Goal: Information Seeking & Learning: Check status

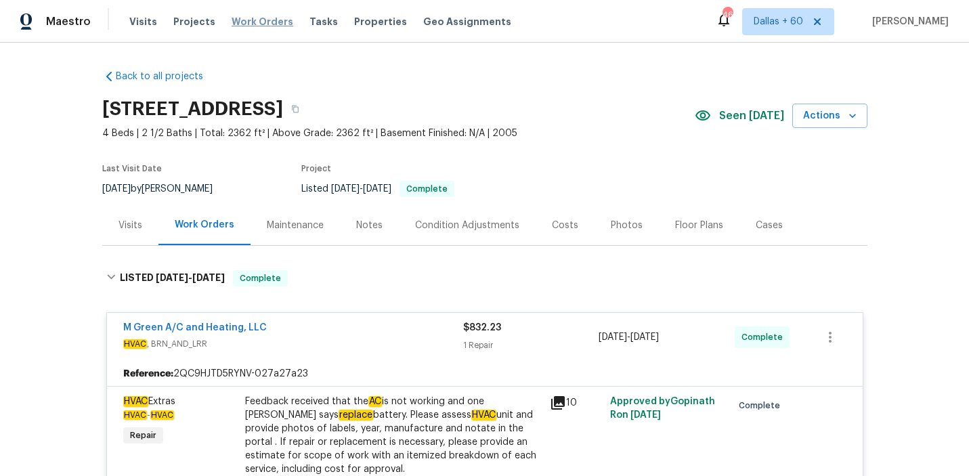
click at [253, 22] on span "Work Orders" at bounding box center [263, 22] width 62 height 14
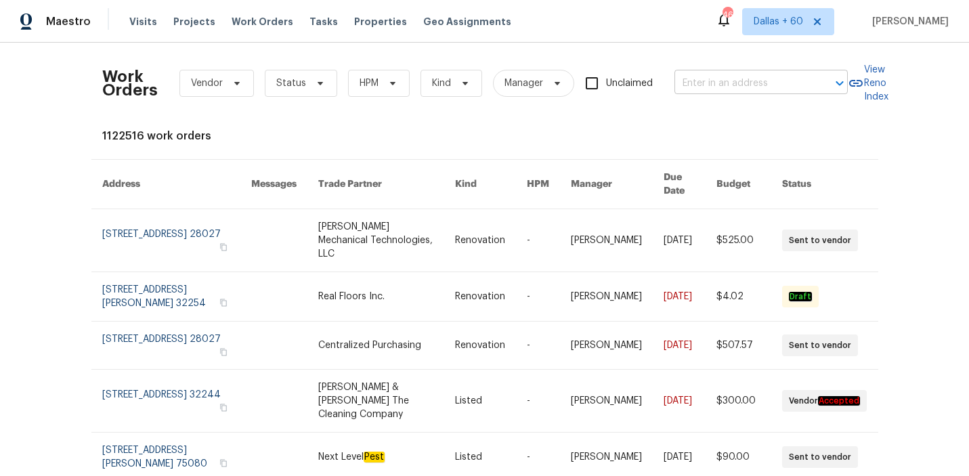
click at [737, 79] on input "text" at bounding box center [742, 83] width 135 height 21
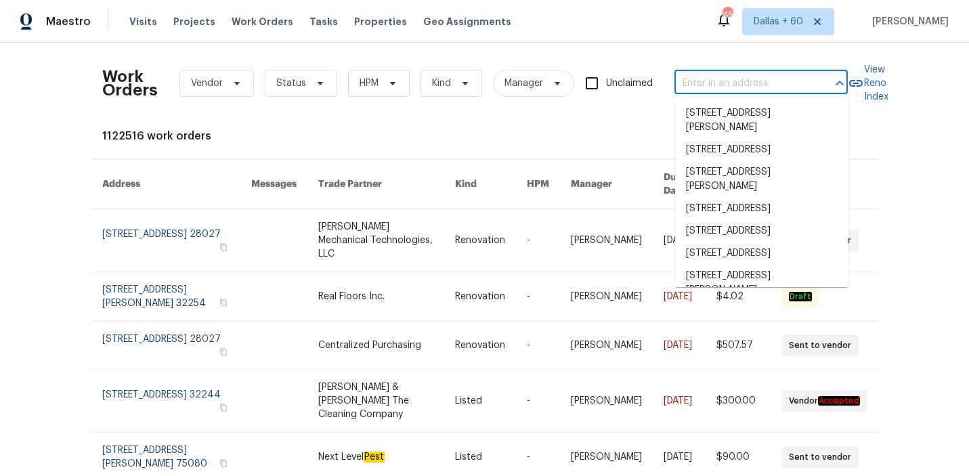
paste input "[STREET_ADDRESS]"
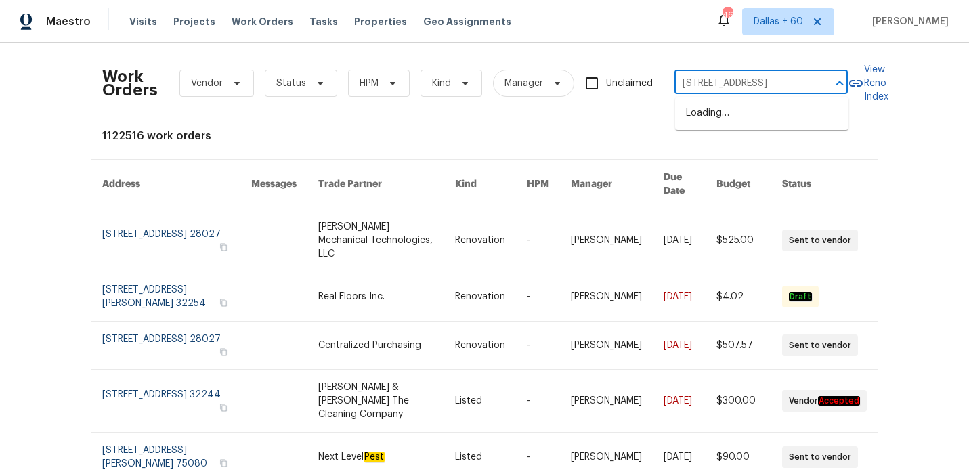
type input "[STREET_ADDRESS]"
click at [740, 98] on ul "[STREET_ADDRESS]" at bounding box center [761, 113] width 173 height 33
click at [741, 120] on li "3516 Lawndale Ave, Fort Worth, TX 76133" at bounding box center [761, 113] width 173 height 22
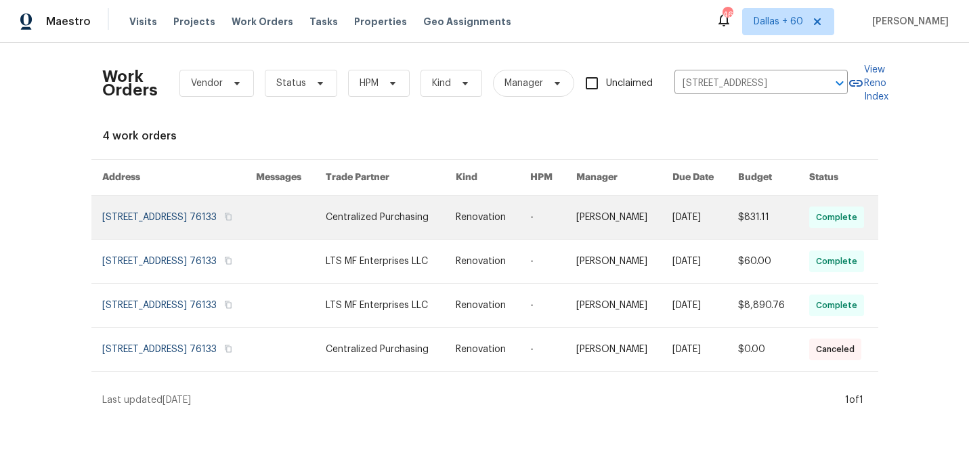
click at [438, 211] on link at bounding box center [390, 217] width 129 height 43
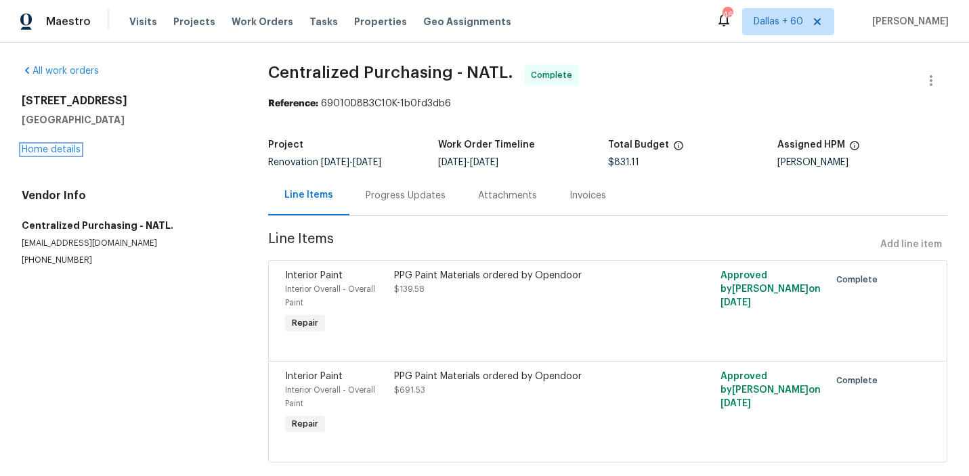
click at [65, 150] on link "Home details" at bounding box center [51, 149] width 59 height 9
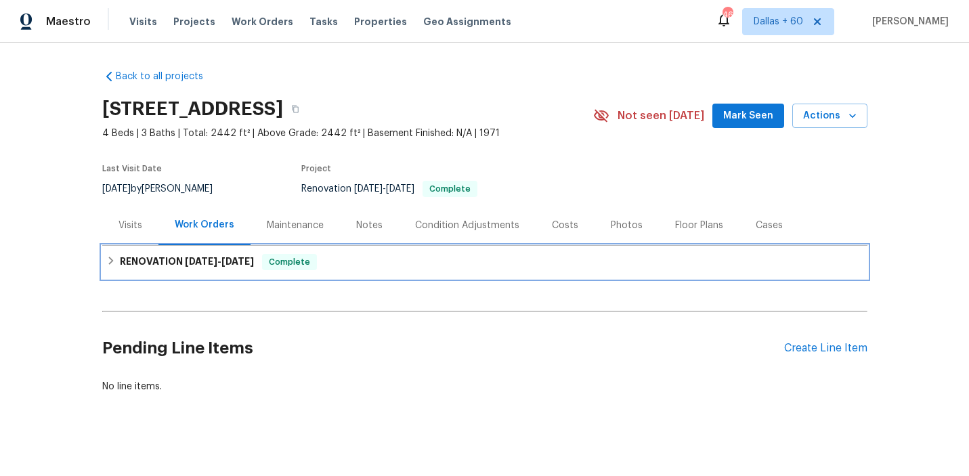
click at [333, 261] on div "RENOVATION 9/16/25 - 9/26/25 Complete" at bounding box center [484, 262] width 757 height 16
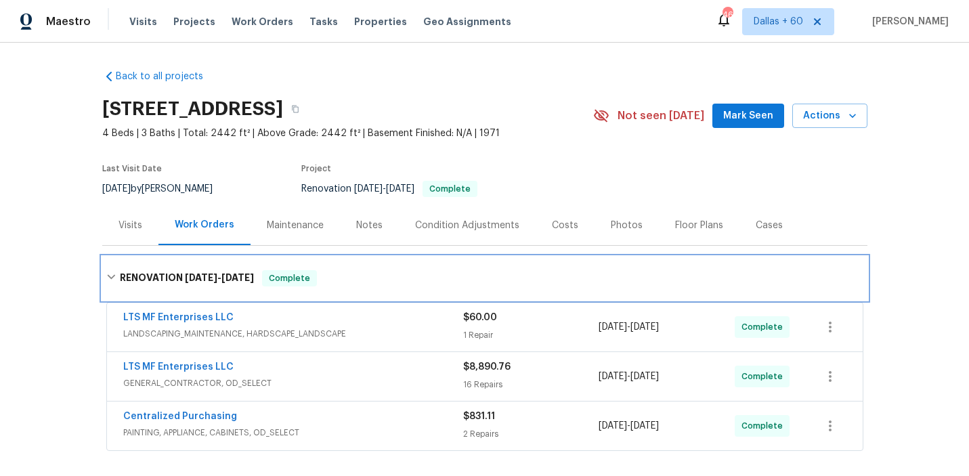
scroll to position [186, 0]
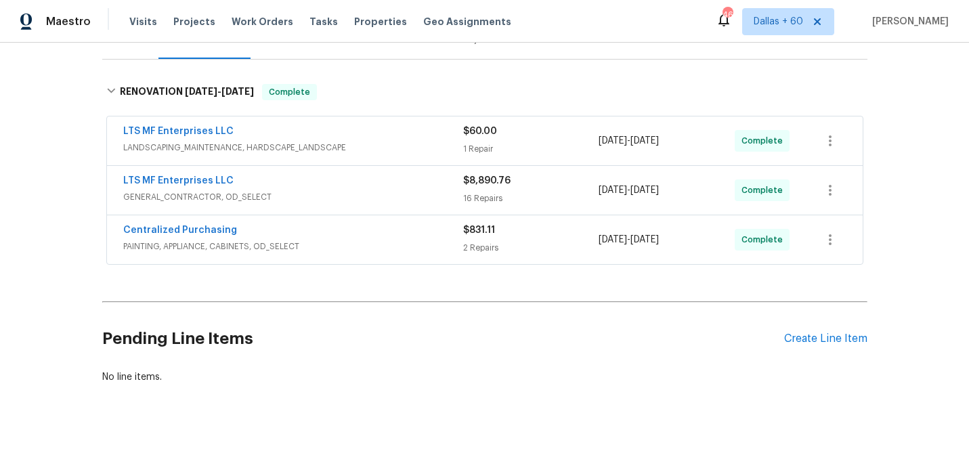
click at [364, 244] on span "PAINTING, APPLIANCE, CABINETS, OD_SELECT" at bounding box center [293, 247] width 340 height 14
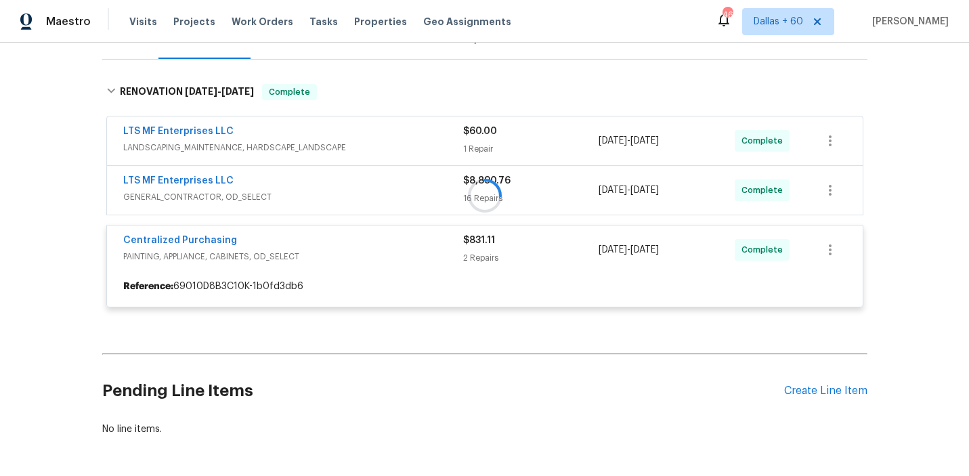
click at [355, 196] on div at bounding box center [484, 195] width 765 height 251
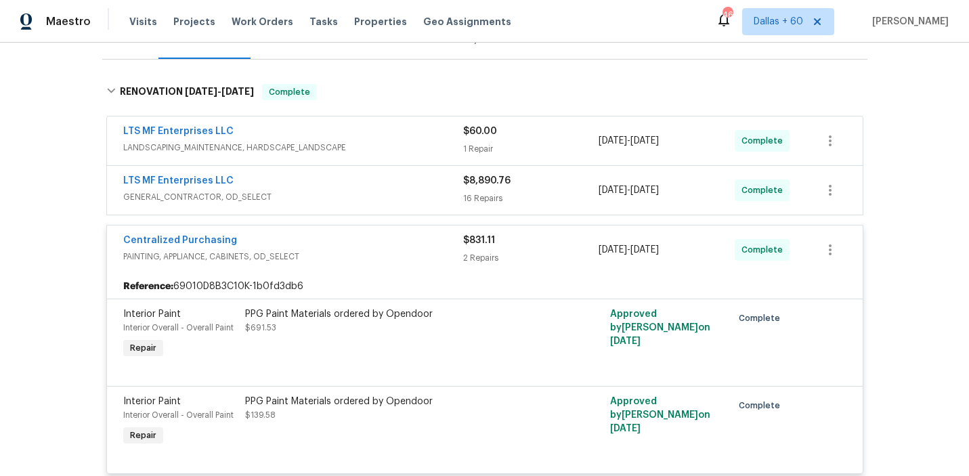
click at [325, 188] on div "LTS MF Enterprises LLC" at bounding box center [293, 182] width 340 height 16
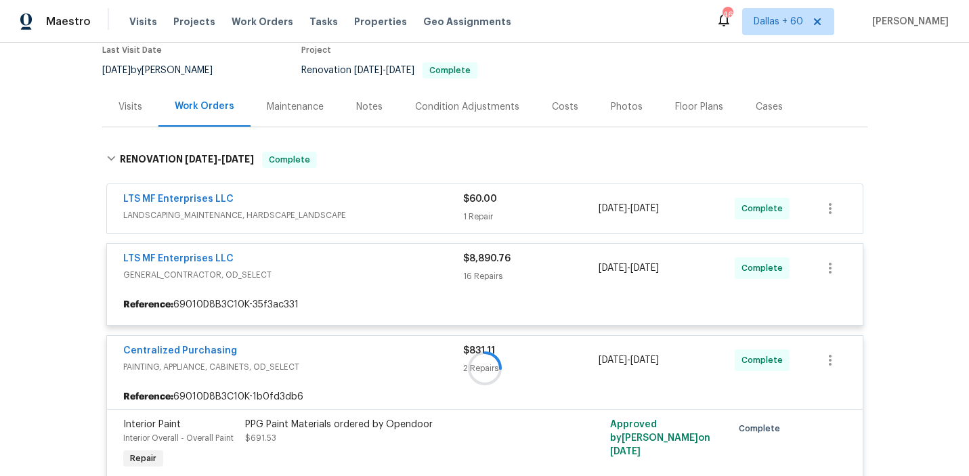
scroll to position [112, 0]
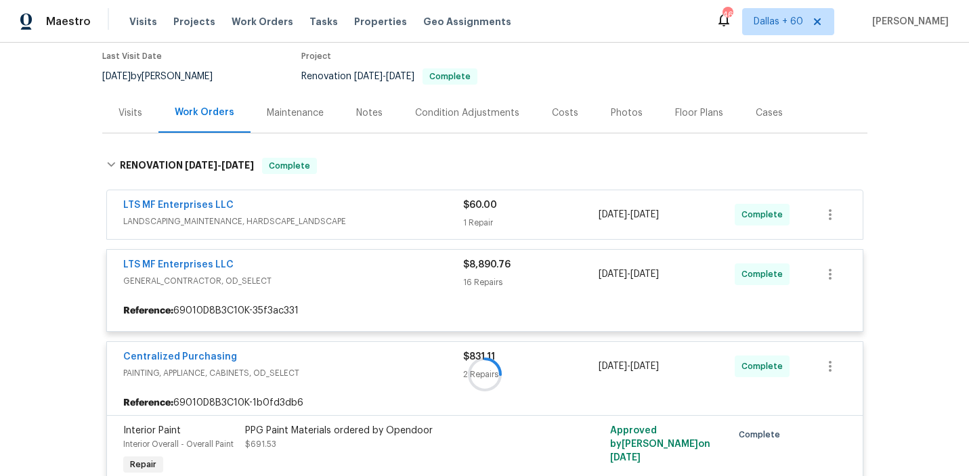
click at [398, 215] on div at bounding box center [484, 374] width 765 height 460
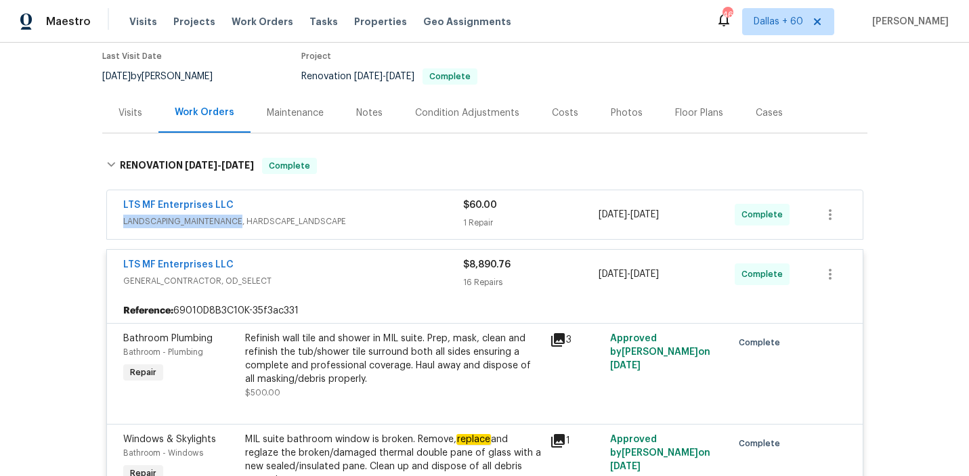
click at [370, 215] on span "LANDSCAPING_MAINTENANCE, HARDSCAPE_LANDSCAPE" at bounding box center [293, 222] width 340 height 14
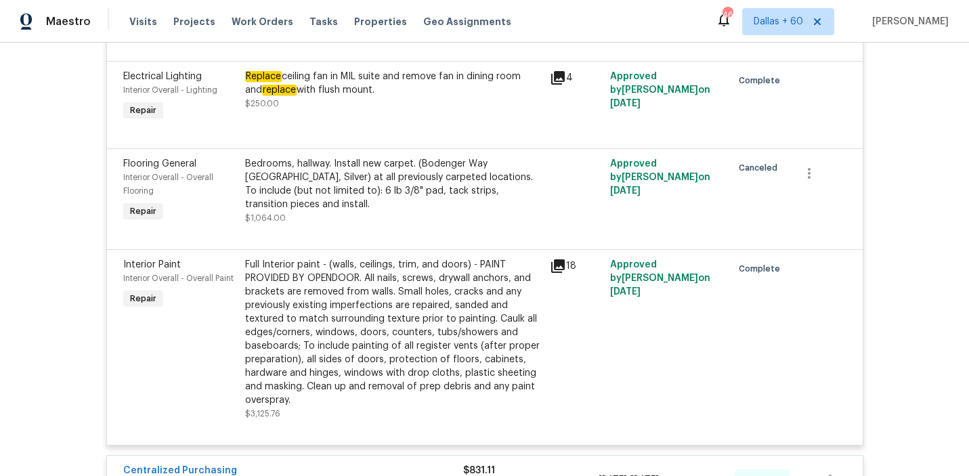
scroll to position [2310, 0]
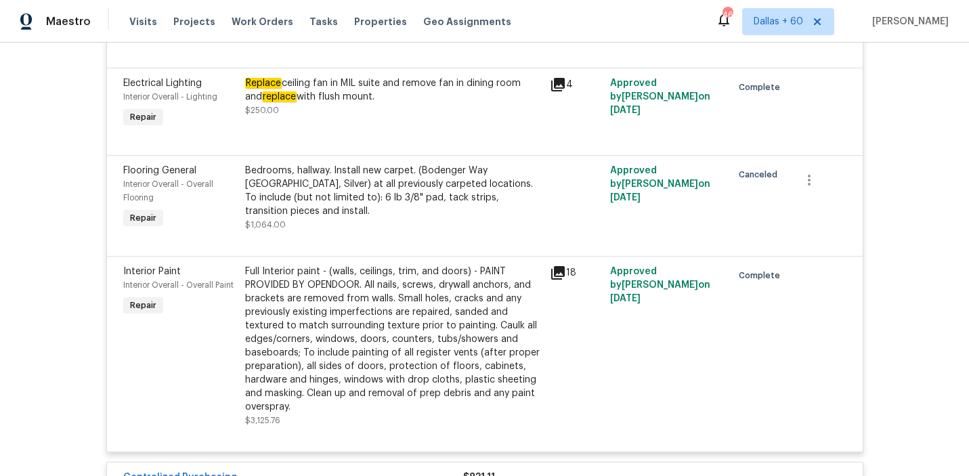
click at [572, 356] on div "18" at bounding box center [576, 346] width 61 height 171
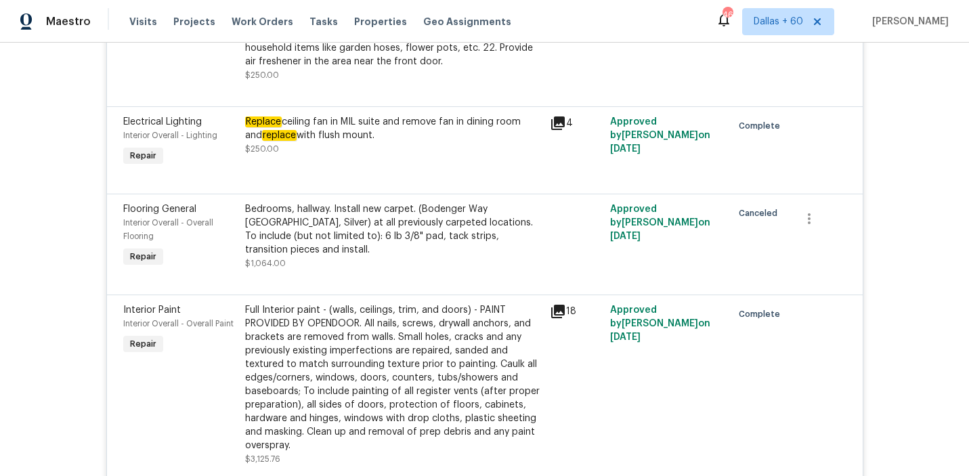
scroll to position [2246, 0]
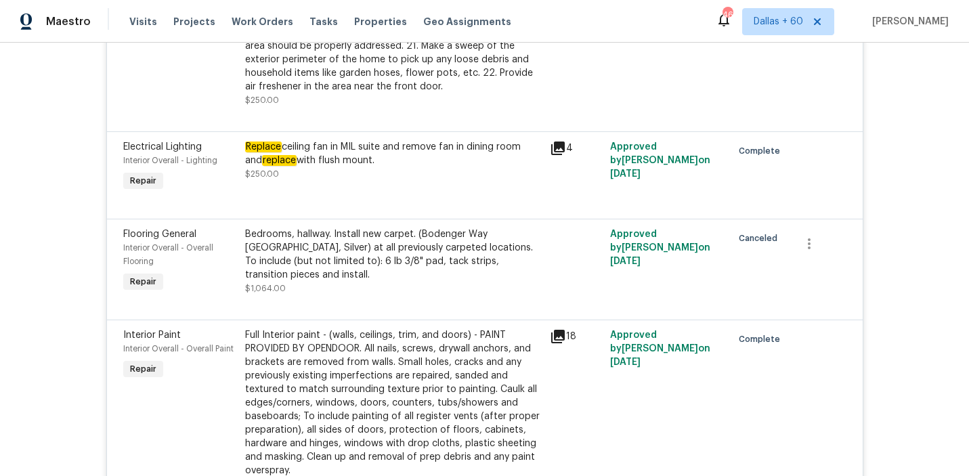
click at [358, 295] on div "Bedrooms, hallway. Install new carpet. (Bodenger Way 945 Winter Ash, Silver) at…" at bounding box center [393, 262] width 297 height 68
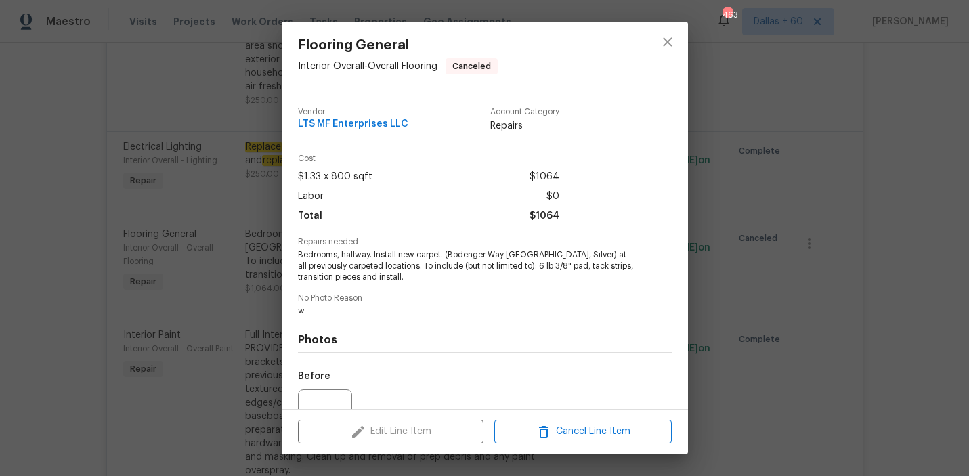
click at [339, 264] on span "Bedrooms, hallway. Install new carpet. (Bodenger Way 945 Winter Ash, Silver) at…" at bounding box center [466, 266] width 337 height 34
drag, startPoint x: 297, startPoint y: 255, endPoint x: 368, endPoint y: 255, distance: 71.8
click at [368, 255] on div "Vendor LTS MF Enterprises LLC Account Category Repairs Cost $1.33 x 800 sqft $1…" at bounding box center [485, 250] width 406 height 318
copy span "Bedrooms, hallway"
click at [66, 310] on div "Flooring General Interior Overall - Overall Flooring Canceled Vendor LTS MF Ent…" at bounding box center [484, 238] width 969 height 476
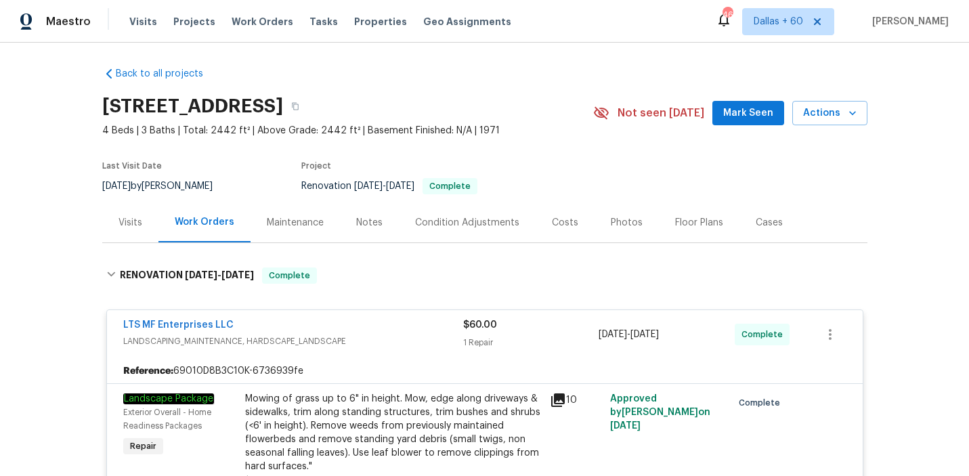
scroll to position [0, 0]
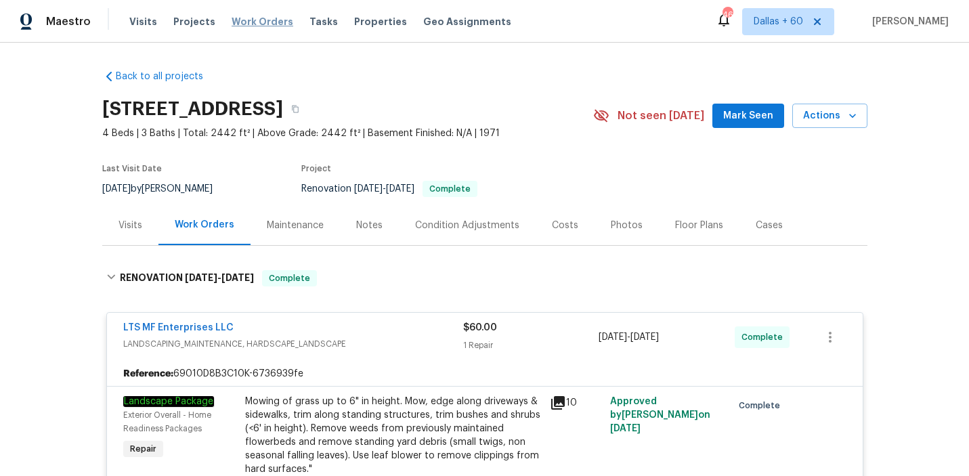
click at [270, 26] on span "Work Orders" at bounding box center [263, 22] width 62 height 14
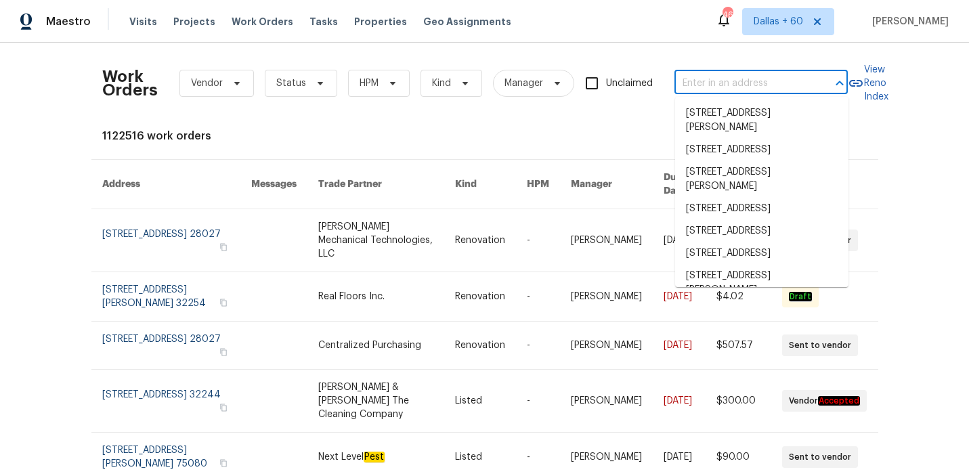
click at [732, 85] on input "text" at bounding box center [742, 83] width 135 height 21
paste input "720 Lake Grove Dr, Little Elm, TX 75068"
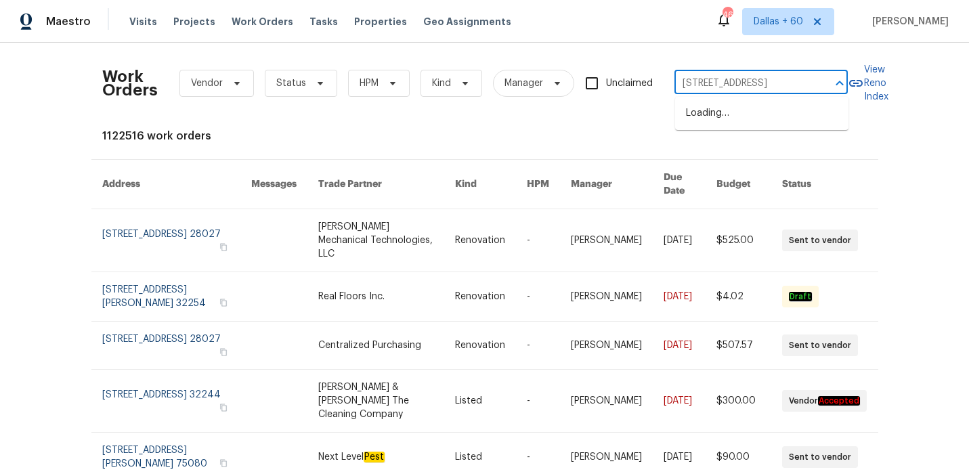
type input "720 Lake Grove Dr, Little Elm, TX 75068"
click at [748, 116] on li "720 Lake Grove Dr, Little Elm, TX 75068" at bounding box center [761, 113] width 173 height 22
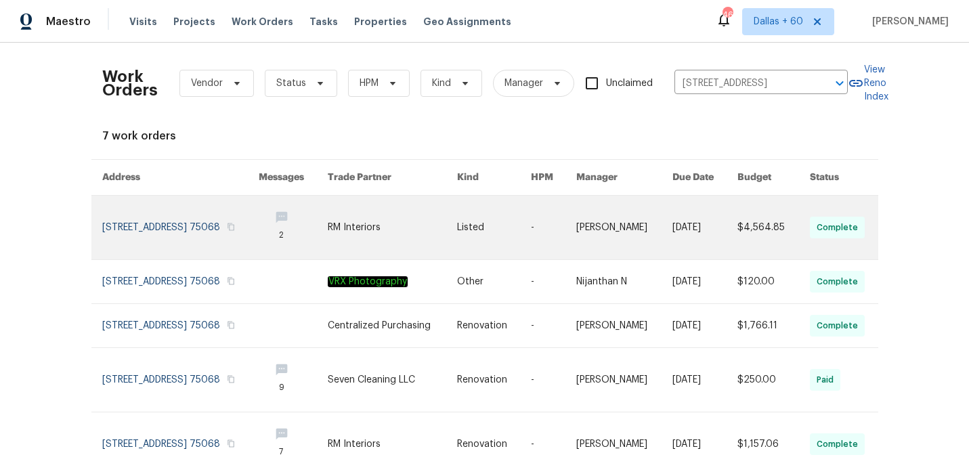
click at [478, 232] on link at bounding box center [494, 228] width 75 height 64
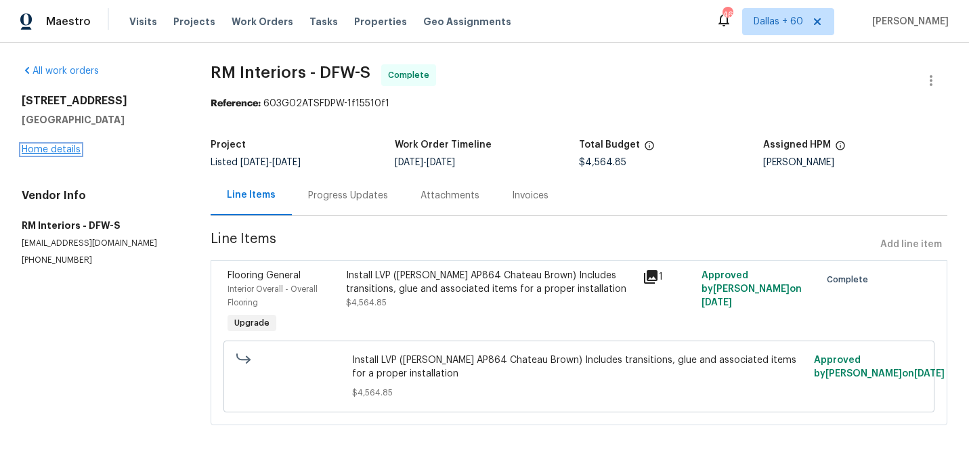
click at [43, 149] on link "Home details" at bounding box center [51, 149] width 59 height 9
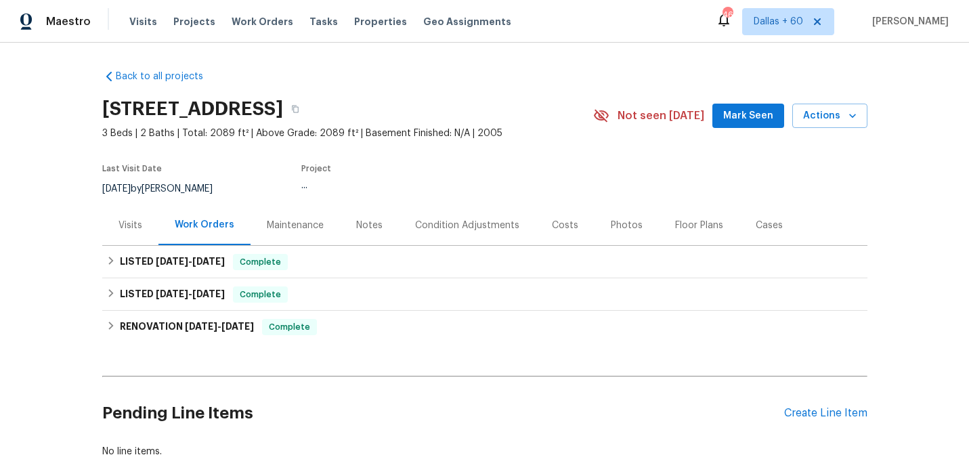
scroll to position [75, 0]
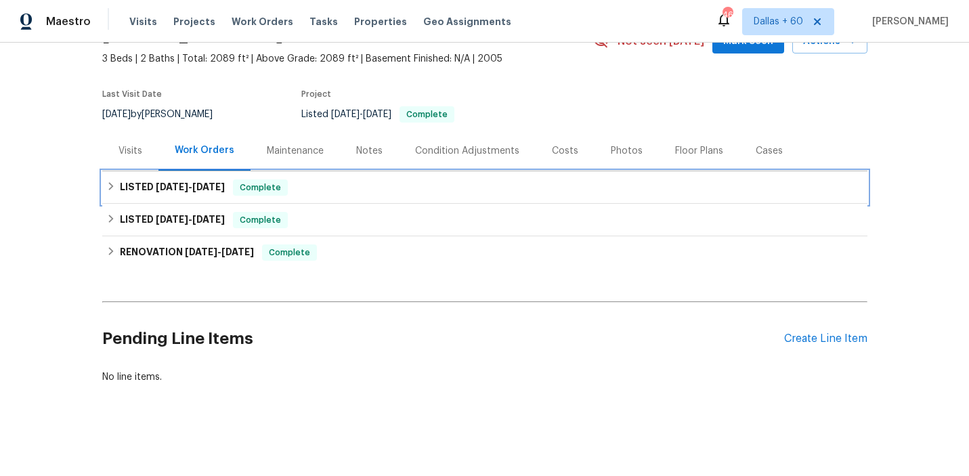
click at [392, 190] on div "LISTED 9/24/25 - 9/26/25 Complete" at bounding box center [484, 187] width 757 height 16
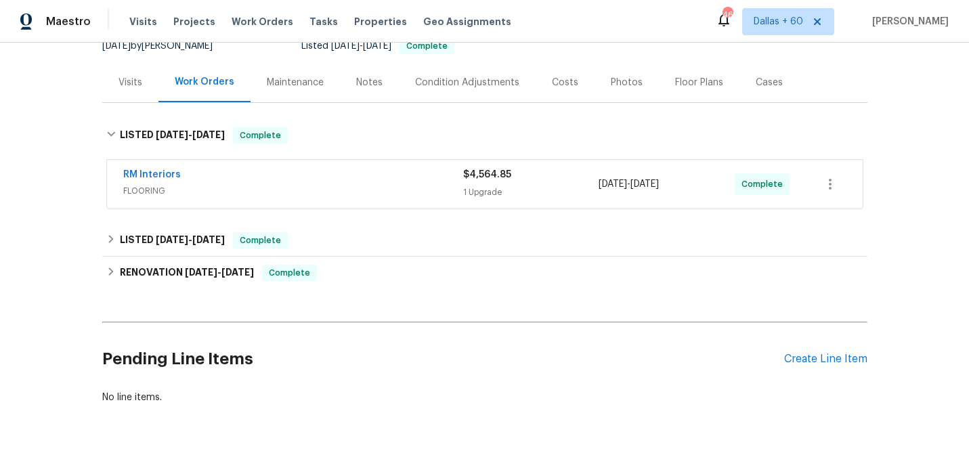
scroll to position [155, 0]
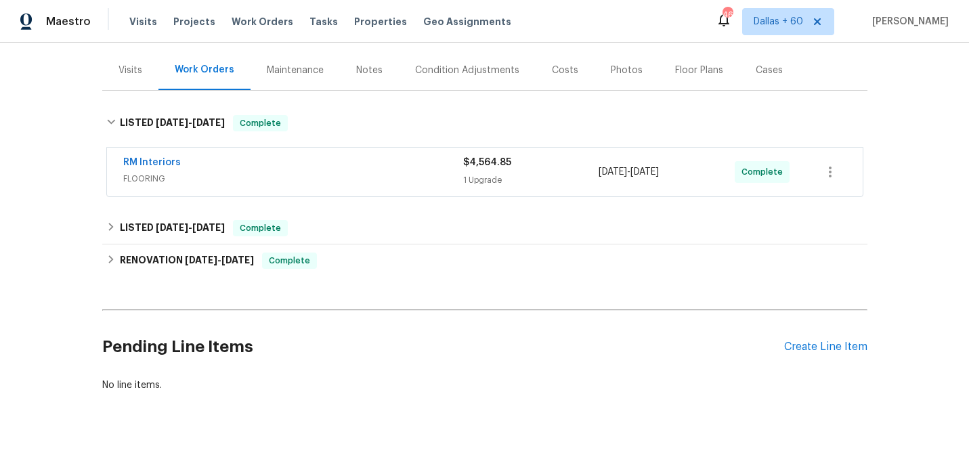
click at [392, 190] on div "RM Interiors FLOORING $4,564.85 1 Upgrade 9/24/2025 - 9/26/2025 Complete" at bounding box center [485, 172] width 756 height 49
click at [381, 164] on div "RM Interiors" at bounding box center [293, 164] width 340 height 16
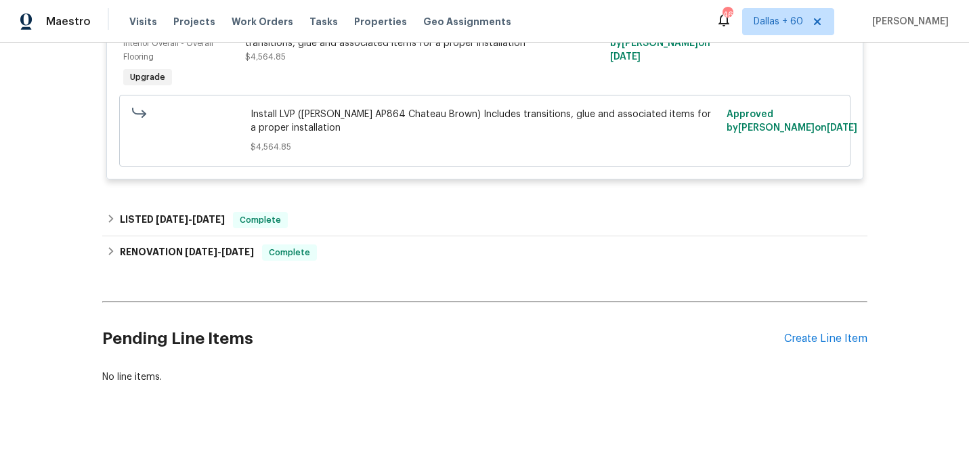
scroll to position [373, 0]
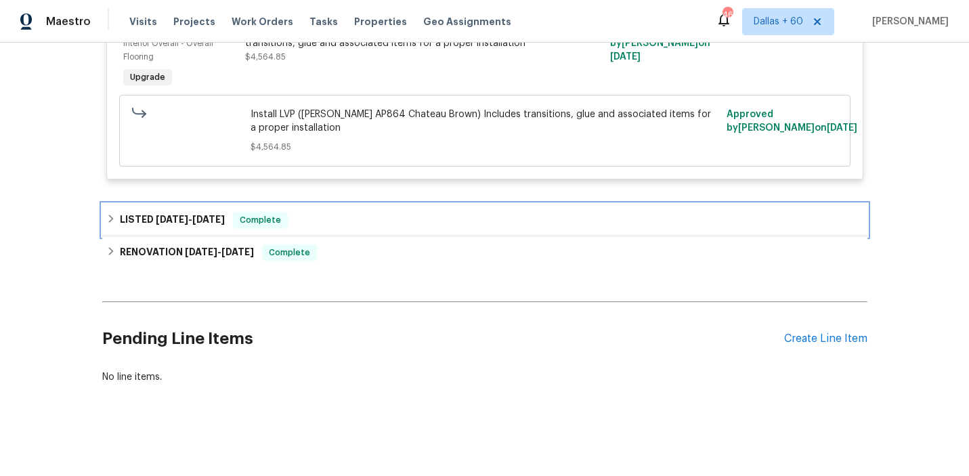
click at [361, 210] on div "LISTED 9/19/25 - 9/20/25 Complete" at bounding box center [484, 220] width 765 height 33
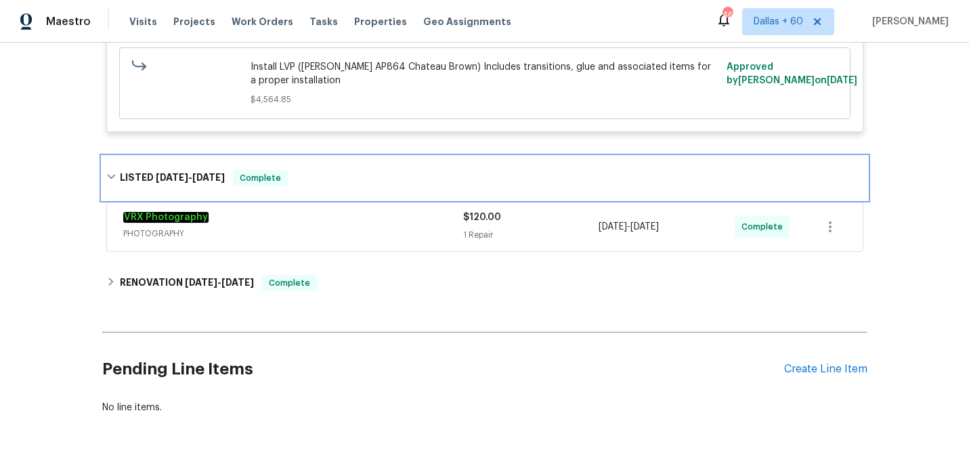
scroll to position [421, 0]
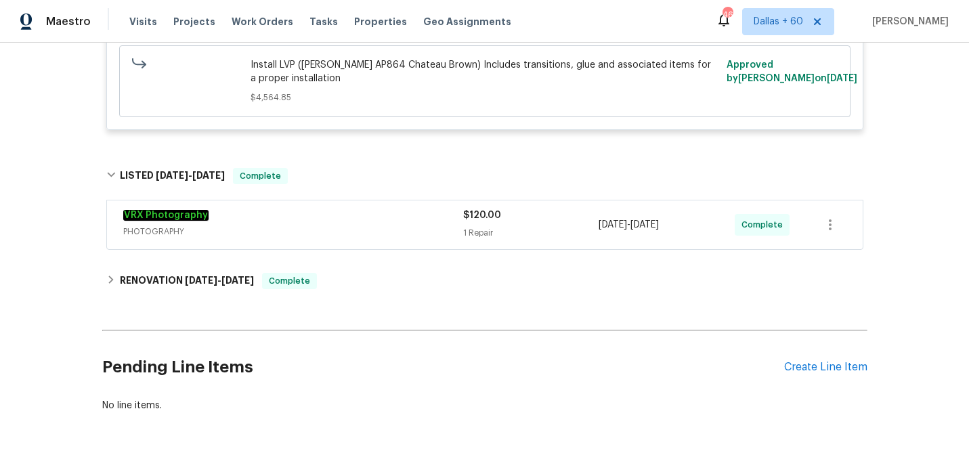
click at [361, 210] on div "VRX Photography" at bounding box center [293, 217] width 340 height 16
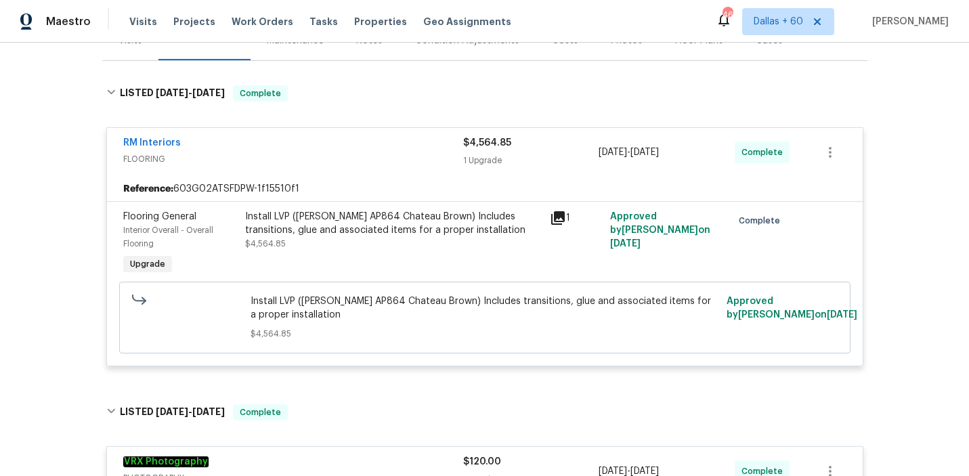
scroll to position [270, 0]
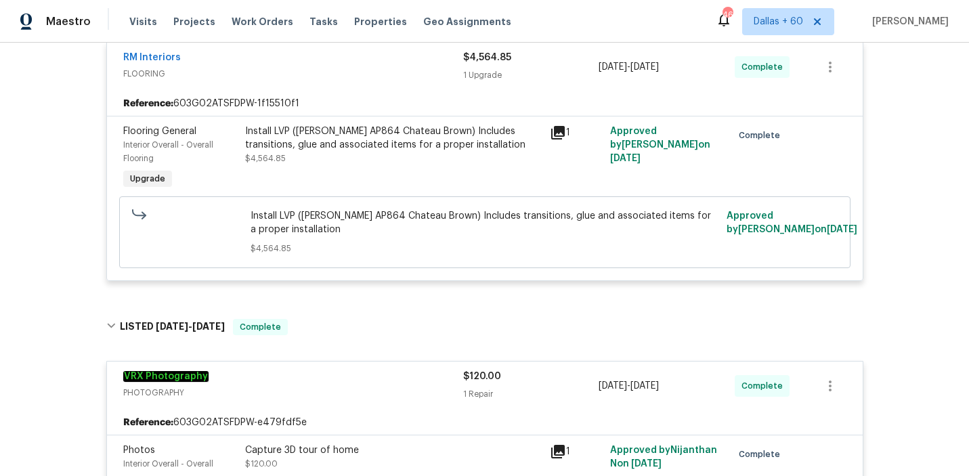
click at [376, 150] on div "Install LVP (Knighton AP864 Chateau Brown) Includes transitions, glue and assoc…" at bounding box center [393, 138] width 297 height 27
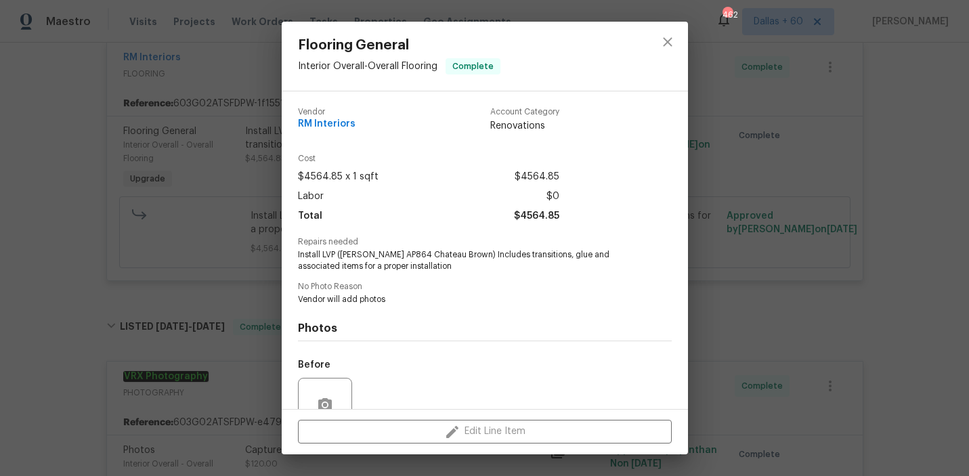
scroll to position [125, 0]
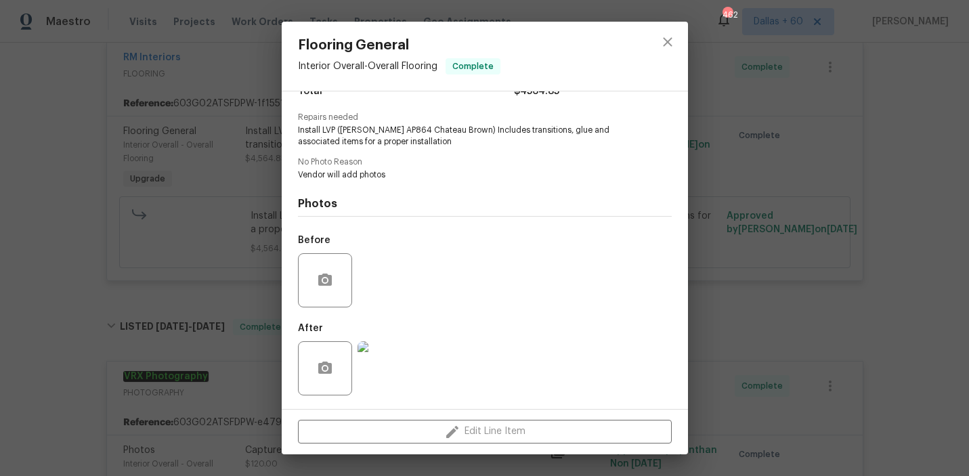
click at [100, 257] on div "Flooring General Interior Overall - Overall Flooring Complete Vendor RM Interio…" at bounding box center [484, 238] width 969 height 476
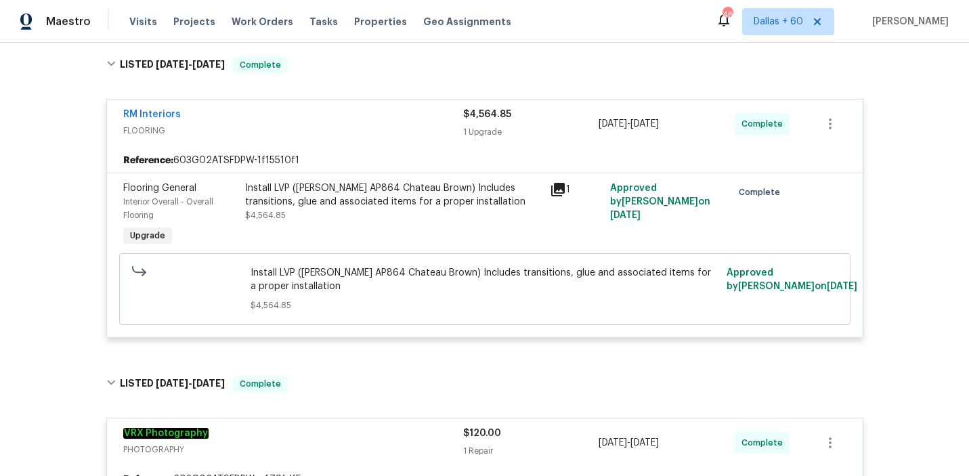
scroll to position [216, 0]
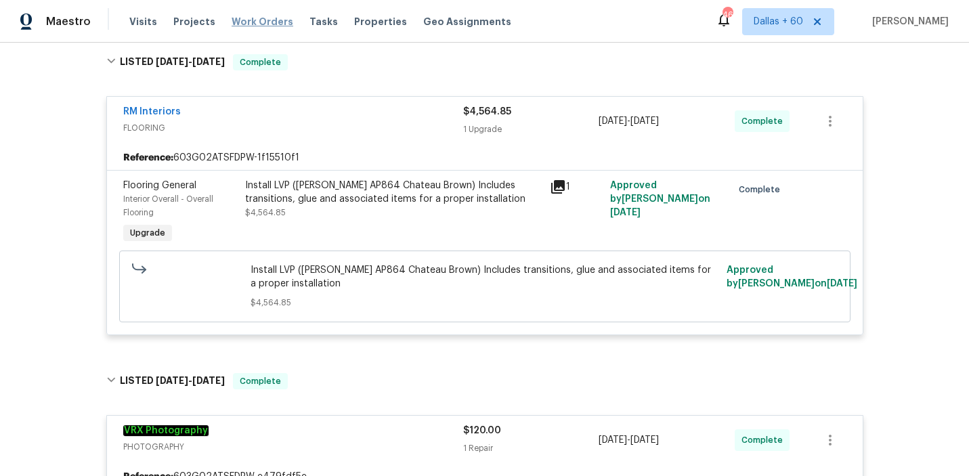
click at [257, 17] on span "Work Orders" at bounding box center [263, 22] width 62 height 14
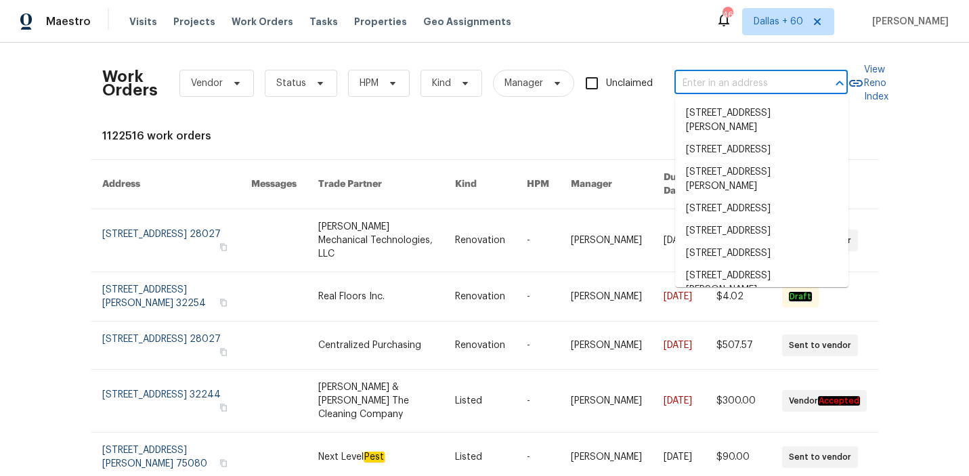
click at [713, 84] on input "text" at bounding box center [742, 83] width 135 height 21
paste input "412 Bridle Path, Casselberry, FL 32707"
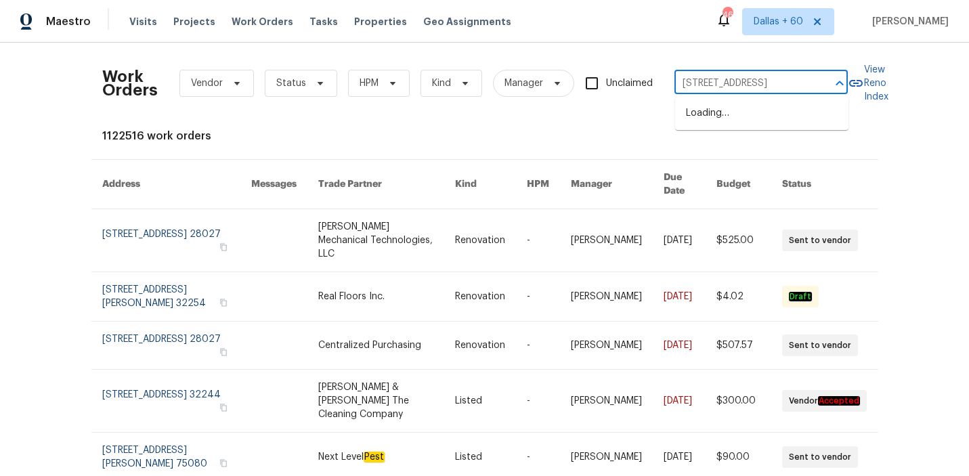
type input "412 Bridle Path, Casselberry, FL 32707"
click at [736, 125] on li "412 Bridle Path, Casselberry, FL 32707" at bounding box center [761, 113] width 173 height 22
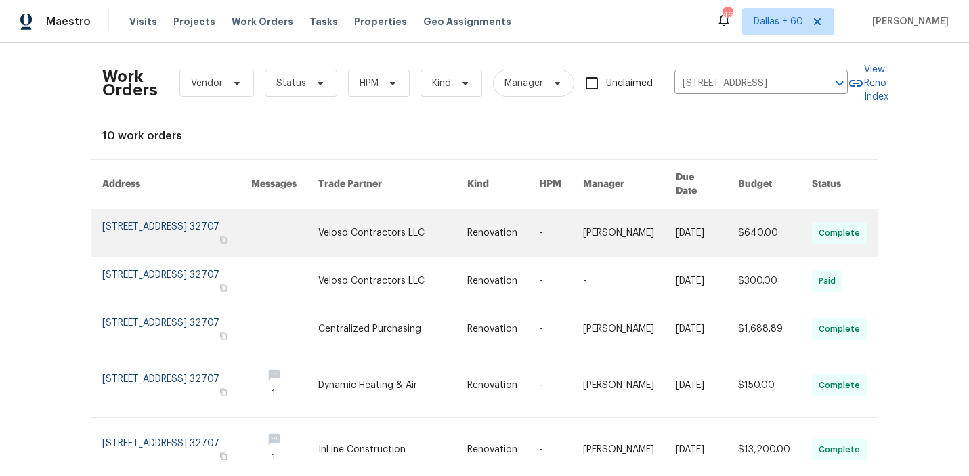
click at [475, 232] on link at bounding box center [503, 232] width 72 height 47
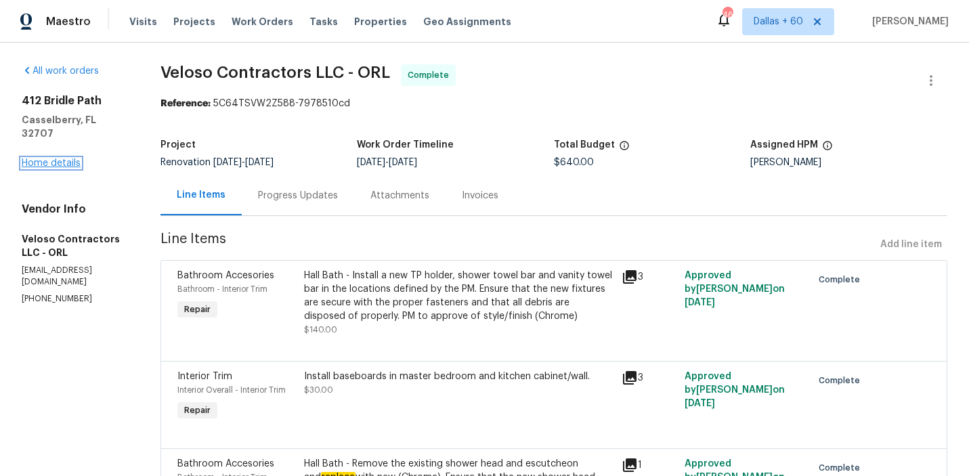
click at [62, 158] on link "Home details" at bounding box center [51, 162] width 59 height 9
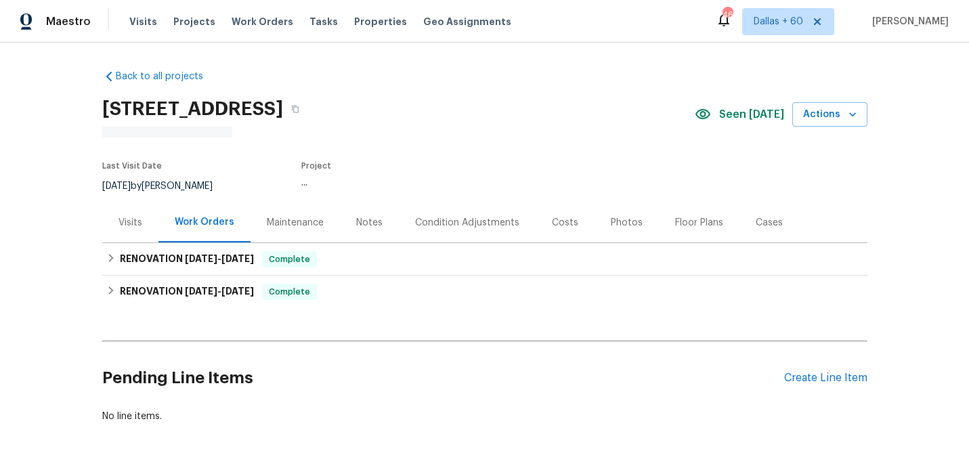
scroll to position [42, 0]
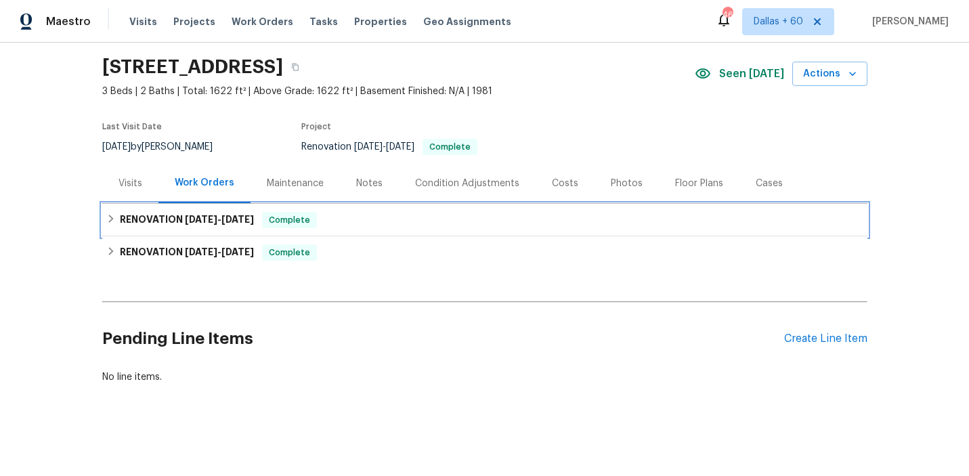
click at [400, 225] on div "RENOVATION 9/23/25 - 9/25/25 Complete" at bounding box center [484, 220] width 757 height 16
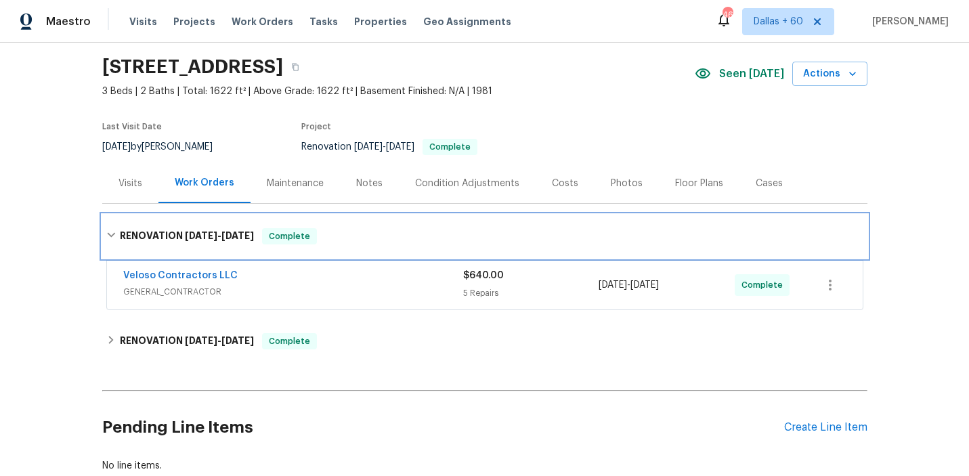
scroll to position [108, 0]
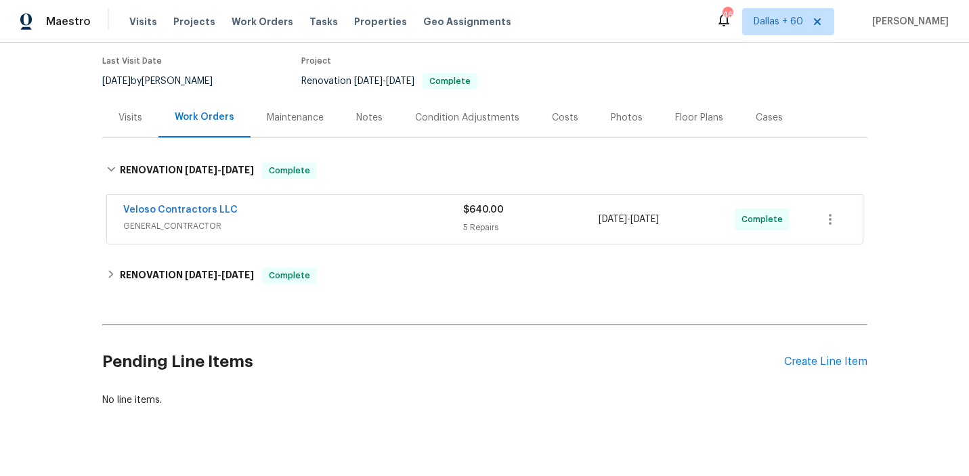
click at [400, 225] on span "GENERAL_CONTRACTOR" at bounding box center [293, 226] width 340 height 14
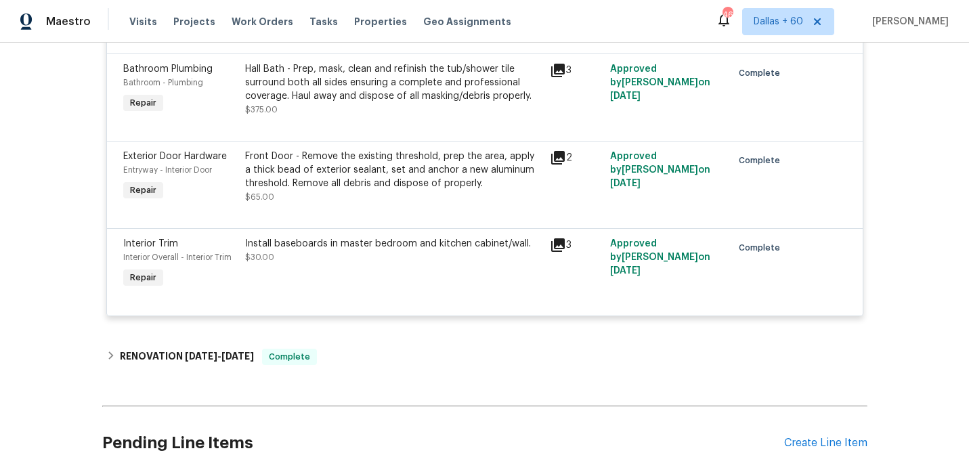
scroll to position [517, 0]
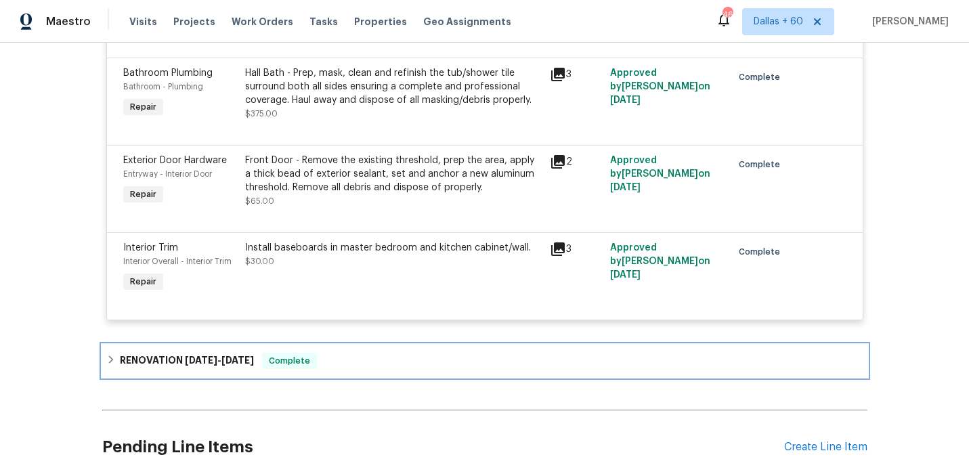
click at [493, 368] on div "RENOVATION 9/10/25 - 10/11/25 Complete" at bounding box center [484, 361] width 757 height 16
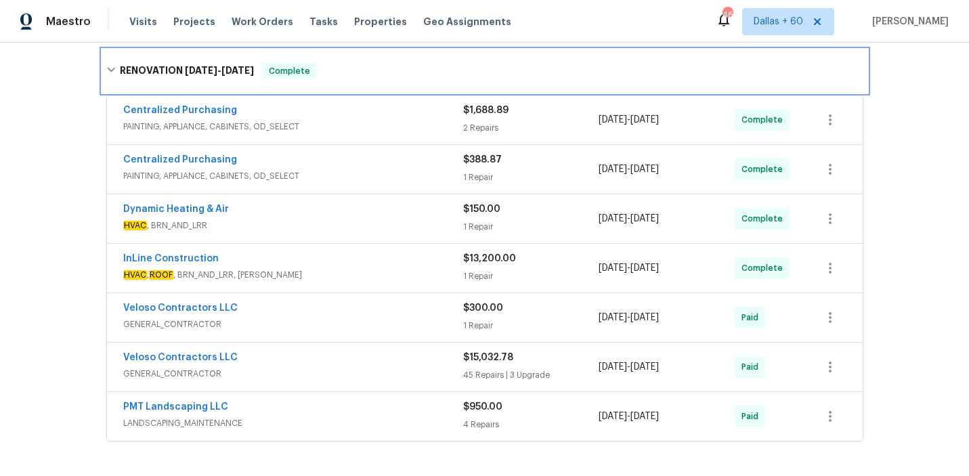
scroll to position [811, 0]
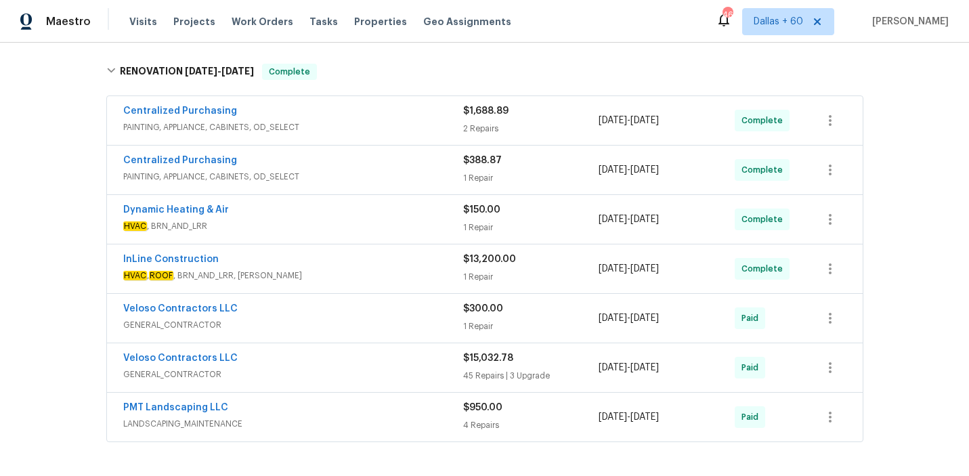
click at [405, 315] on div "Veloso Contractors LLC" at bounding box center [293, 310] width 340 height 16
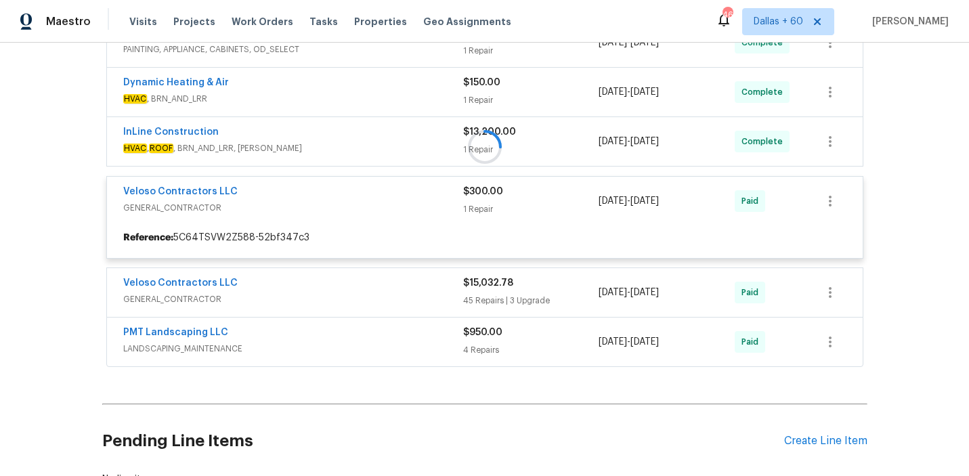
scroll to position [937, 0]
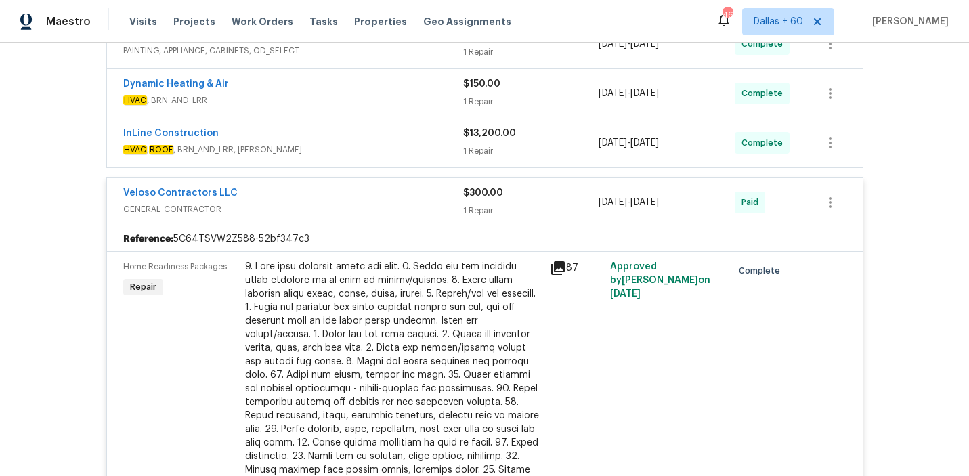
click at [348, 141] on div "InLine Construction" at bounding box center [293, 135] width 340 height 16
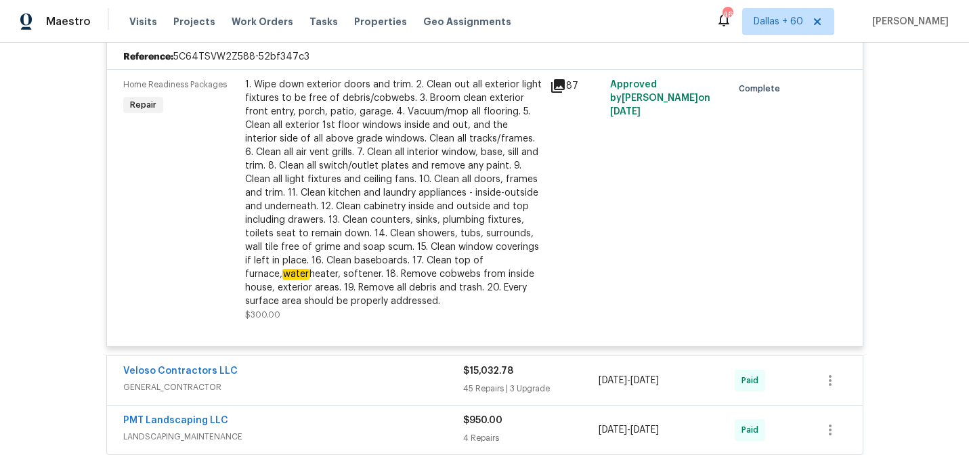
scroll to position [987, 0]
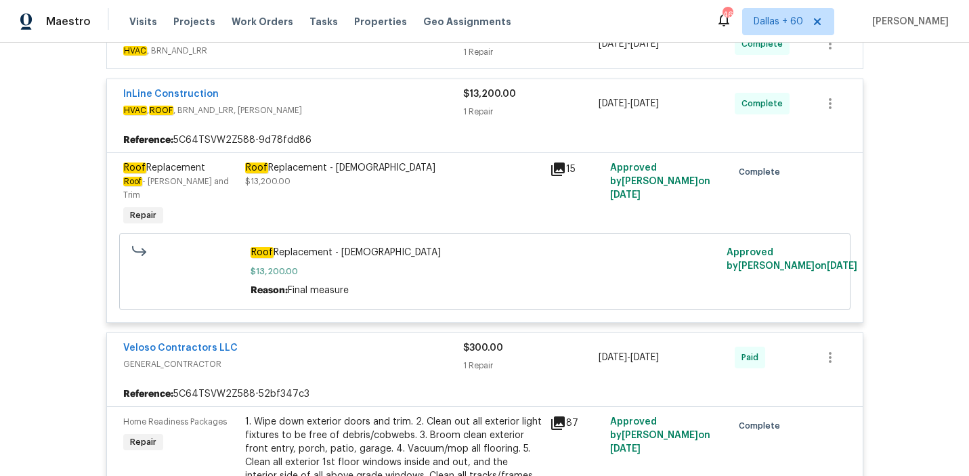
click at [383, 175] on div "Roof Replacement - 15+ years old" at bounding box center [393, 168] width 297 height 14
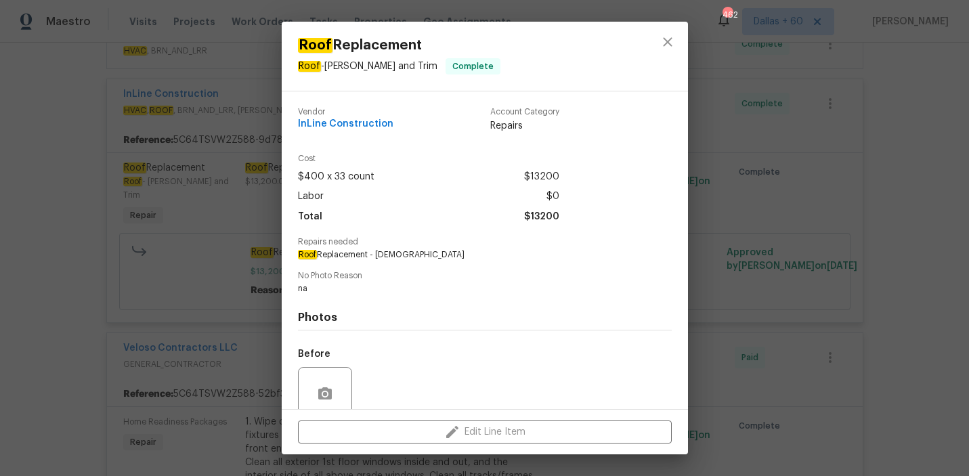
scroll to position [113, 0]
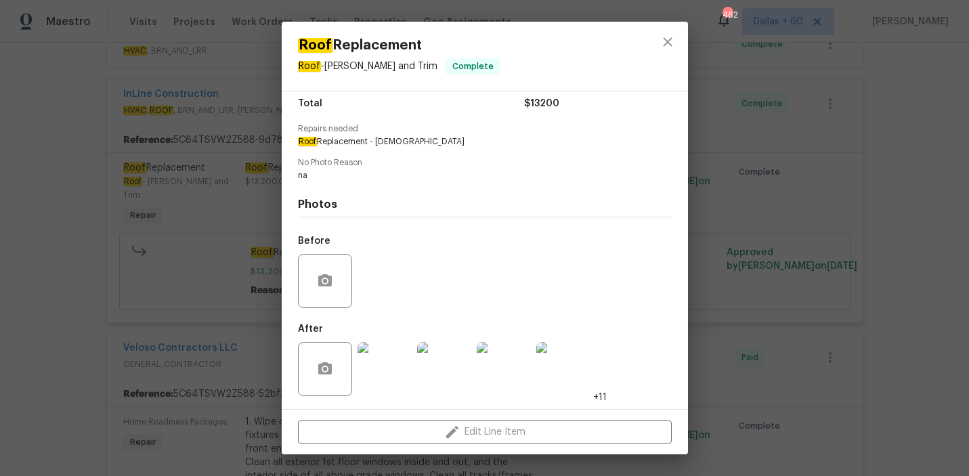
click at [69, 221] on div "Roof Replacement Roof - Eaves and Trim Complete Vendor InLine Construction Acco…" at bounding box center [484, 238] width 969 height 476
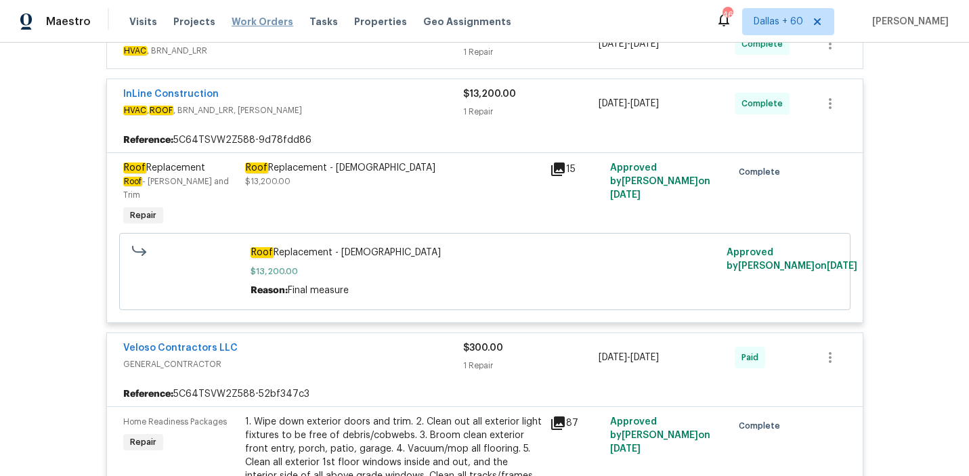
click at [263, 26] on span "Work Orders" at bounding box center [263, 22] width 62 height 14
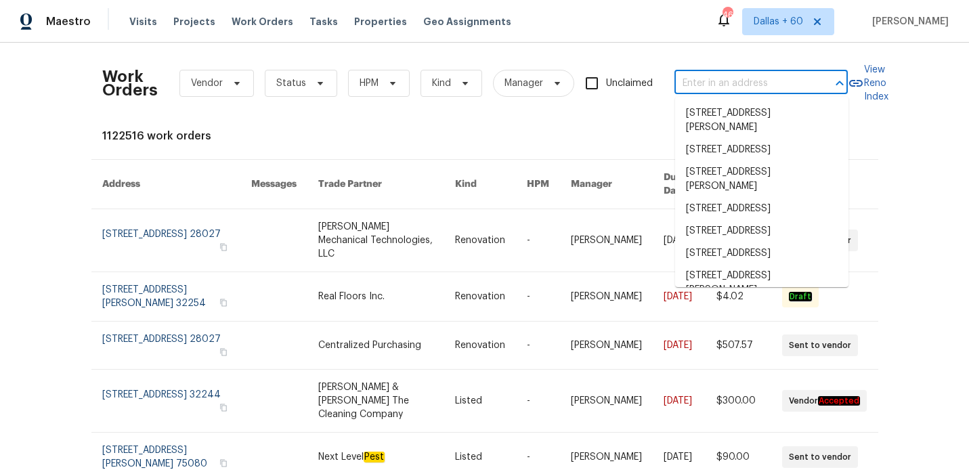
click at [786, 83] on input "text" at bounding box center [742, 83] width 135 height 21
paste input "3473 Parkridge Cir # 17-101, Sarasota, FL 34243"
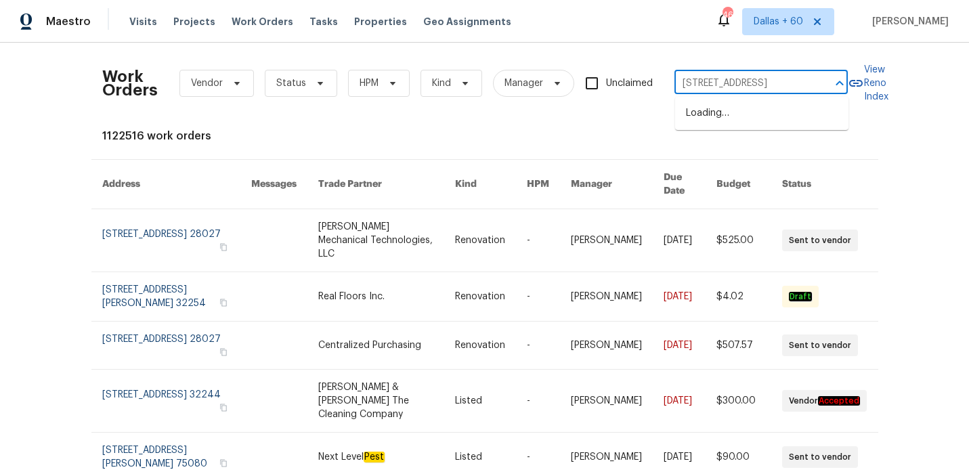
type input "3473 Parkridge Cir"
click at [796, 123] on li "3473 Parkridge Cir # 17-101, Sarasota, FL 34243" at bounding box center [761, 113] width 173 height 22
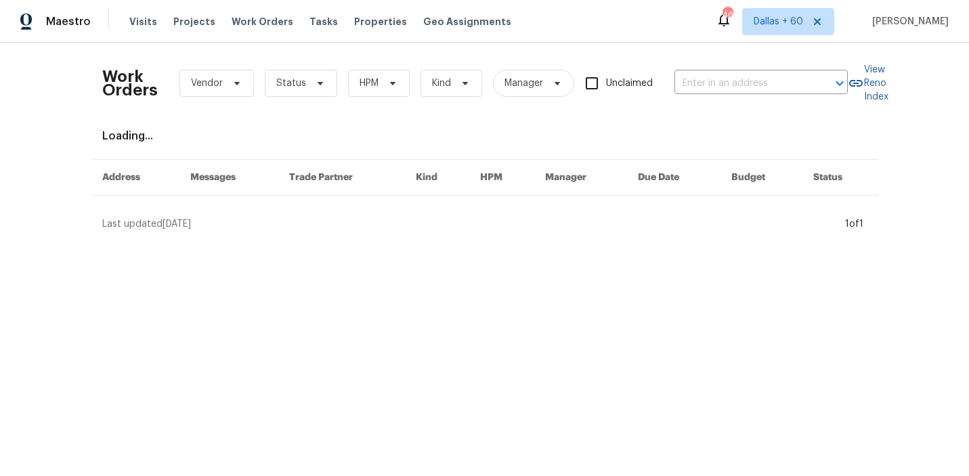
type input "3473 Parkridge Cir # 17-101, Sarasota, FL 34243"
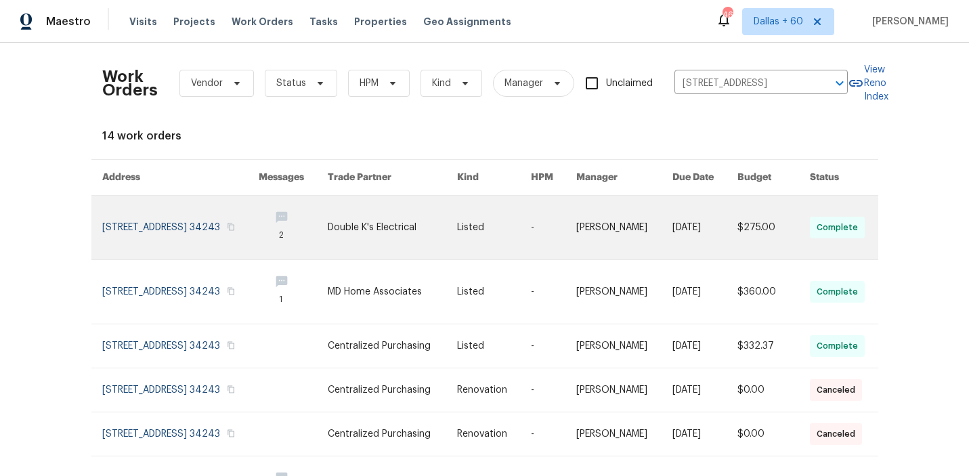
click at [425, 231] on link at bounding box center [392, 228] width 129 height 64
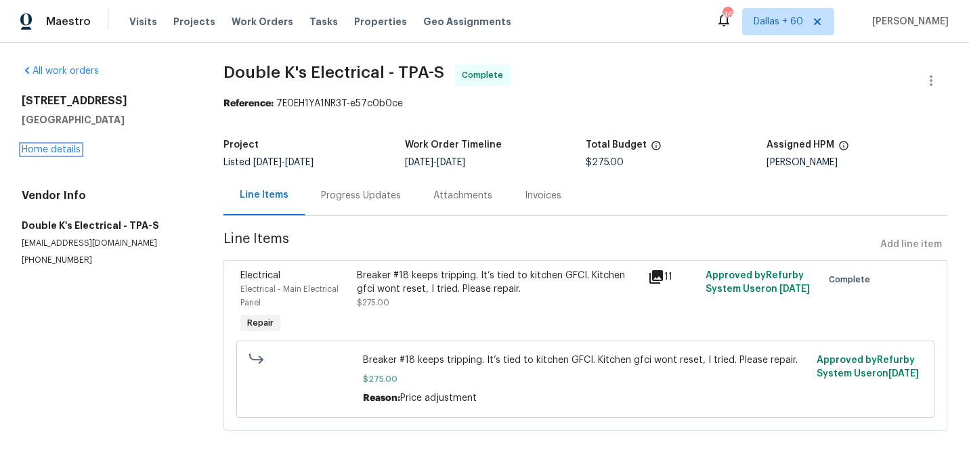
click at [48, 150] on link "Home details" at bounding box center [51, 149] width 59 height 9
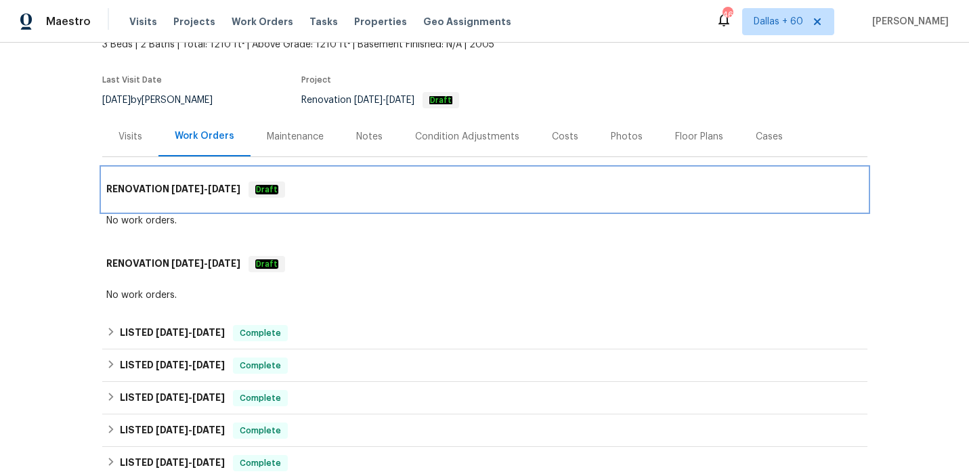
click at [379, 192] on div "RENOVATION 8/11/25 - 8/11/25 Draft" at bounding box center [484, 190] width 757 height 16
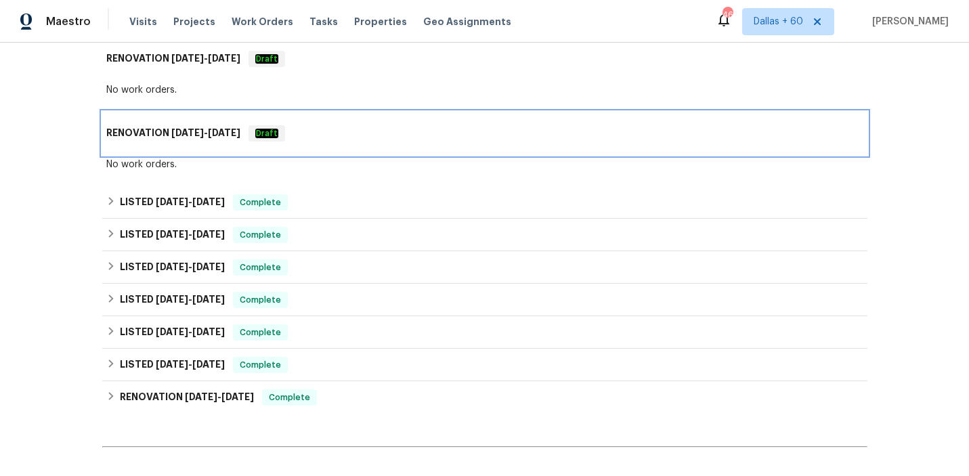
click at [379, 127] on div "RENOVATION 8/11/25 - 8/11/25 Draft" at bounding box center [484, 133] width 757 height 16
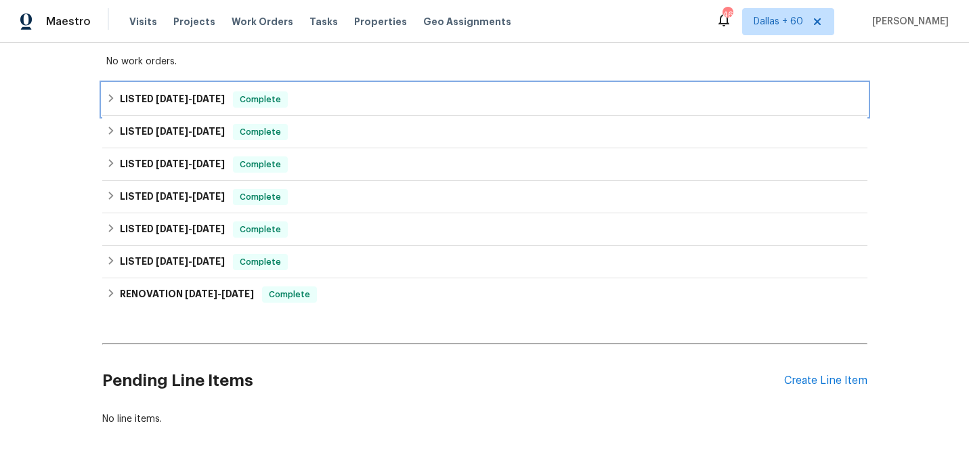
click at [380, 96] on div "LISTED 9/26/25 - 9/29/25 Complete" at bounding box center [484, 99] width 757 height 16
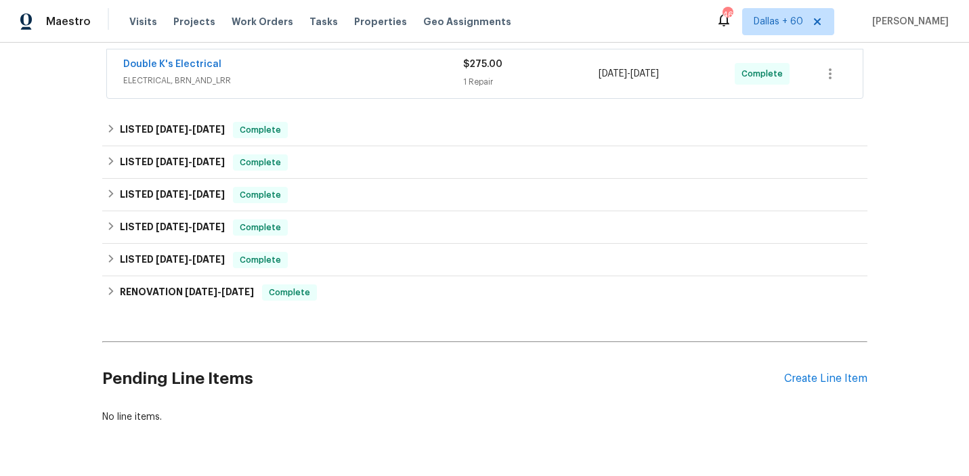
click at [381, 75] on span "ELECTRICAL, BRN_AND_LRR" at bounding box center [293, 81] width 340 height 14
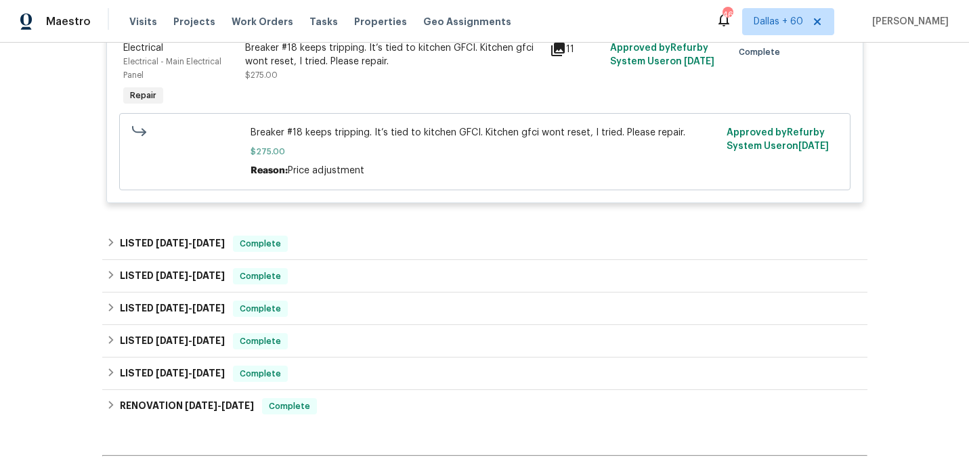
scroll to position [461, 0]
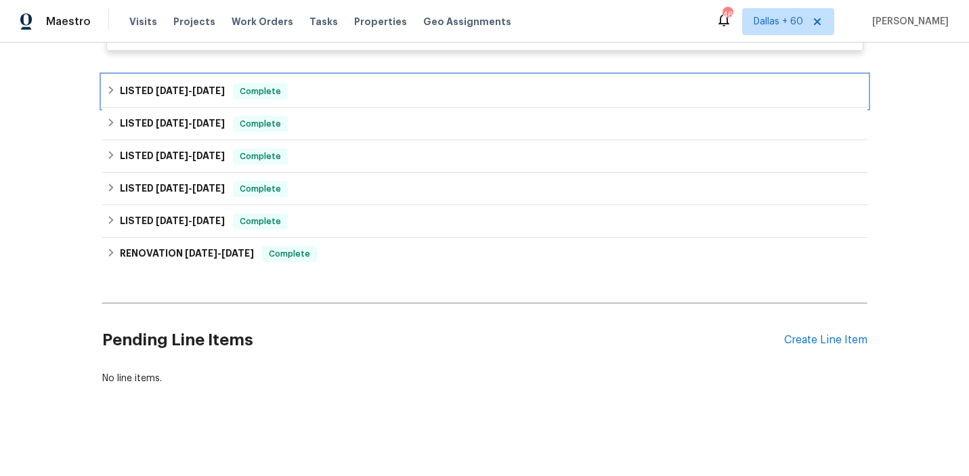
click at [382, 91] on div "LISTED 9/15/25 - 9/18/25 Complete" at bounding box center [484, 91] width 757 height 16
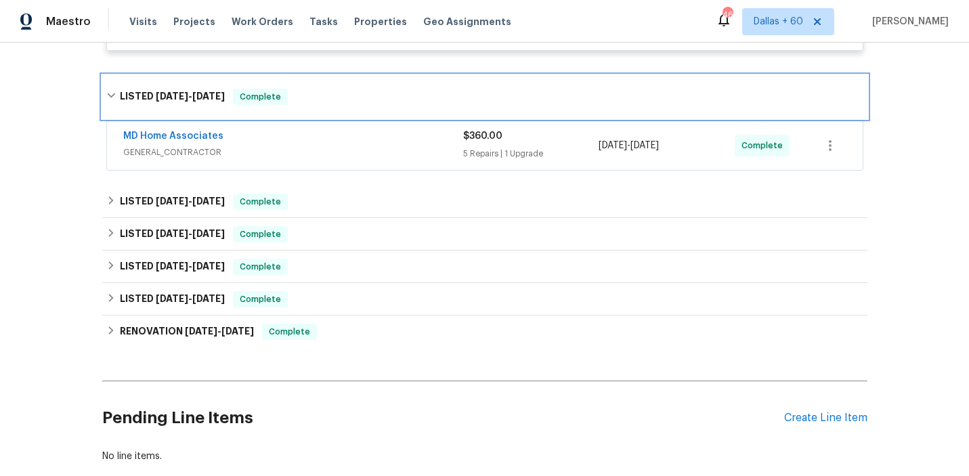
scroll to position [722, 0]
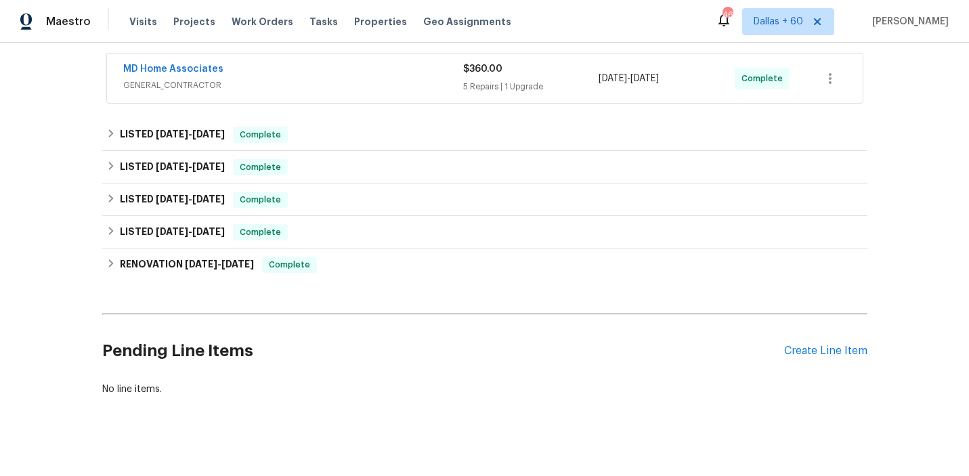
click at [382, 89] on span "GENERAL_CONTRACTOR" at bounding box center [293, 86] width 340 height 14
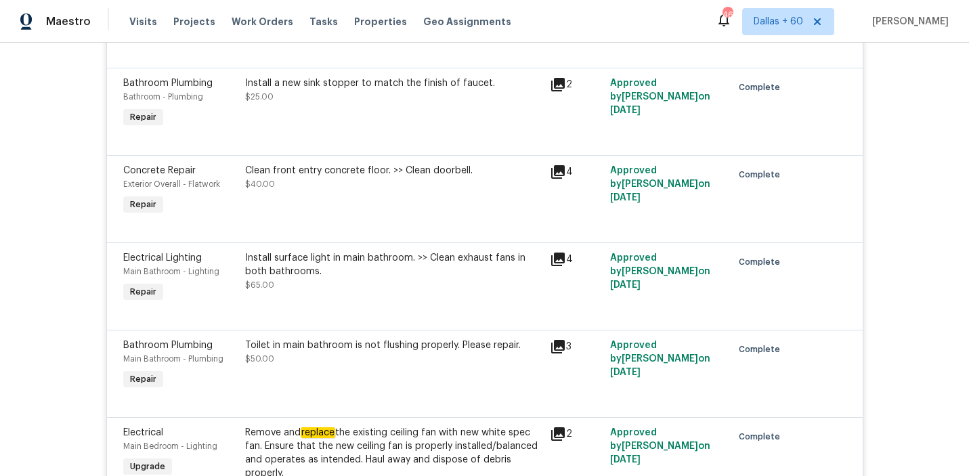
scroll to position [1319, 0]
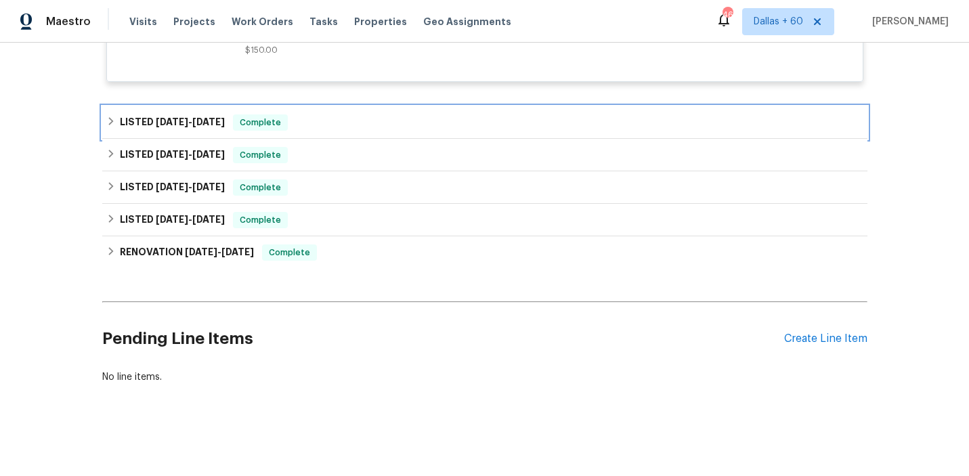
click at [372, 109] on div "LISTED 7/23/25 - 8/11/25 Complete" at bounding box center [484, 122] width 765 height 33
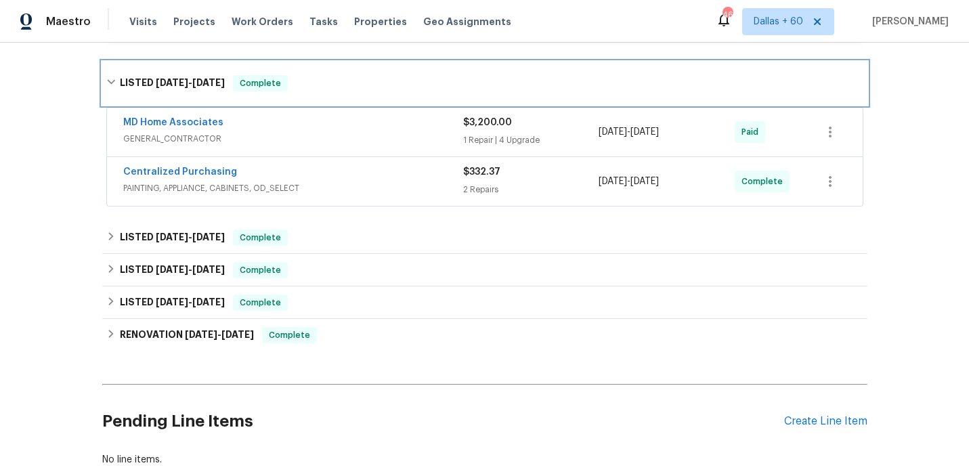
scroll to position [1365, 0]
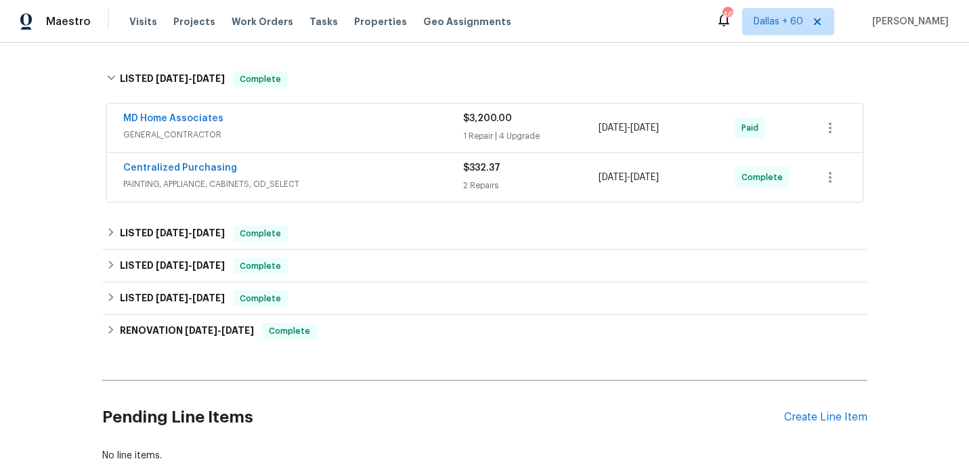
click at [417, 177] on div "Centralized Purchasing" at bounding box center [293, 169] width 340 height 16
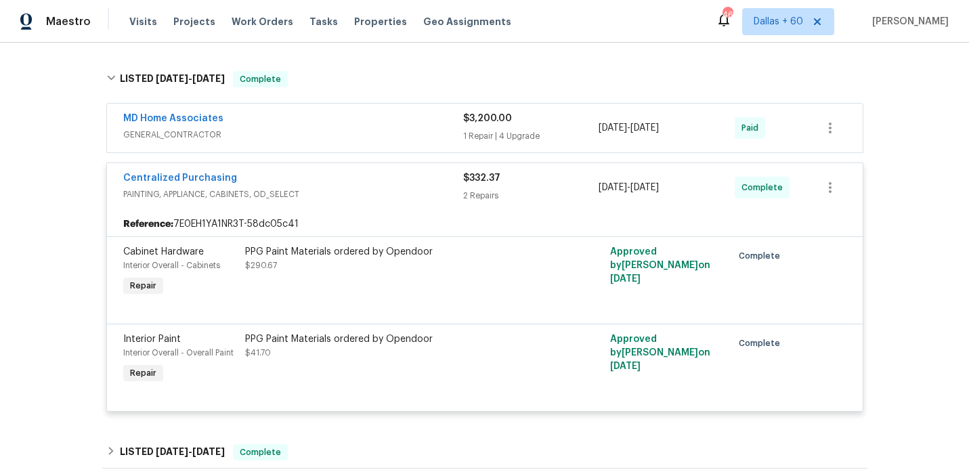
click at [386, 127] on div "MD Home Associates" at bounding box center [293, 120] width 340 height 16
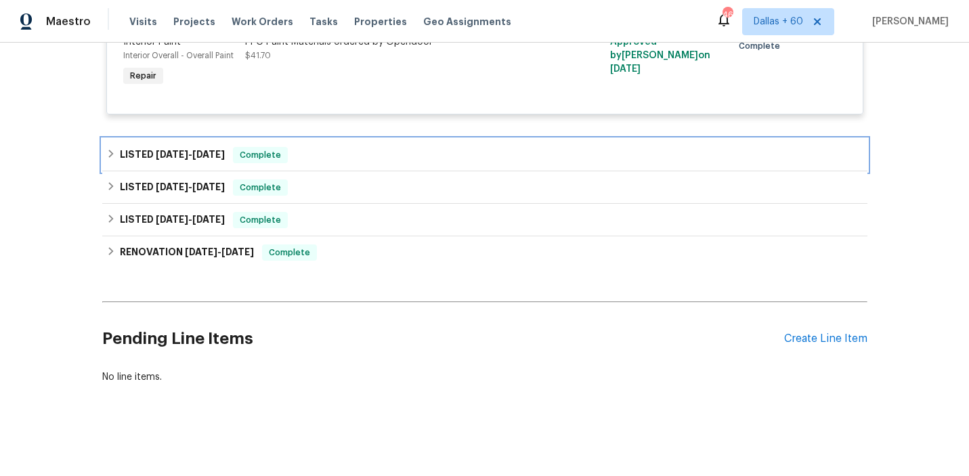
click at [387, 148] on div "LISTED 6/6/25 - 6/6/25 Complete" at bounding box center [484, 155] width 757 height 16
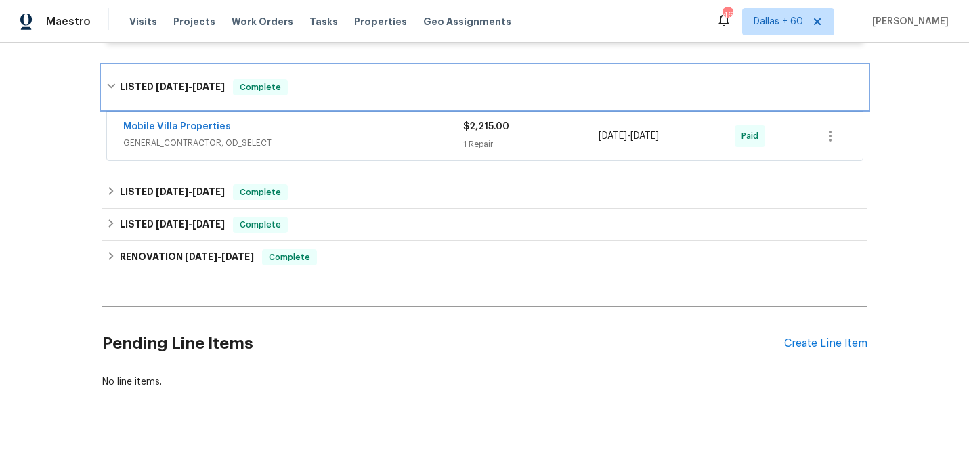
scroll to position [2615, 0]
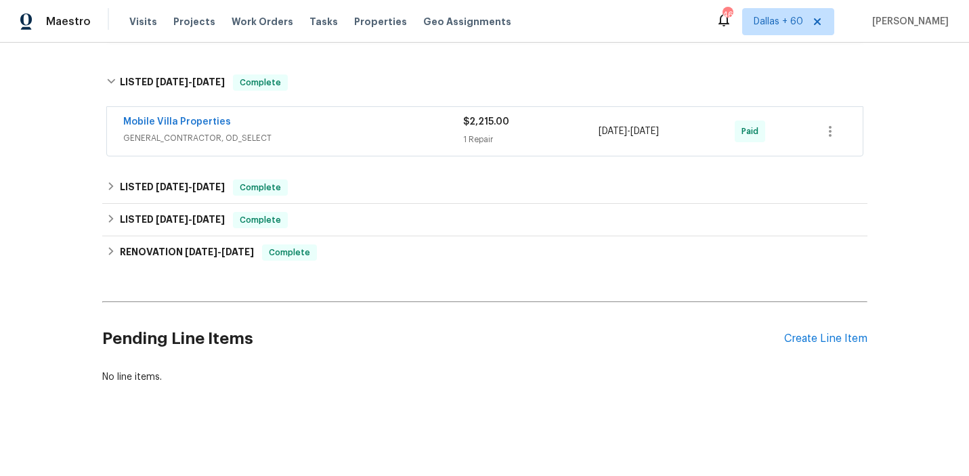
click at [387, 144] on span "GENERAL_CONTRACTOR, OD_SELECT" at bounding box center [293, 138] width 340 height 14
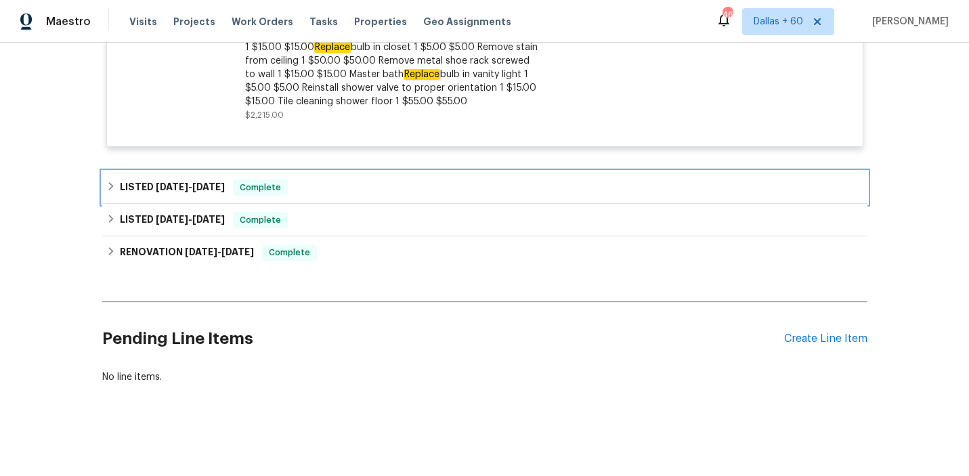
click at [387, 186] on div "LISTED 4/28/25 - 5/2/25 Complete" at bounding box center [484, 187] width 757 height 16
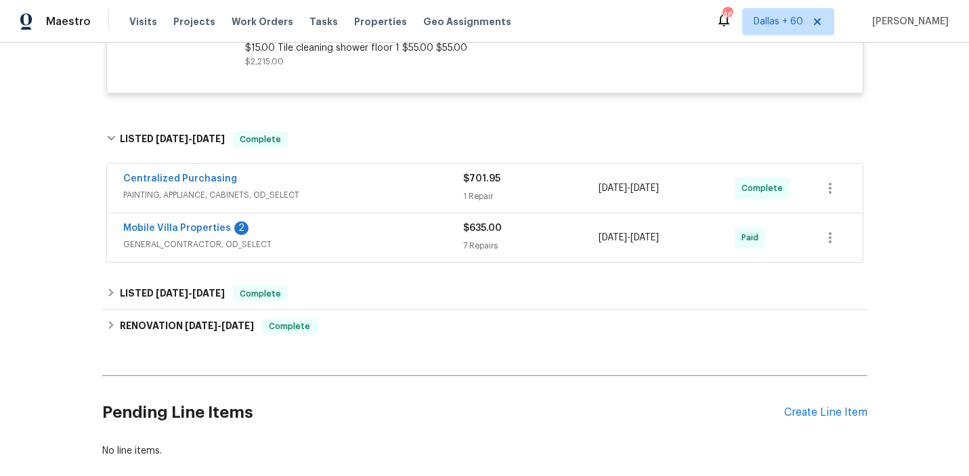
click at [388, 188] on div "Centralized Purchasing" at bounding box center [293, 180] width 340 height 16
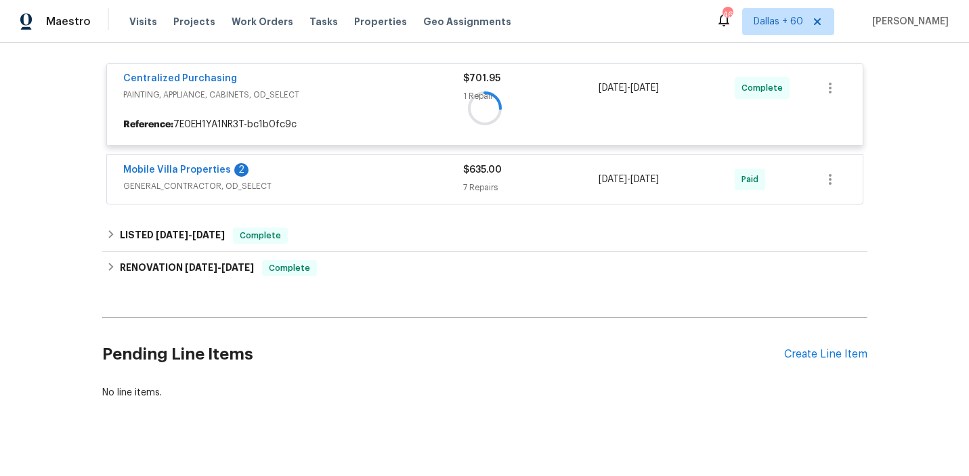
scroll to position [3175, 0]
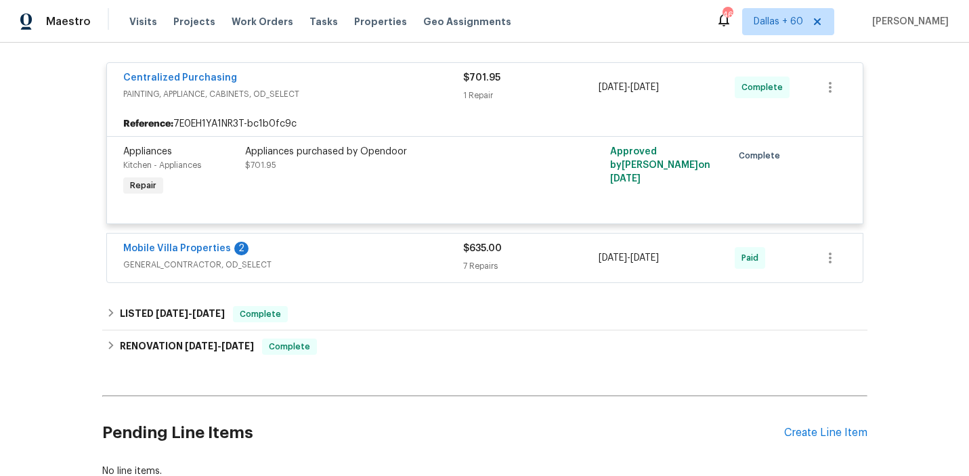
click at [388, 247] on div "Mobile Villa Properties 2 GENERAL_CONTRACTOR, OD_SELECT $635.00 7 Repairs 4/28/…" at bounding box center [485, 258] width 756 height 49
click at [388, 255] on div "Mobile Villa Properties 2" at bounding box center [293, 250] width 340 height 16
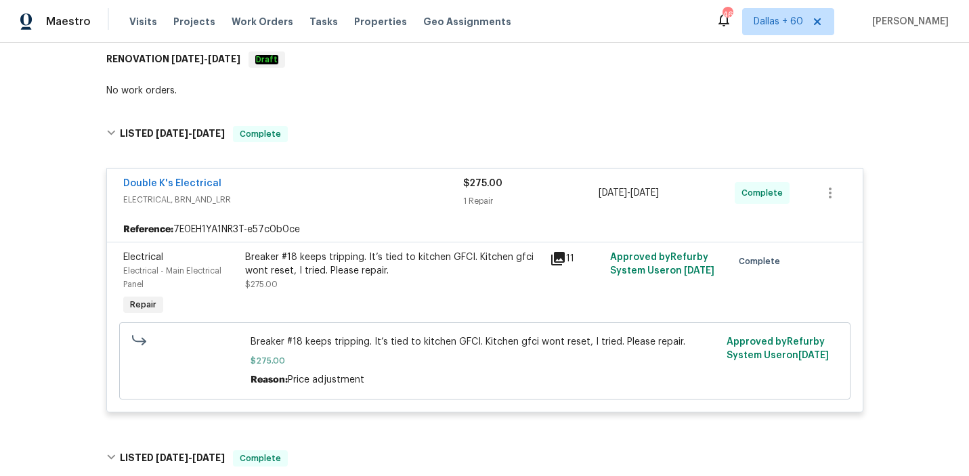
scroll to position [255, 0]
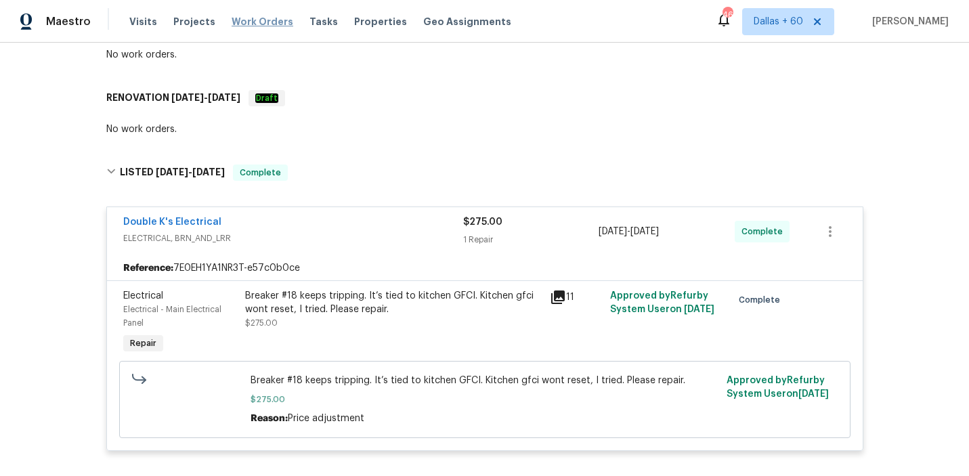
click at [270, 19] on span "Work Orders" at bounding box center [263, 22] width 62 height 14
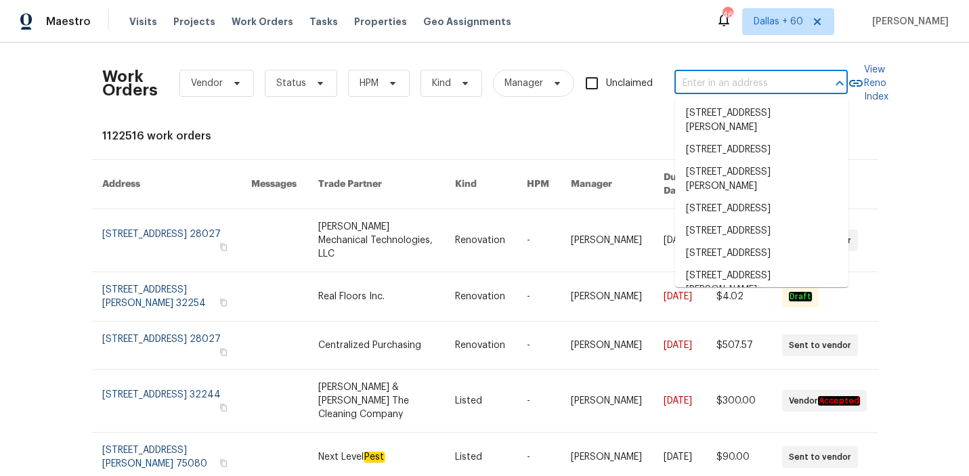
click at [704, 82] on input "text" at bounding box center [742, 83] width 135 height 21
paste input "4409 Idlewood Ln, Tucker, GA 30084"
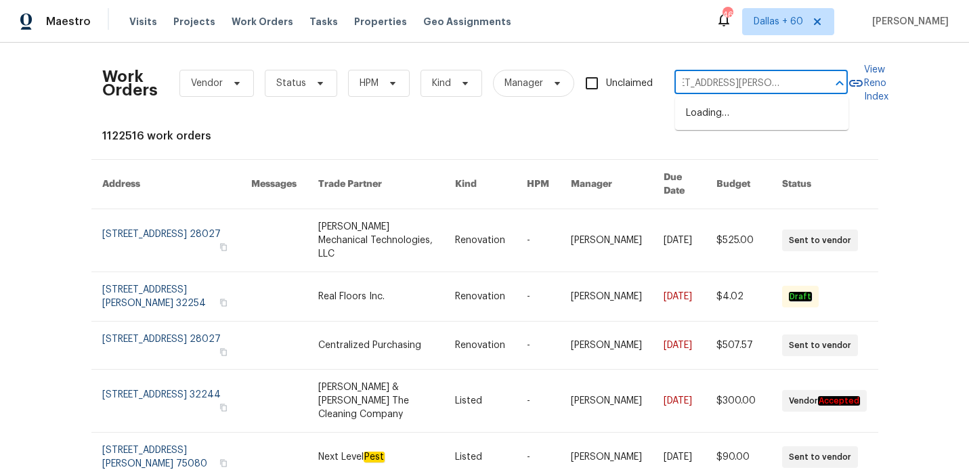
type input "4409 Idlewood Ln, Tucker, GA 30084"
click at [749, 112] on li "4409 Idlewood Ln, Tucker, GA 30084" at bounding box center [761, 120] width 173 height 37
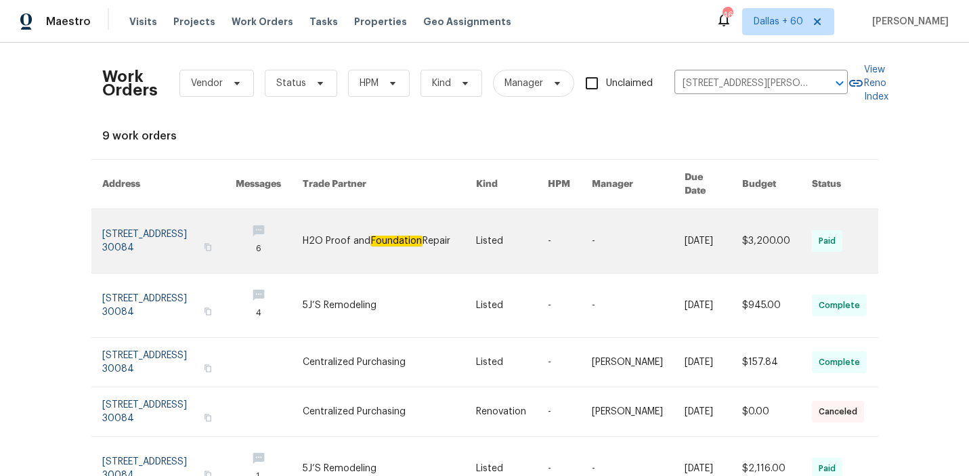
click at [349, 224] on link at bounding box center [389, 241] width 173 height 64
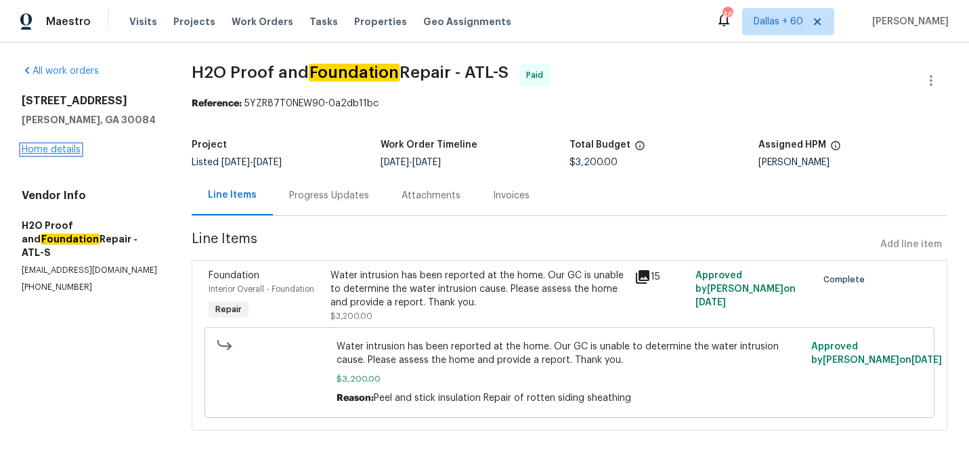
click at [57, 152] on link "Home details" at bounding box center [51, 149] width 59 height 9
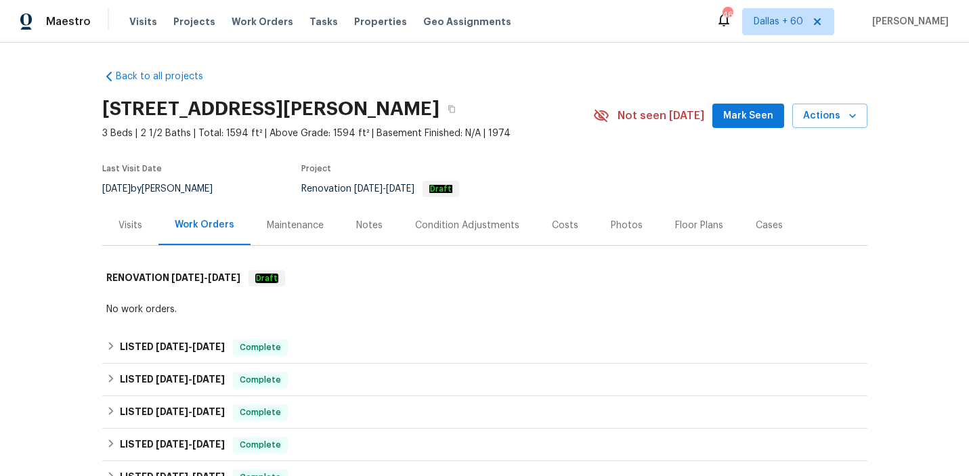
scroll to position [102, 0]
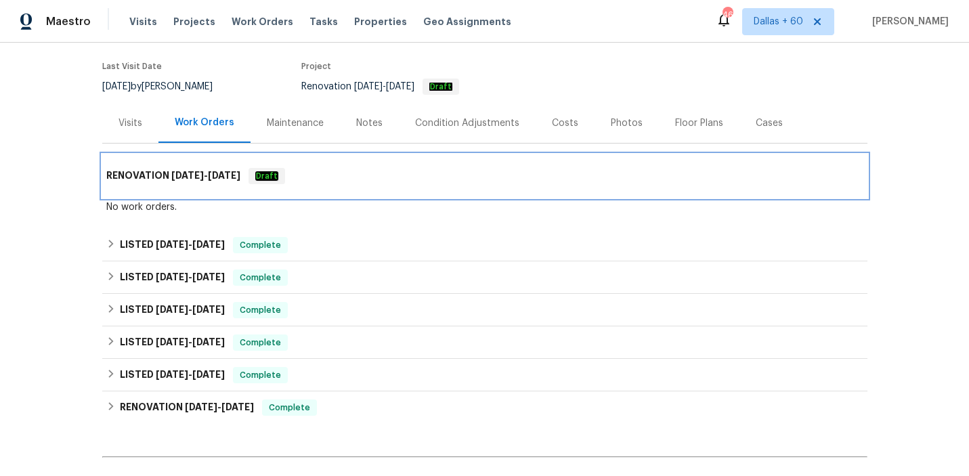
click at [431, 180] on div "RENOVATION 6/27/25 - 6/27/25 Draft" at bounding box center [484, 176] width 757 height 16
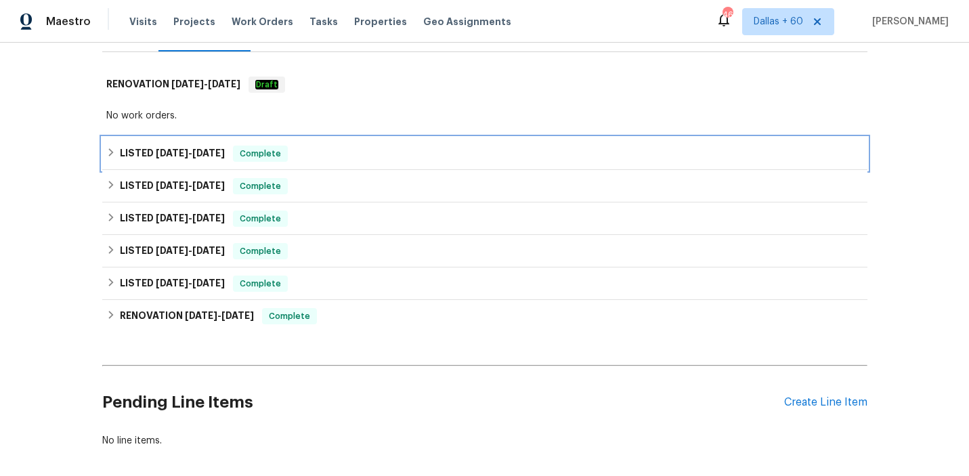
click at [431, 153] on div "LISTED 8/13/25 - 9/20/25 Complete" at bounding box center [484, 154] width 757 height 16
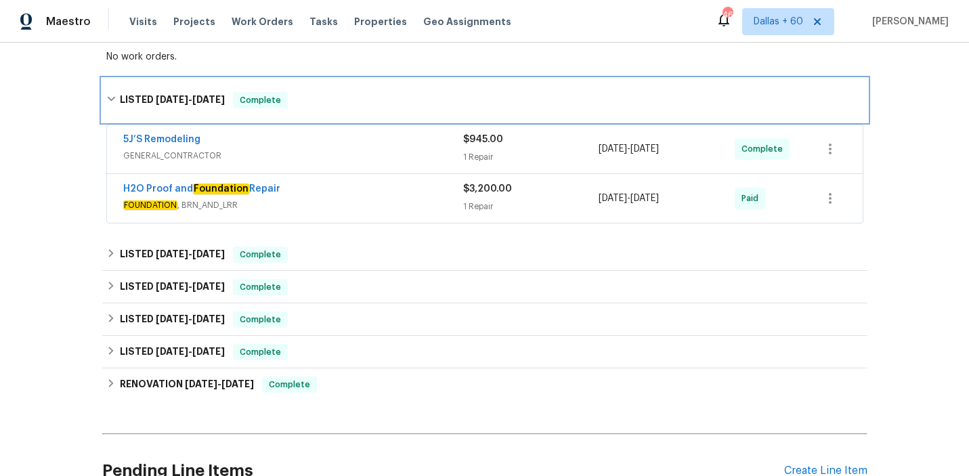
scroll to position [252, 0]
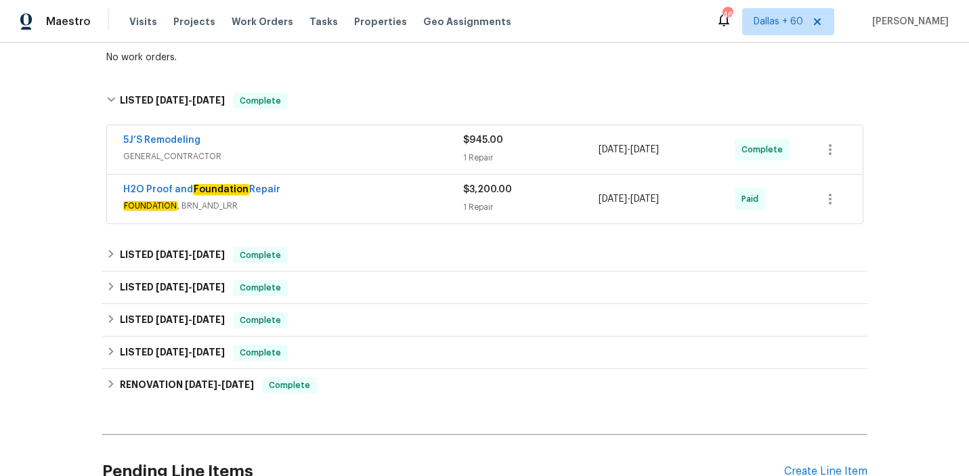
click at [417, 194] on div "H2O Proof and Foundation Repair" at bounding box center [293, 191] width 340 height 16
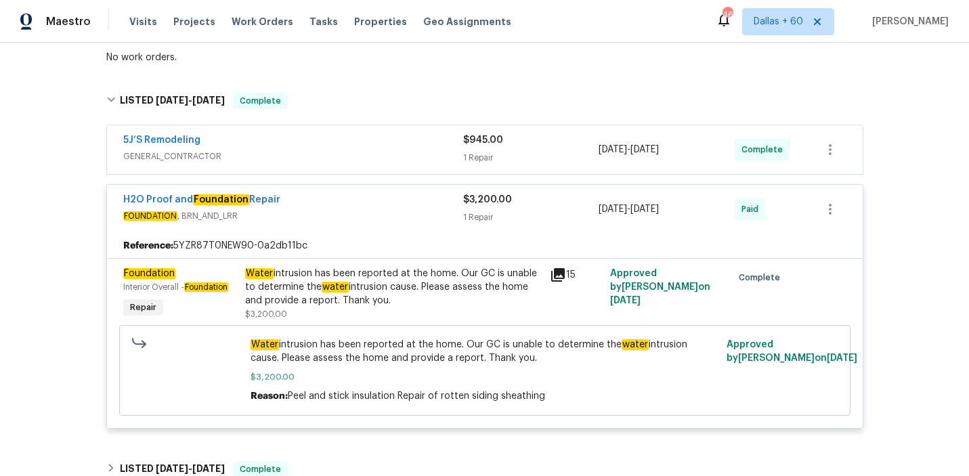
click at [377, 140] on div "5J’S Remodeling" at bounding box center [293, 141] width 340 height 16
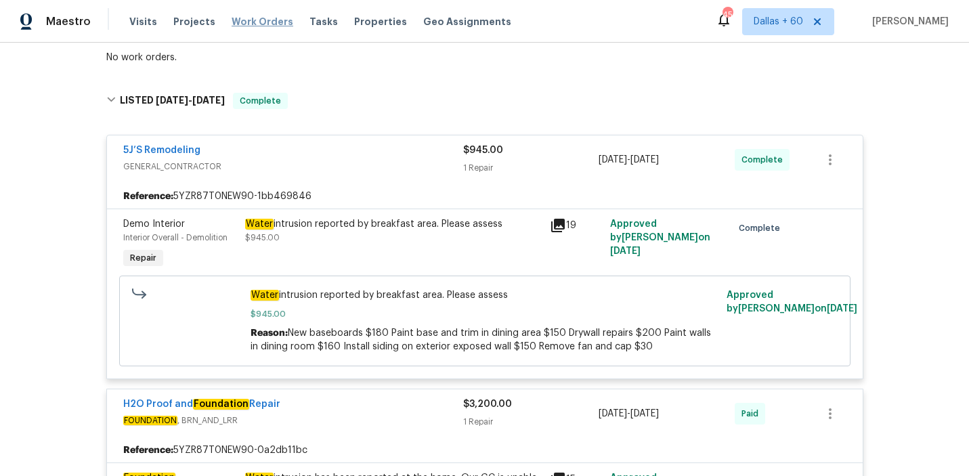
click at [262, 24] on span "Work Orders" at bounding box center [263, 22] width 62 height 14
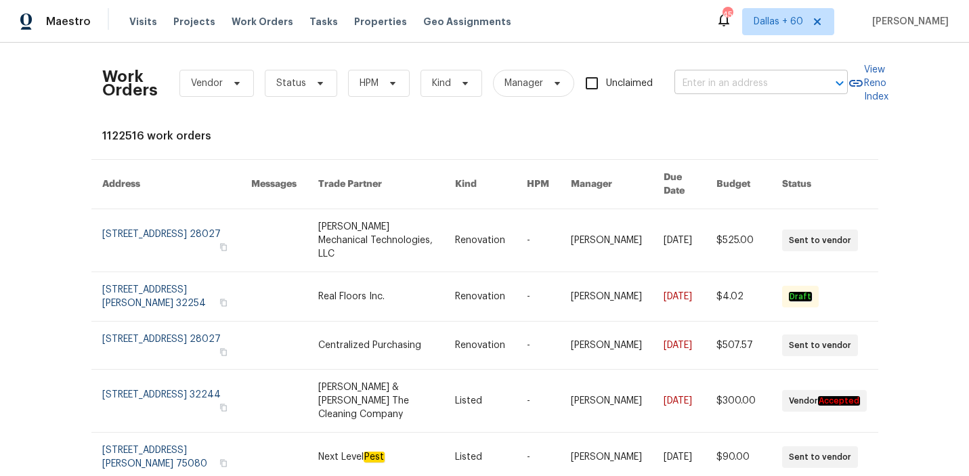
click at [778, 84] on input "text" at bounding box center [742, 83] width 135 height 21
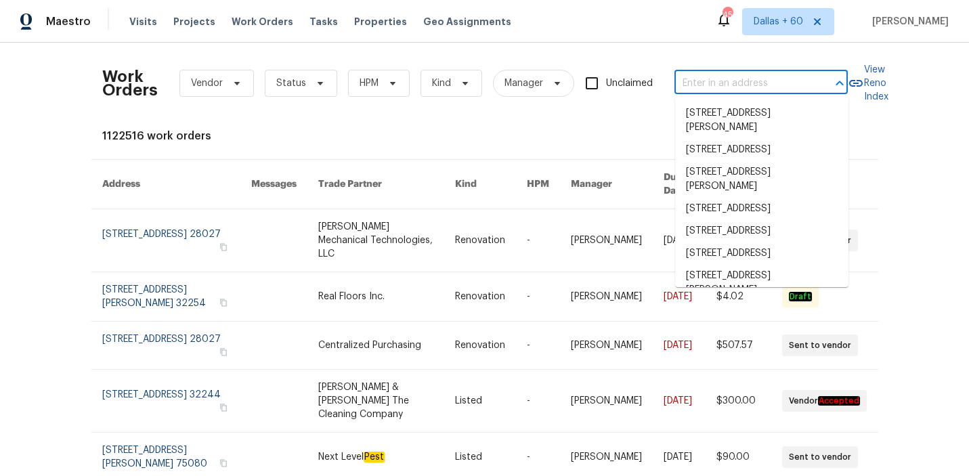
paste input "504 American Legion Rd Greer, SC 29651"
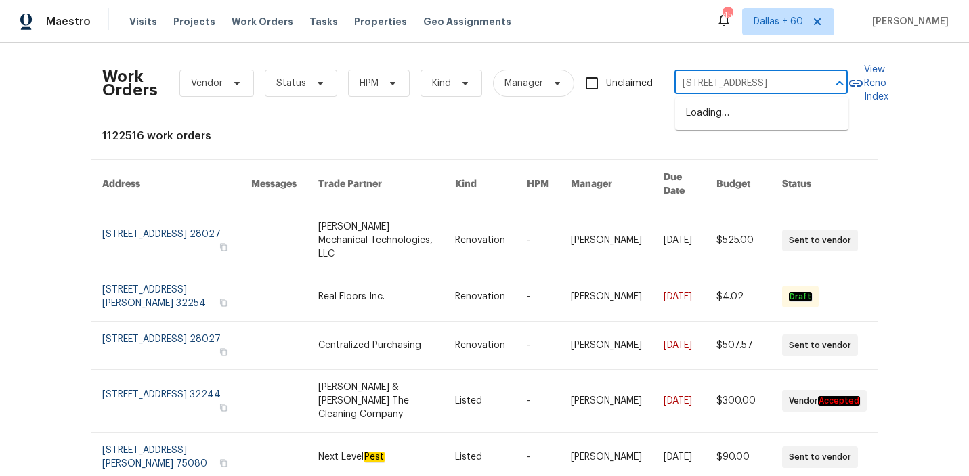
scroll to position [0, 56]
type input "504 American Legion Rd Greer, SC 29651"
click at [772, 125] on li "504 American Legion Rd, Greer, SC 29651" at bounding box center [761, 113] width 173 height 22
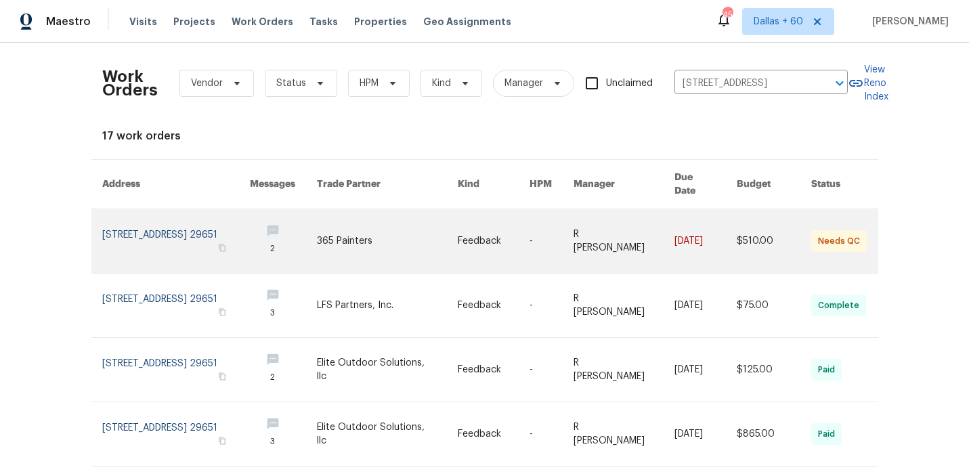
click at [440, 221] on link at bounding box center [387, 241] width 141 height 64
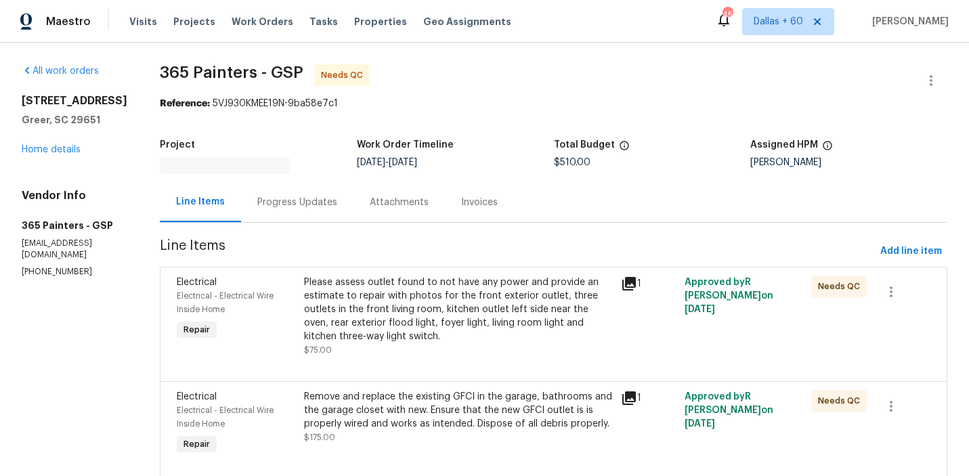
click at [58, 144] on div "504 American Legion Rd Greer, SC 29651 Home details" at bounding box center [75, 125] width 106 height 62
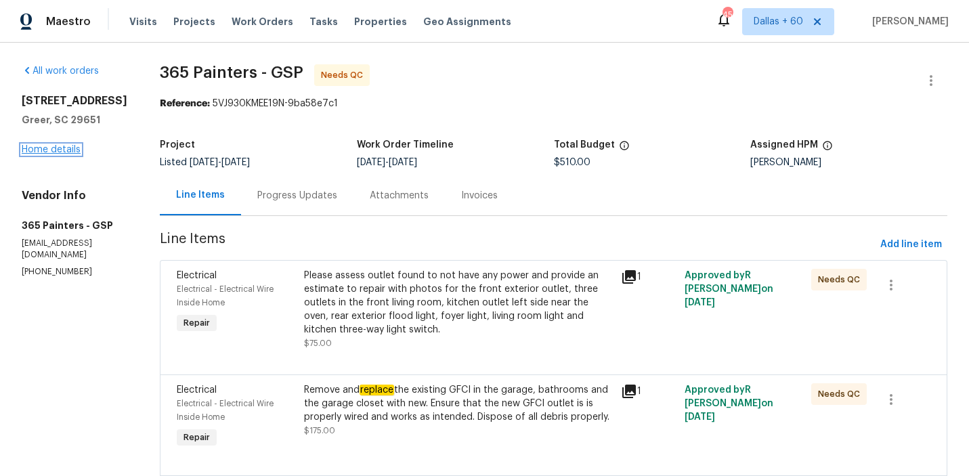
click at [58, 154] on link "Home details" at bounding box center [51, 149] width 59 height 9
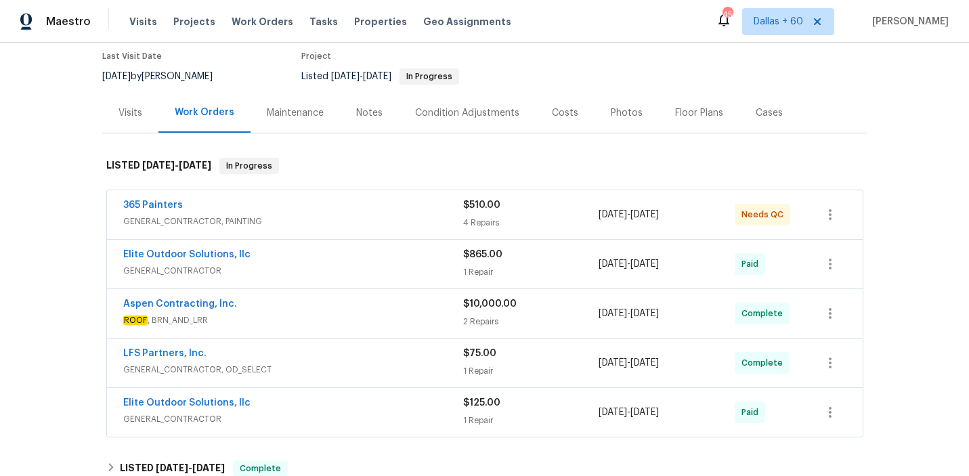
click at [371, 213] on div "365 Painters" at bounding box center [293, 206] width 340 height 16
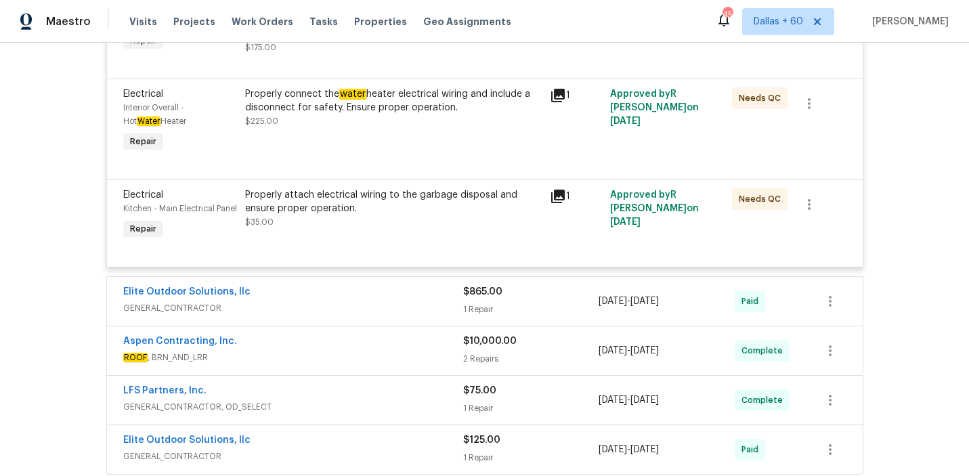
scroll to position [526, 0]
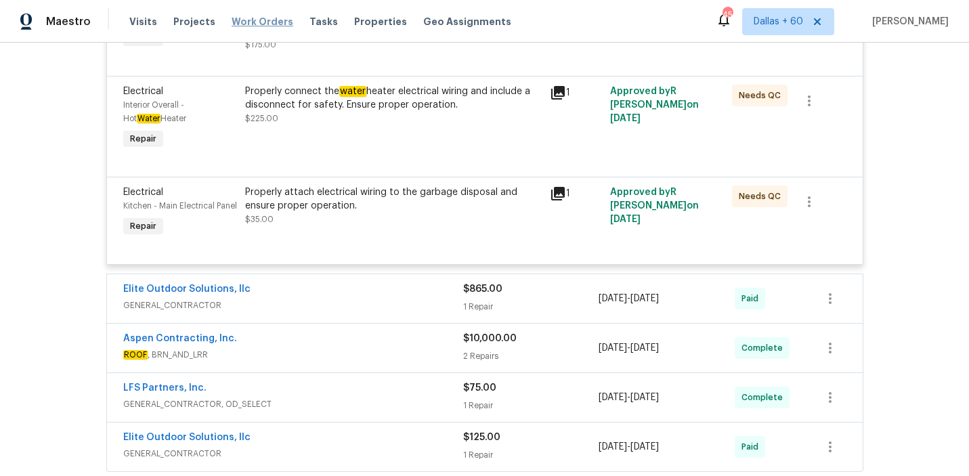
click at [255, 21] on span "Work Orders" at bounding box center [263, 22] width 62 height 14
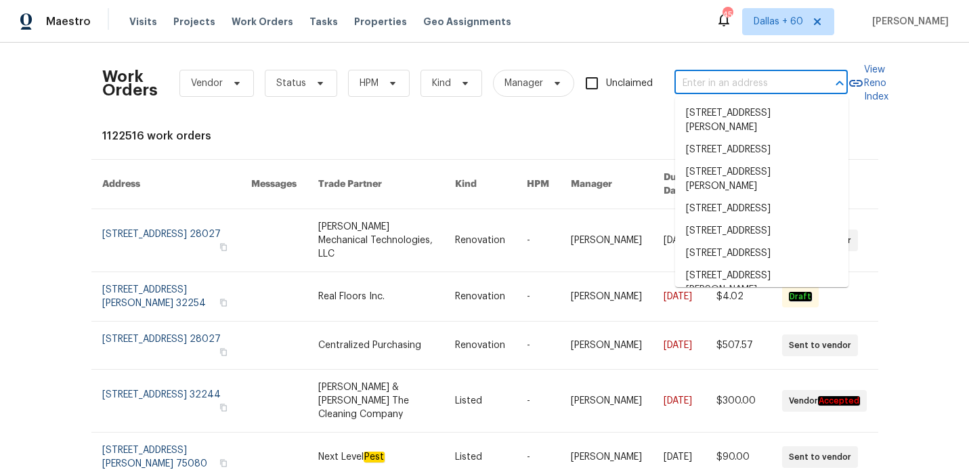
click at [711, 87] on input "text" at bounding box center [742, 83] width 135 height 21
type input "v"
paste input "416 28th St W, Palmetto, FL 34221"
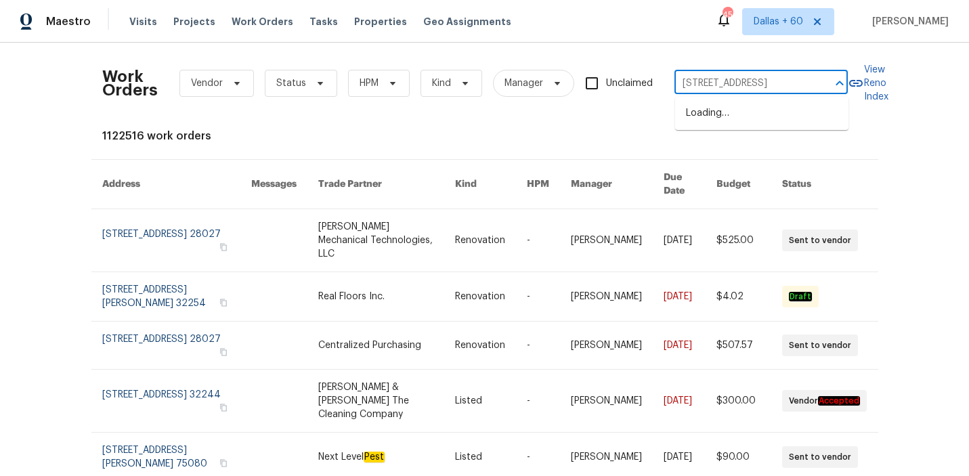
scroll to position [0, 21]
type input "416 28th St W, Palmetto, FL 34221"
click at [727, 115] on li "416 28th St W, Palmetto, FL 34221" at bounding box center [761, 113] width 173 height 22
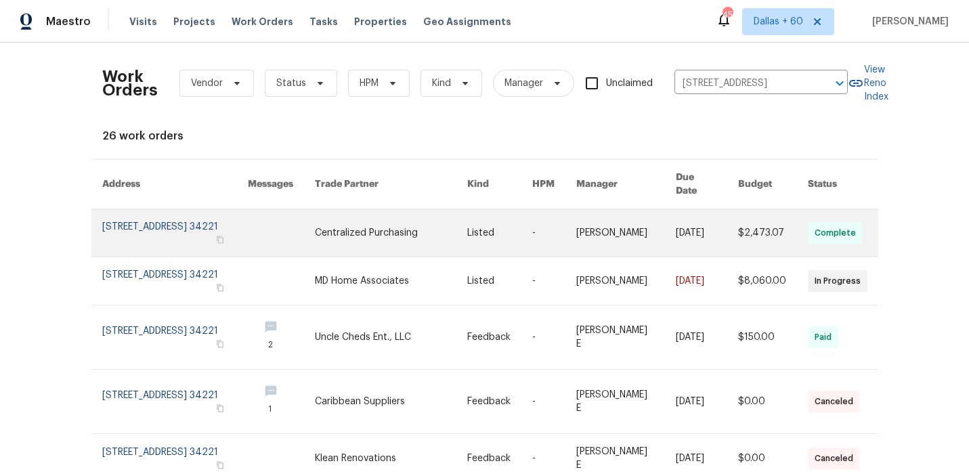
click at [315, 215] on link at bounding box center [281, 232] width 67 height 47
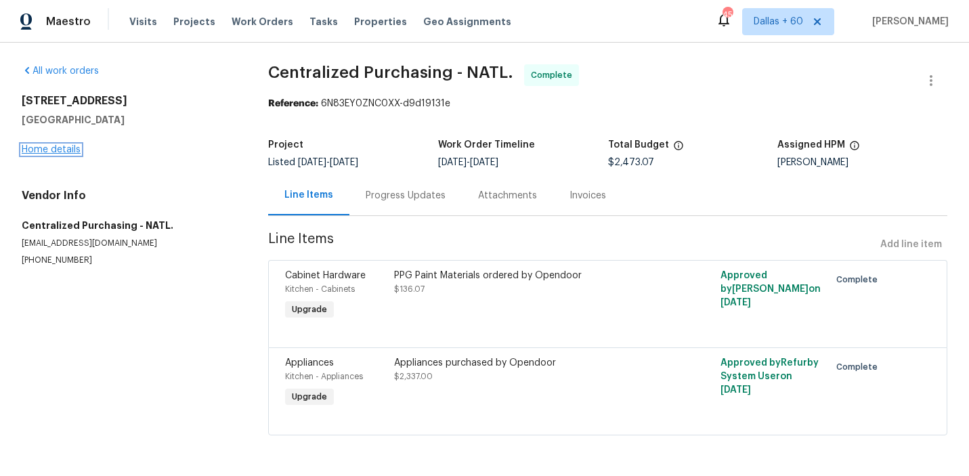
click at [47, 145] on link "Home details" at bounding box center [51, 149] width 59 height 9
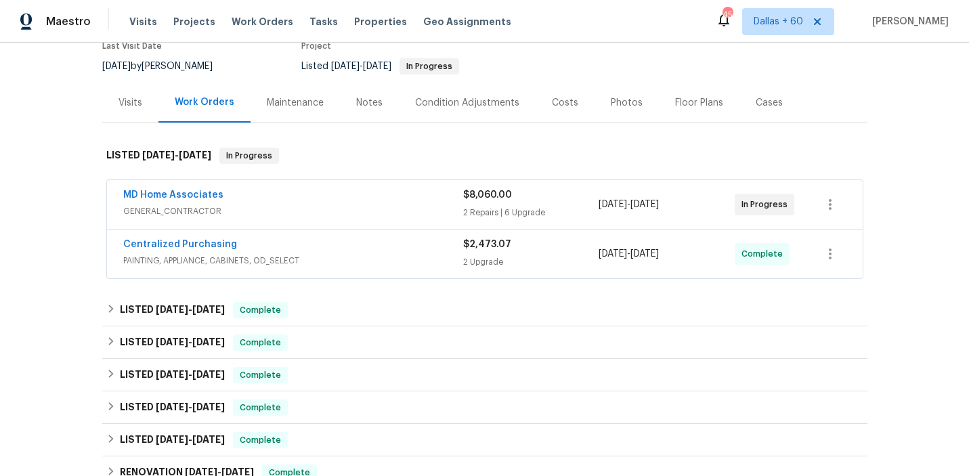
scroll to position [123, 0]
click at [360, 265] on span "PAINTING, APPLIANCE, CABINETS, OD_SELECT" at bounding box center [293, 261] width 340 height 14
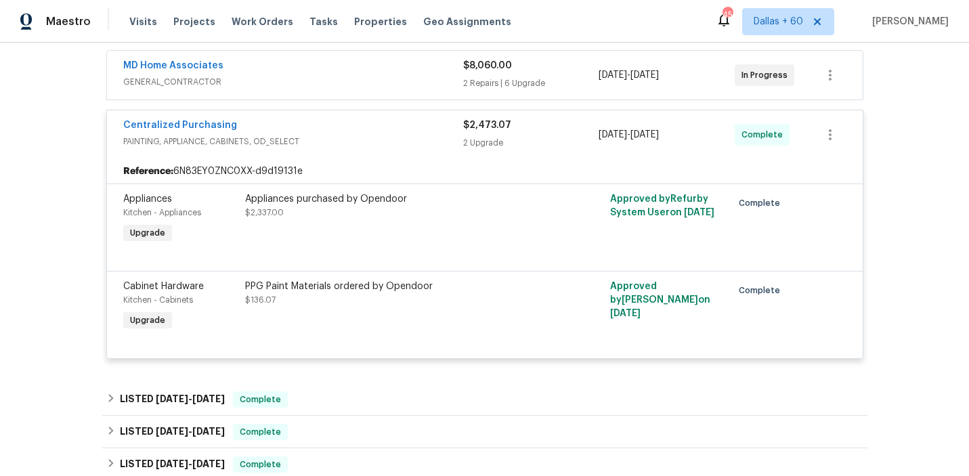
scroll to position [149, 0]
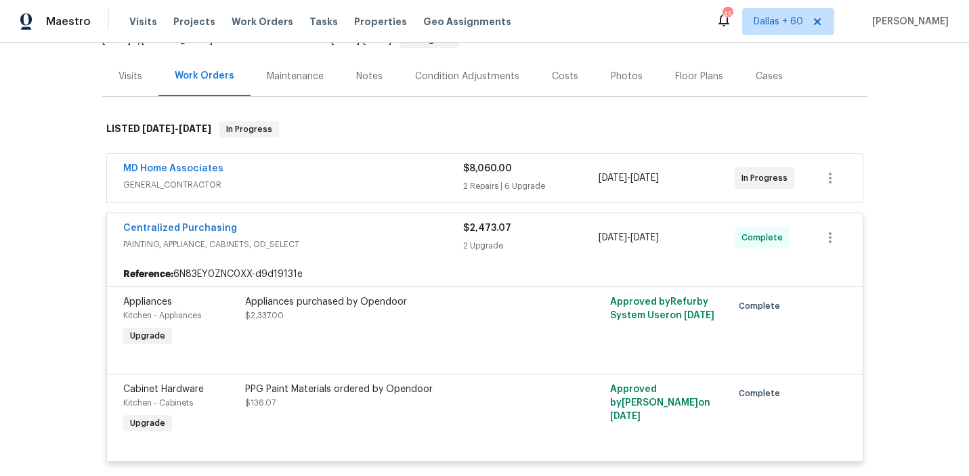
click at [347, 187] on span "GENERAL_CONTRACTOR" at bounding box center [293, 185] width 340 height 14
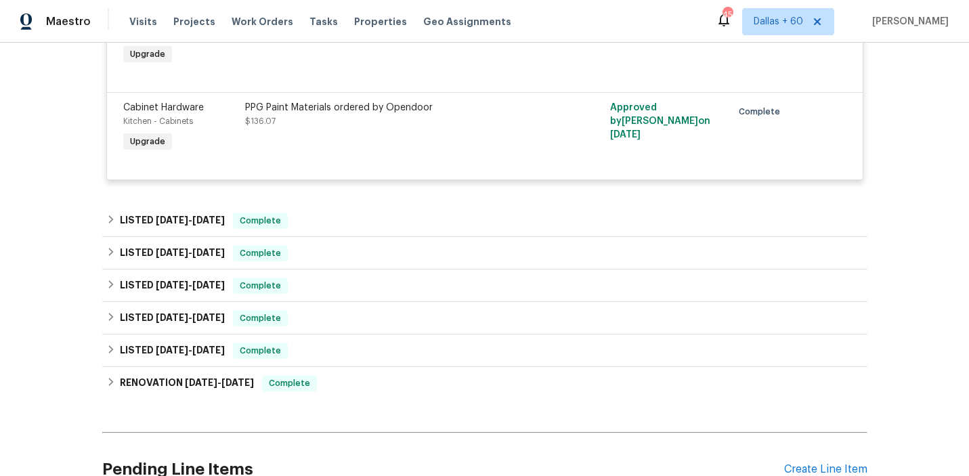
scroll to position [1363, 0]
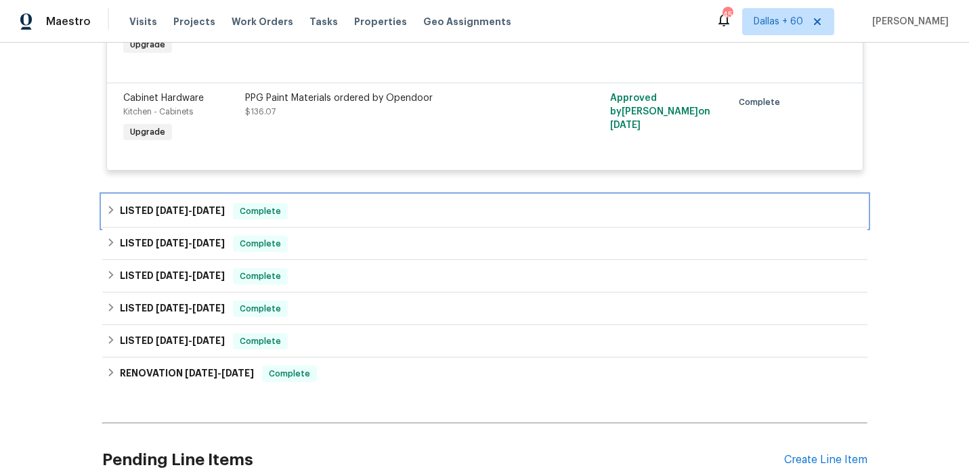
click at [373, 203] on div "LISTED 8/14/25 - 8/28/25 Complete" at bounding box center [484, 211] width 757 height 16
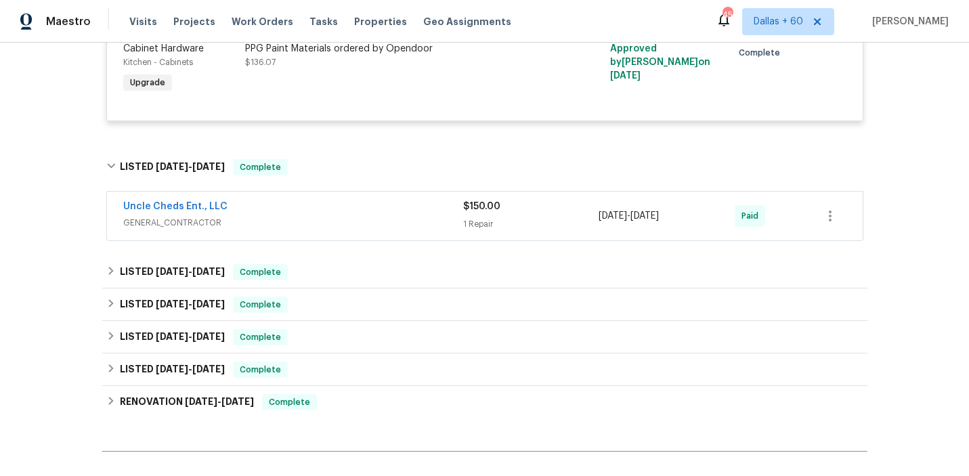
click at [373, 200] on div "Uncle Cheds Ent., LLC" at bounding box center [293, 208] width 340 height 16
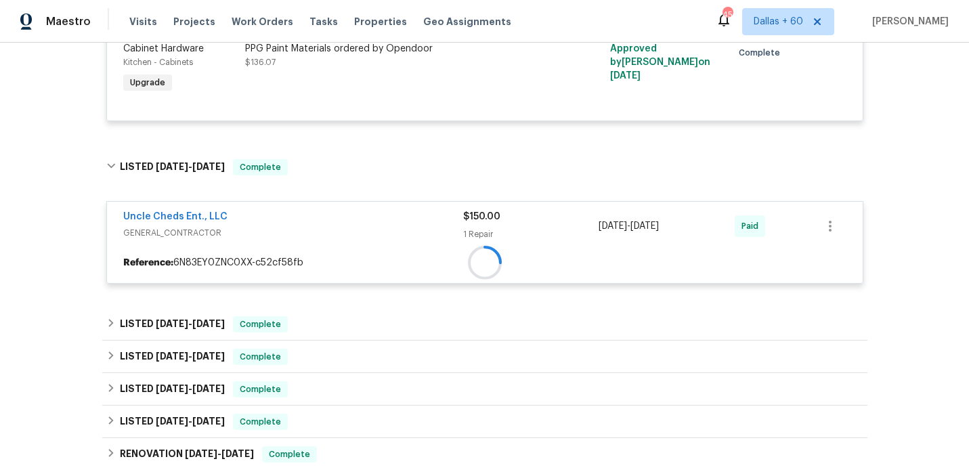
scroll to position [1523, 0]
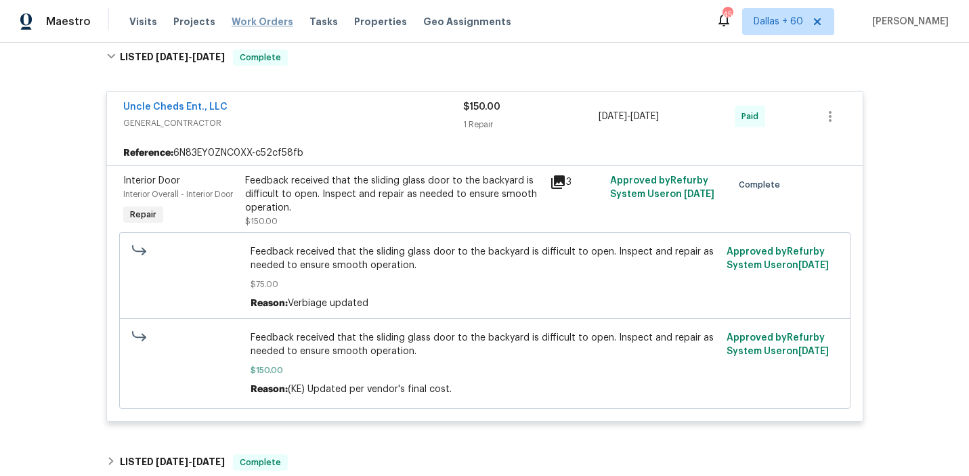
click at [268, 19] on span "Work Orders" at bounding box center [263, 22] width 62 height 14
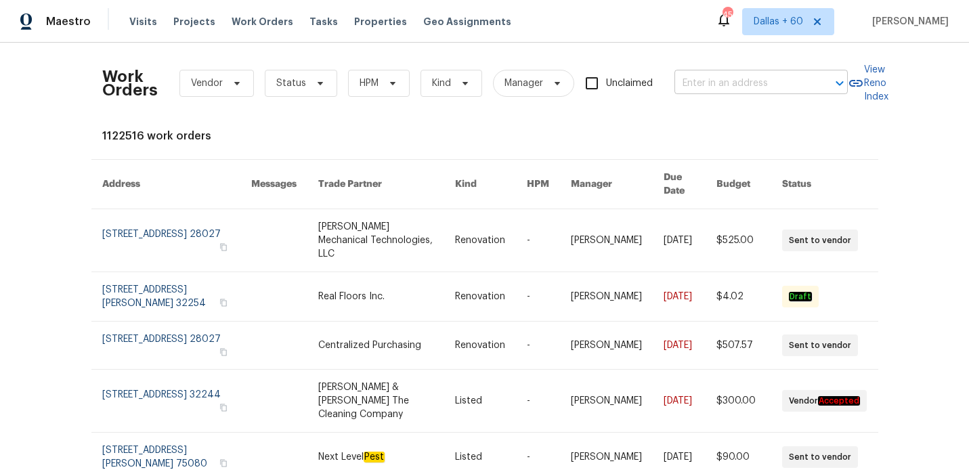
click at [709, 80] on input "text" at bounding box center [742, 83] width 135 height 21
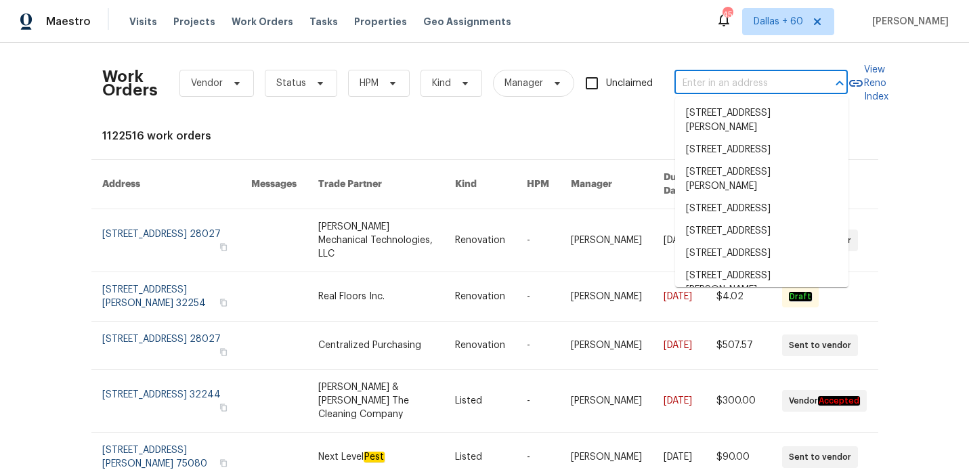
paste input "19558 Whispering Brook Dr, Tampa, FL 33647"
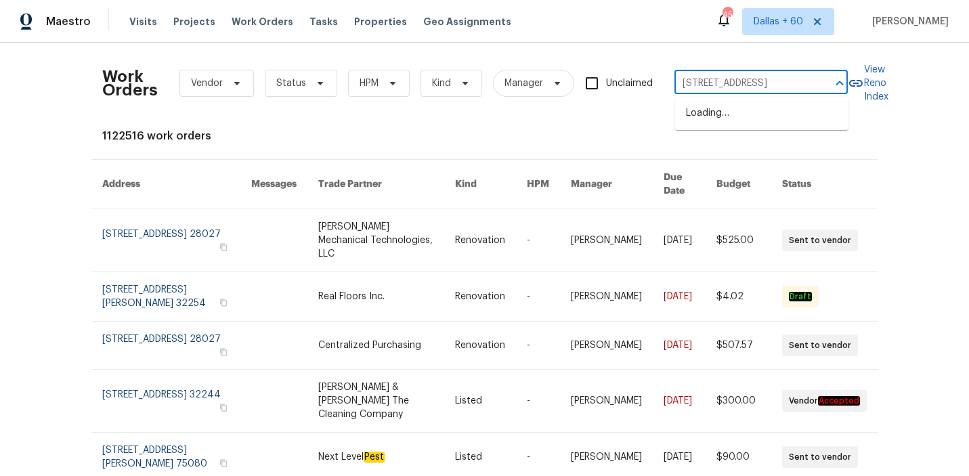
scroll to position [0, 72]
type input "19558 Whispering Brook Dr, Tampa, FL 33647"
click at [720, 110] on li "19558 Whispering Brook Dr, Tampa, FL 33647" at bounding box center [761, 113] width 173 height 22
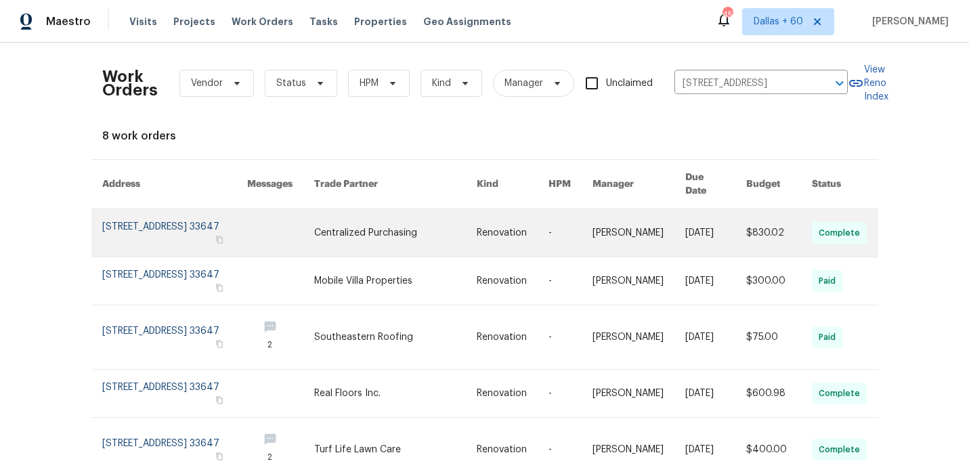
click at [402, 210] on link at bounding box center [395, 232] width 163 height 47
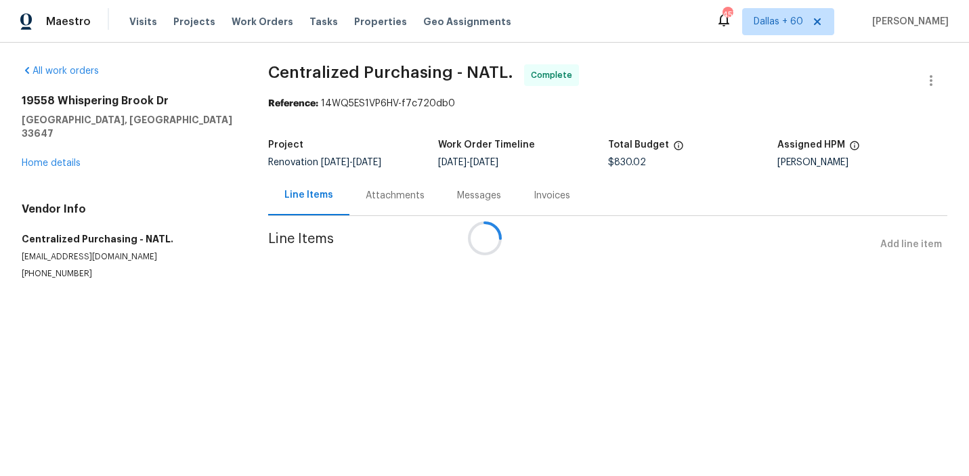
click at [60, 149] on div at bounding box center [484, 238] width 969 height 476
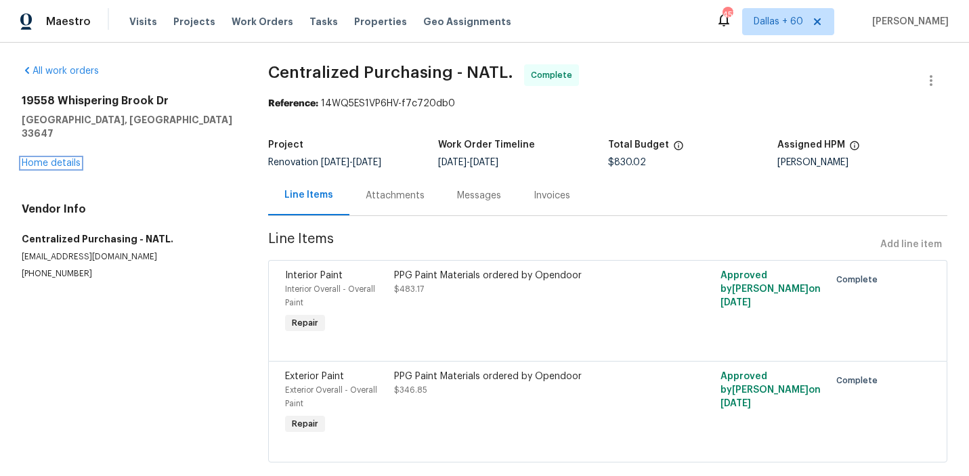
click at [60, 158] on link "Home details" at bounding box center [51, 162] width 59 height 9
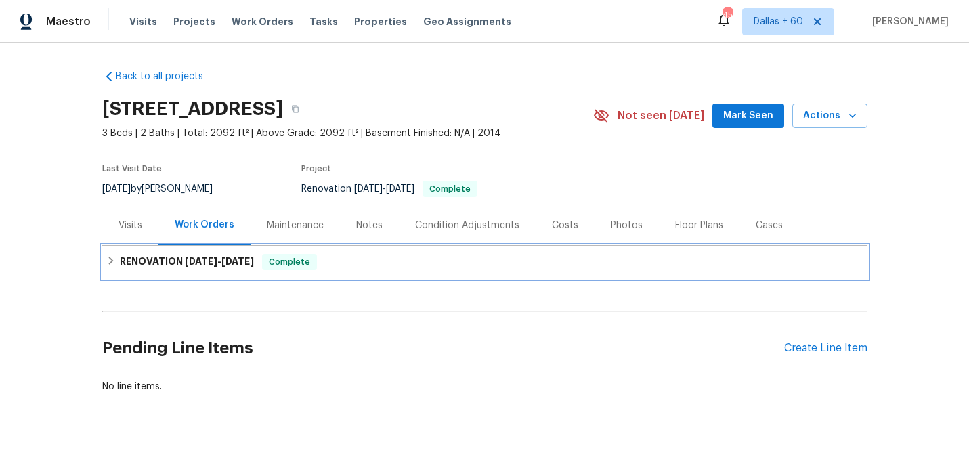
click at [351, 267] on div "RENOVATION 9/15/25 - 9/22/25 Complete" at bounding box center [484, 262] width 757 height 16
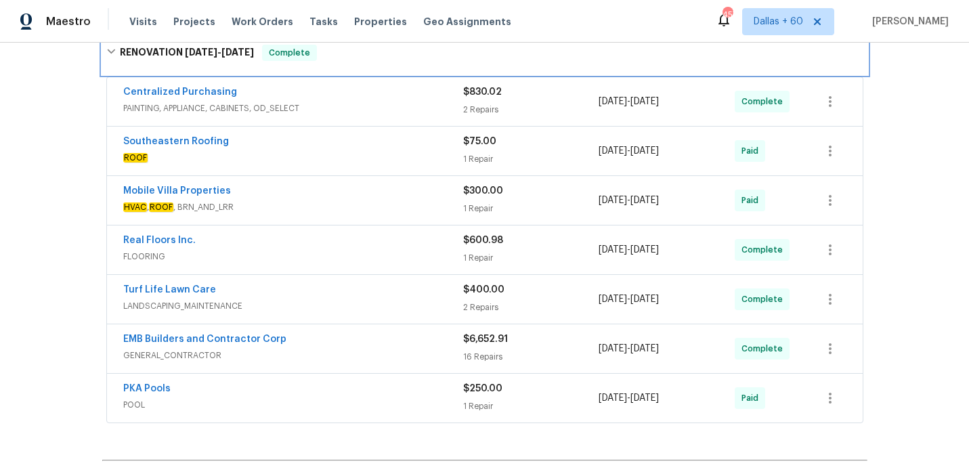
scroll to position [237, 0]
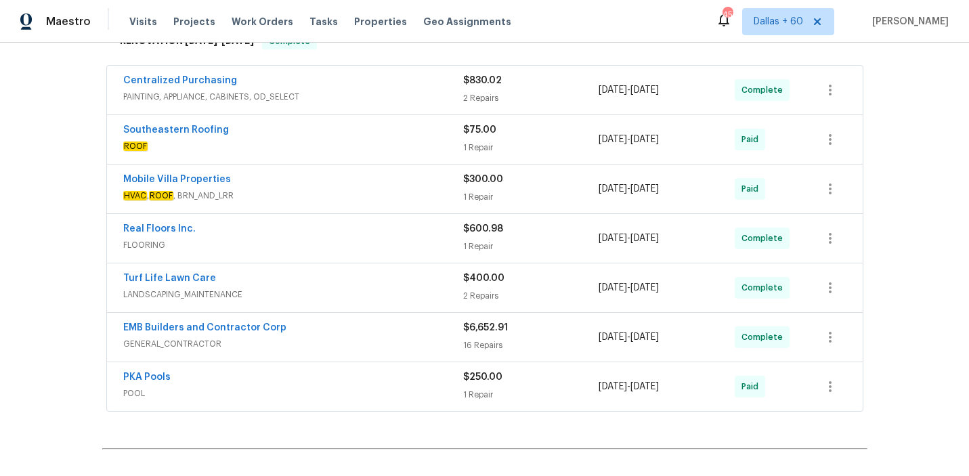
click at [350, 95] on span "PAINTING, APPLIANCE, CABINETS, OD_SELECT" at bounding box center [293, 97] width 340 height 14
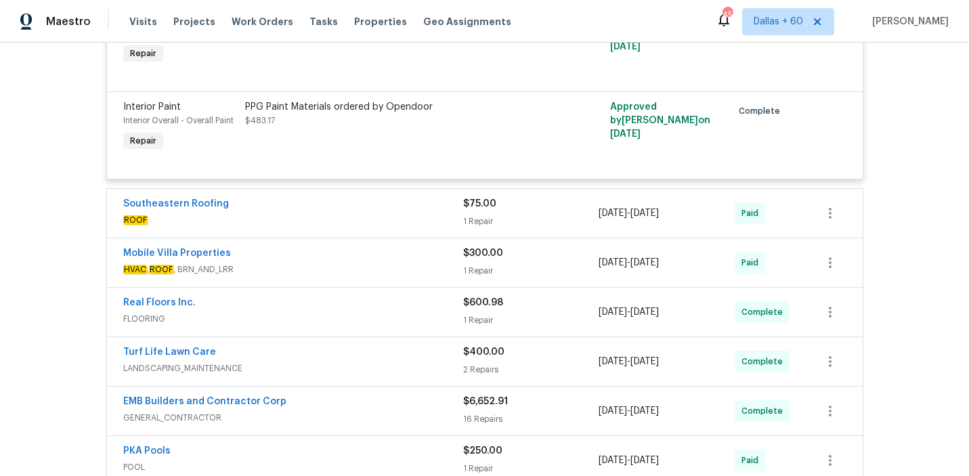
click at [352, 218] on span "ROOF" at bounding box center [293, 220] width 340 height 14
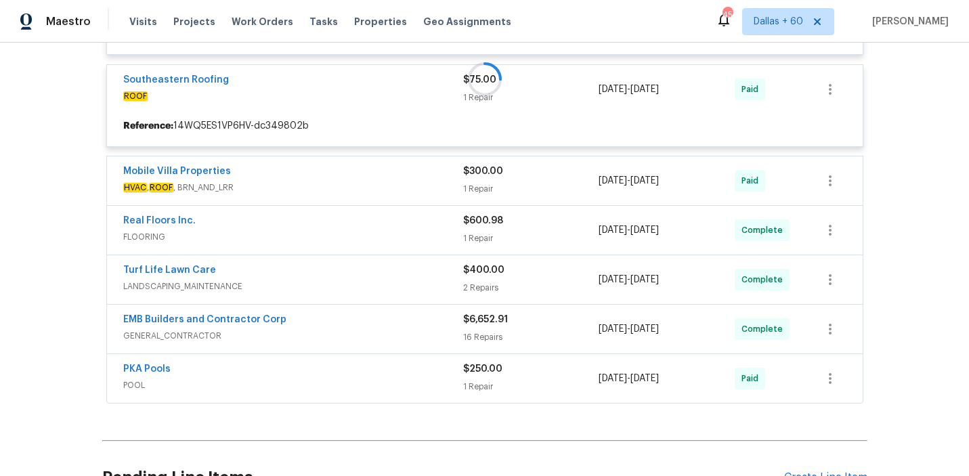
scroll to position [505, 0]
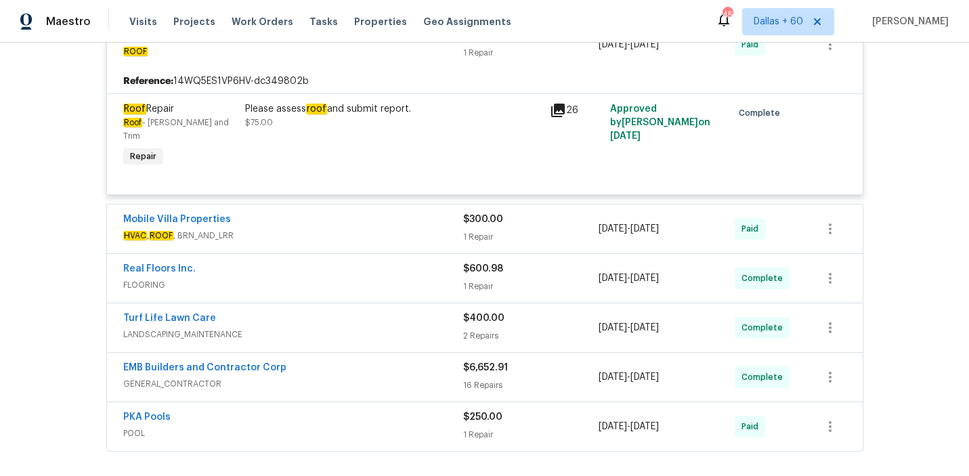
click at [352, 229] on span "HVAC , ROOF , BRN_AND_LRR" at bounding box center [293, 236] width 340 height 14
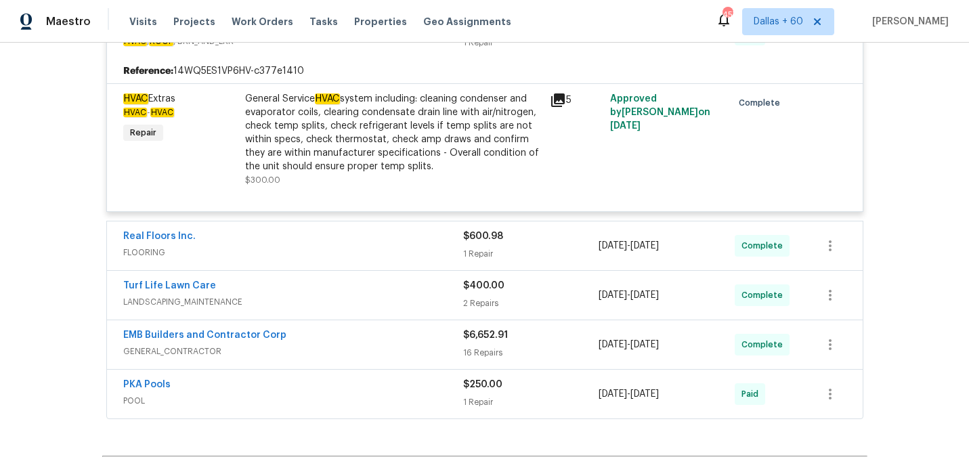
scroll to position [748, 0]
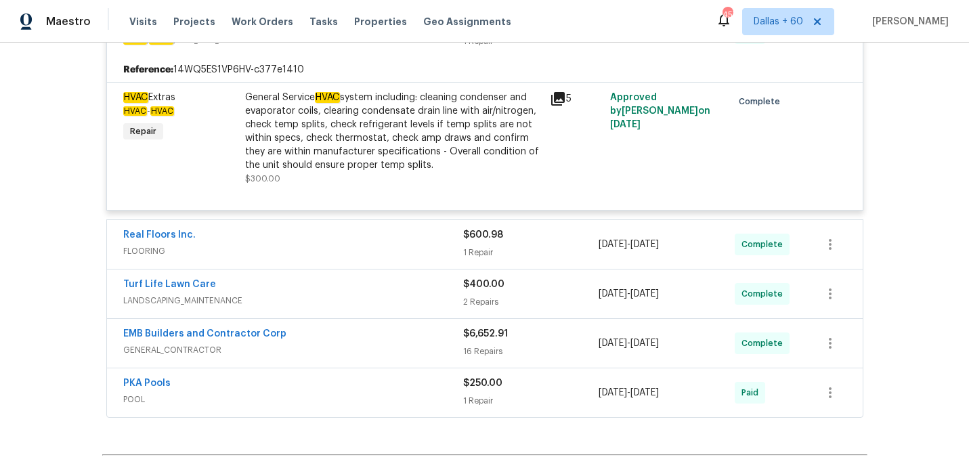
click at [359, 228] on div "Real Floors Inc." at bounding box center [293, 236] width 340 height 16
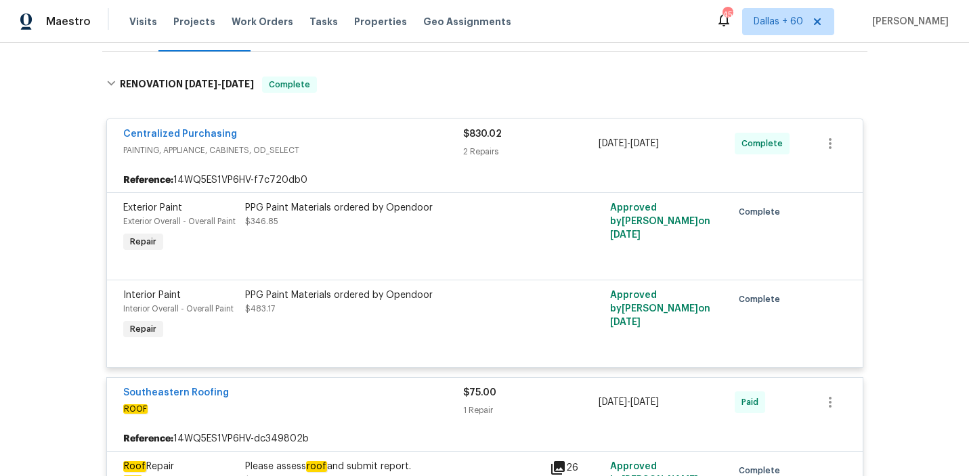
scroll to position [189, 0]
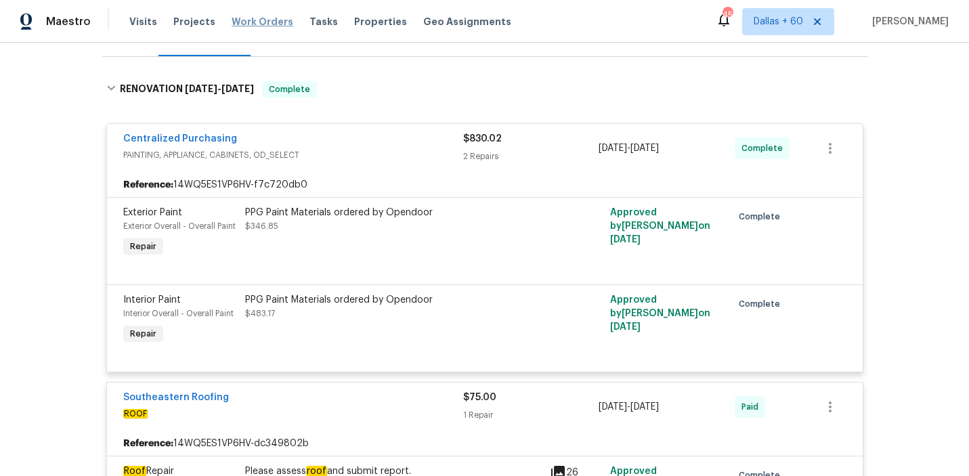
click at [260, 20] on span "Work Orders" at bounding box center [263, 22] width 62 height 14
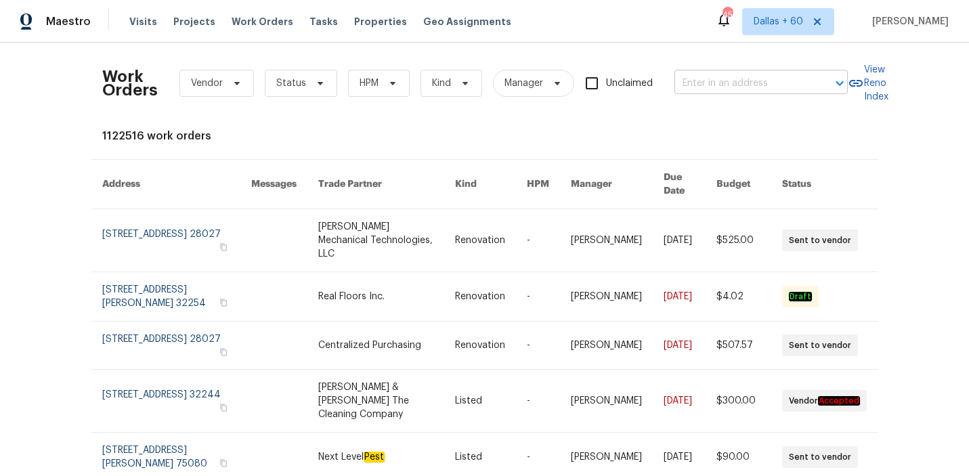
click at [732, 87] on input "text" at bounding box center [742, 83] width 135 height 21
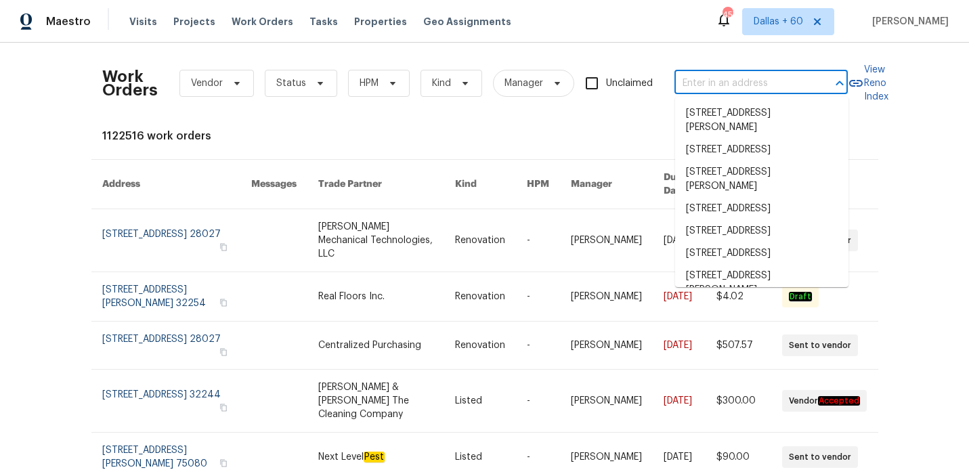
paste input "790 Harvard St, Englewood, FL 34223"
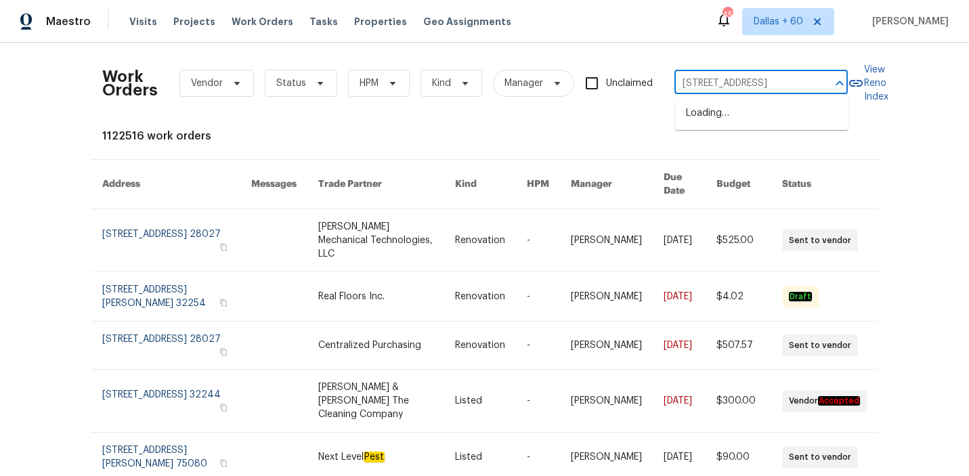
type input "790 Harvard St, Englewood, FL 34223"
click at [736, 110] on li "790 Harvard St, Englewood, FL 34223" at bounding box center [761, 113] width 173 height 22
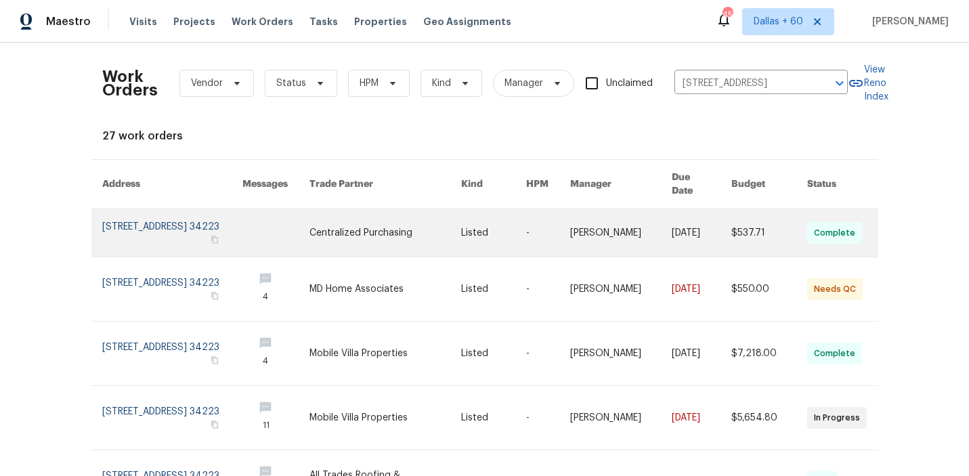
click at [447, 223] on link at bounding box center [386, 232] width 152 height 47
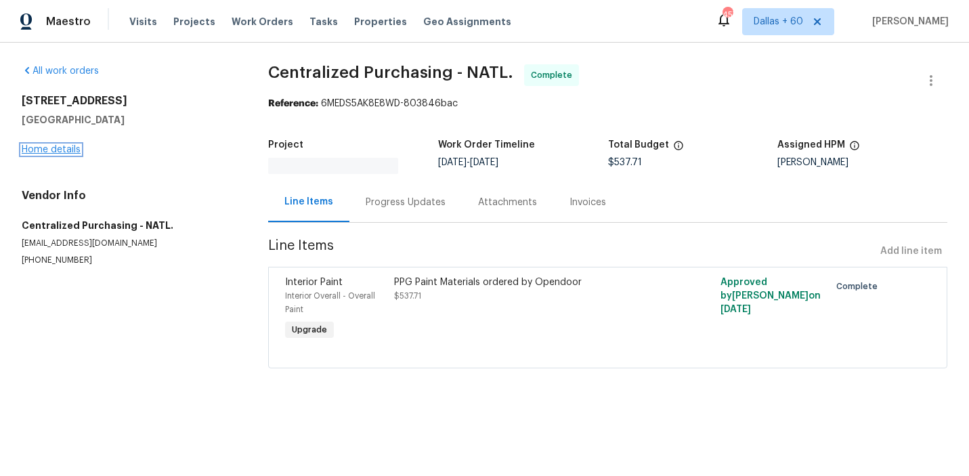
click at [64, 149] on link "Home details" at bounding box center [51, 149] width 59 height 9
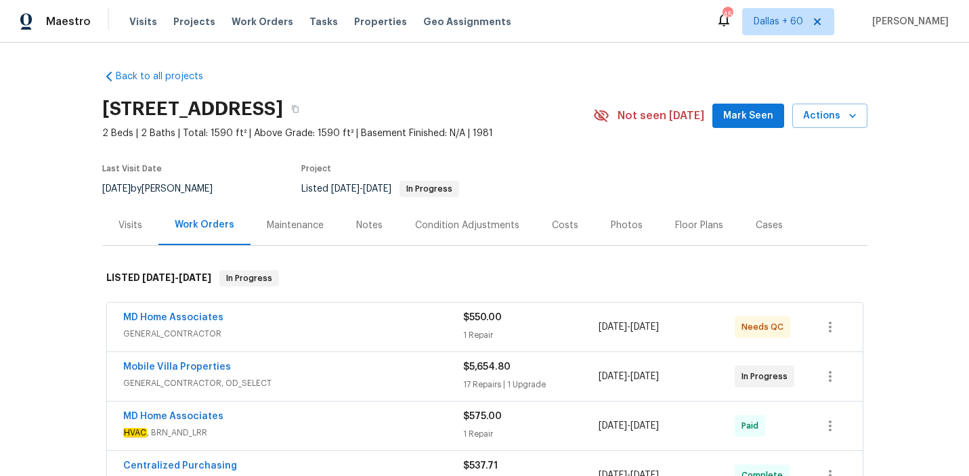
click at [368, 329] on span "GENERAL_CONTRACTOR" at bounding box center [293, 334] width 340 height 14
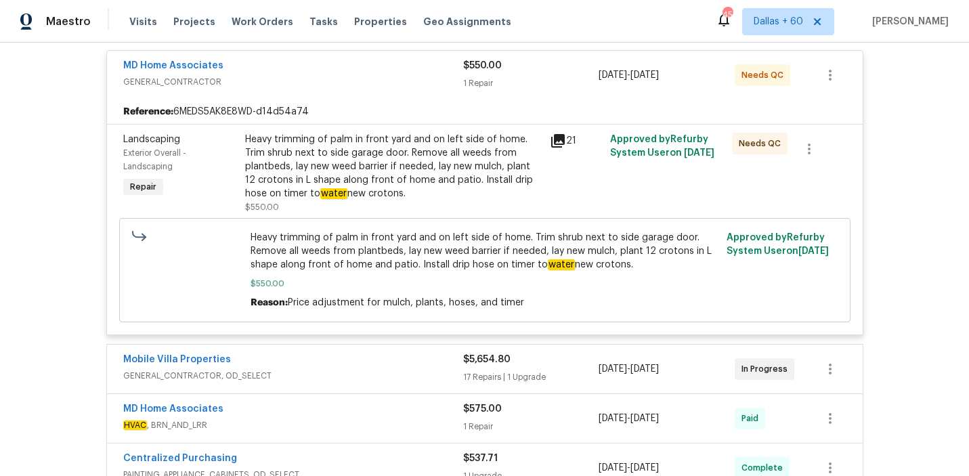
scroll to position [322, 0]
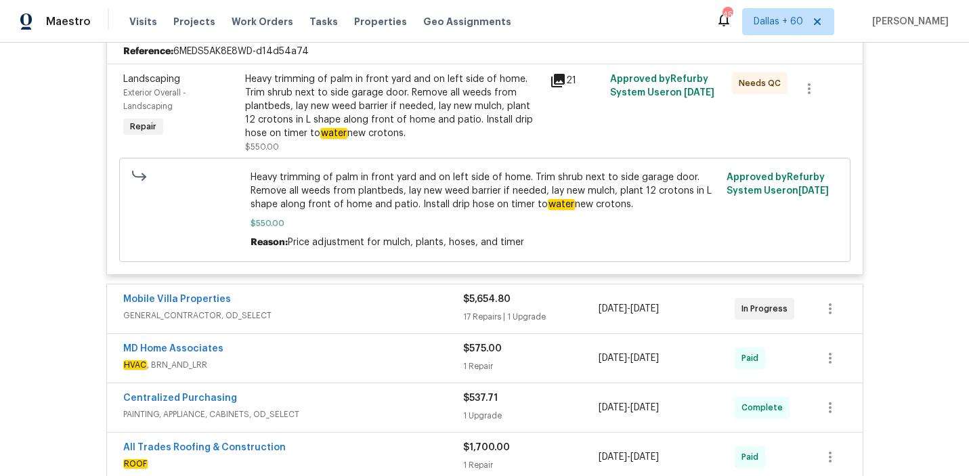
click at [337, 295] on div "Mobile Villa Properties" at bounding box center [293, 301] width 340 height 16
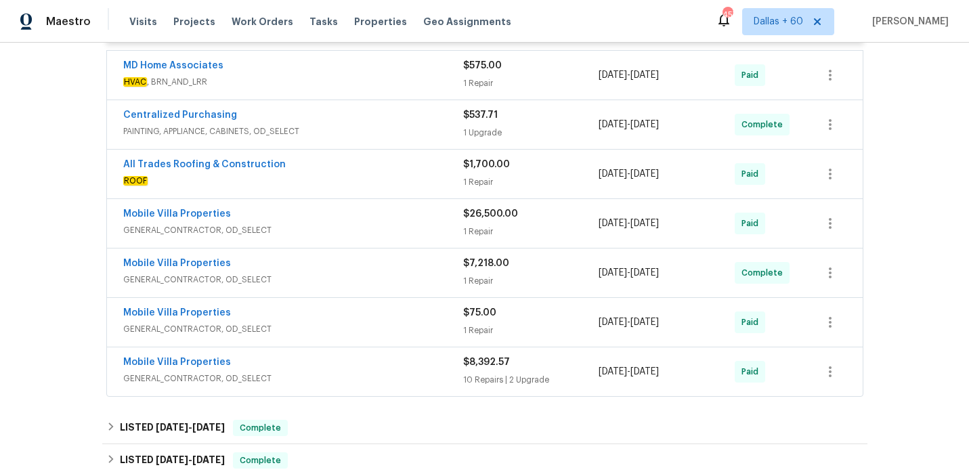
scroll to position [2517, 0]
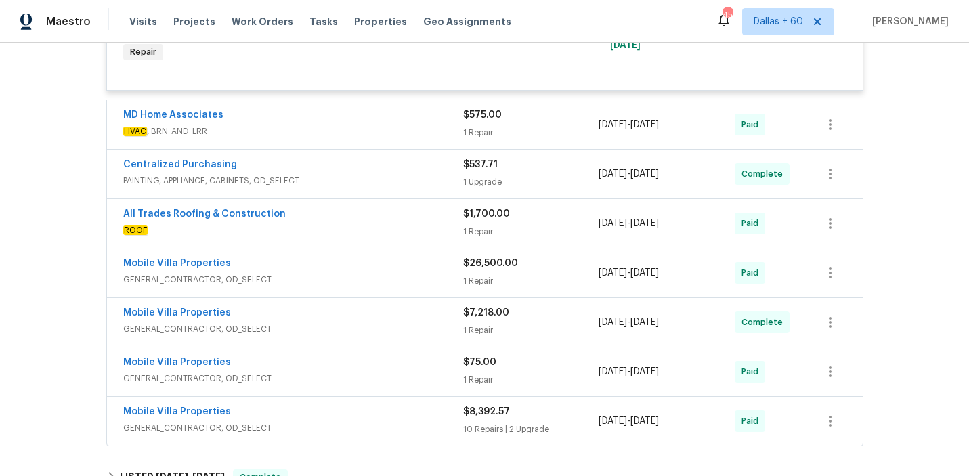
click at [377, 138] on span "HVAC , BRN_AND_LRR" at bounding box center [293, 132] width 340 height 14
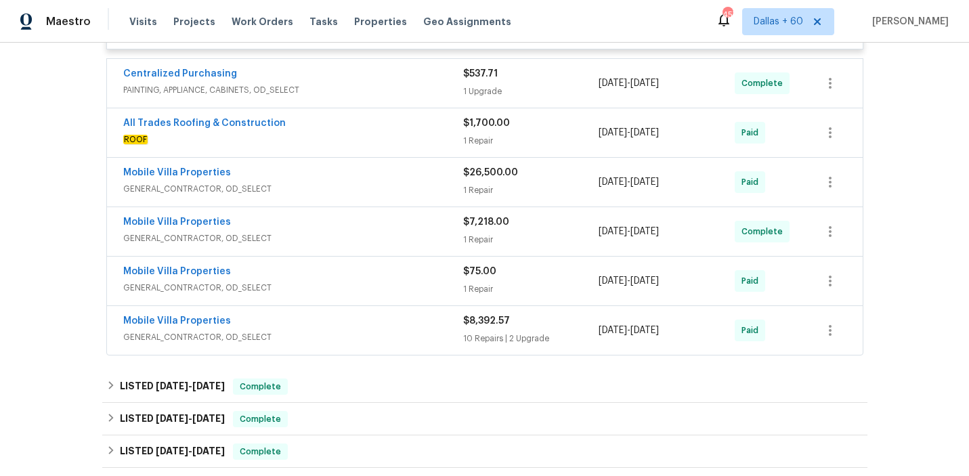
scroll to position [2651, 0]
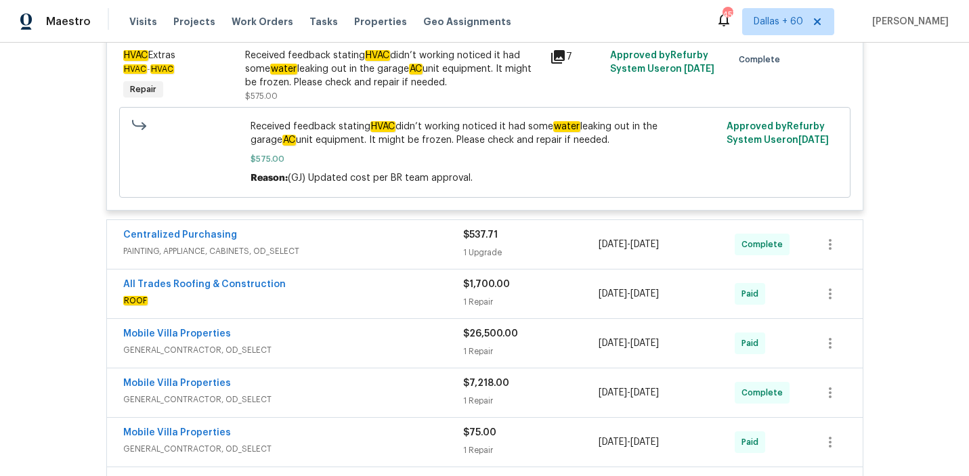
click at [389, 245] on div "Centralized Purchasing" at bounding box center [293, 236] width 340 height 16
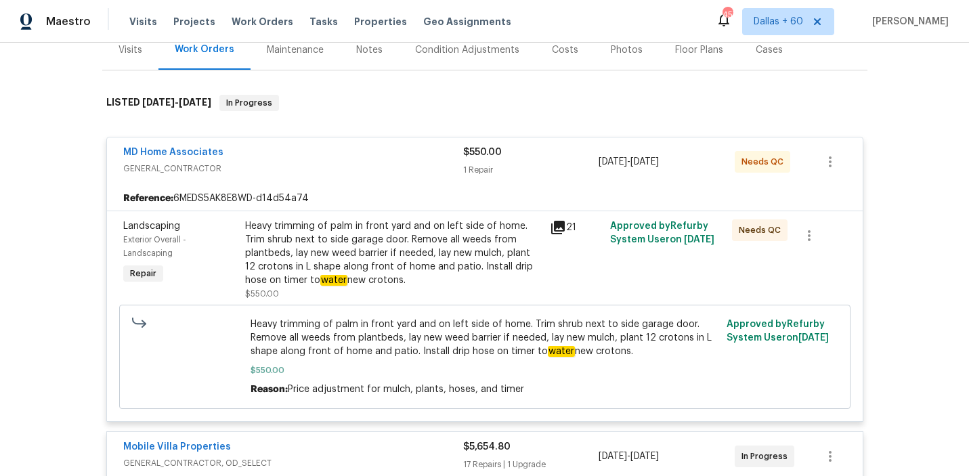
scroll to position [172, 0]
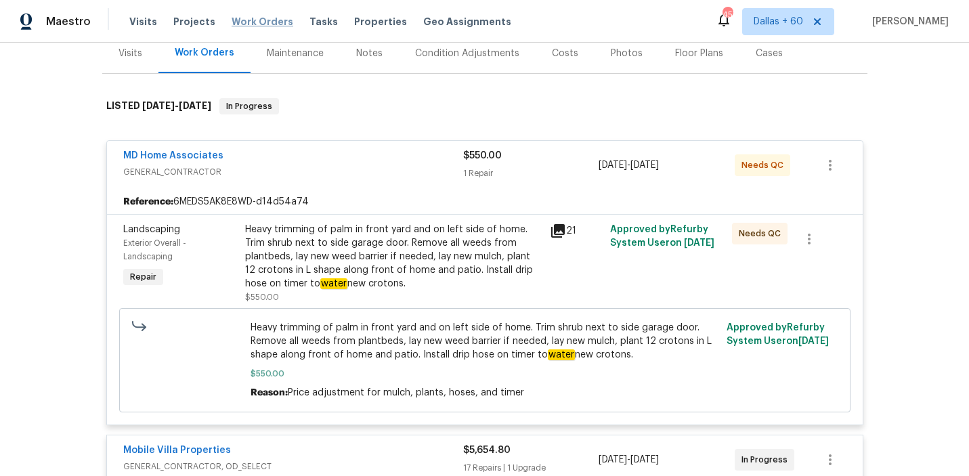
click at [239, 21] on span "Work Orders" at bounding box center [263, 22] width 62 height 14
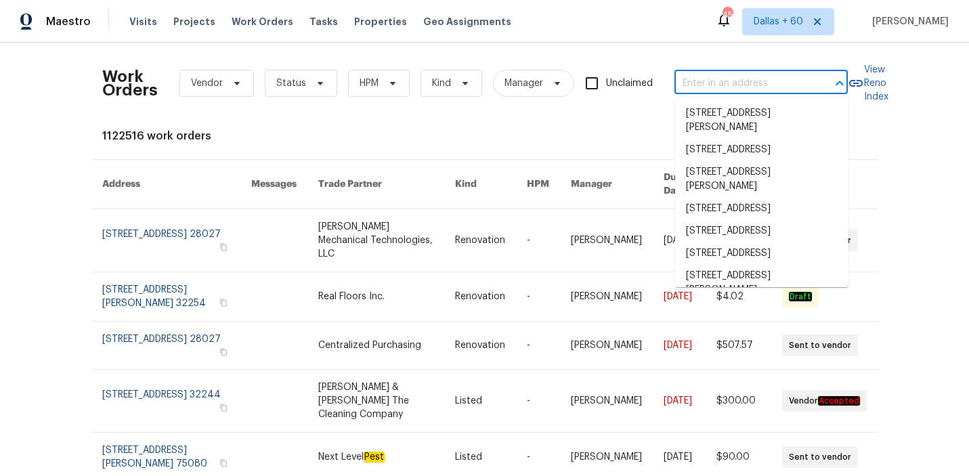
click at [709, 83] on input "text" at bounding box center [742, 83] width 135 height 21
paste input "102 Courageous Ct N Jacksonville 102, FL 32233"
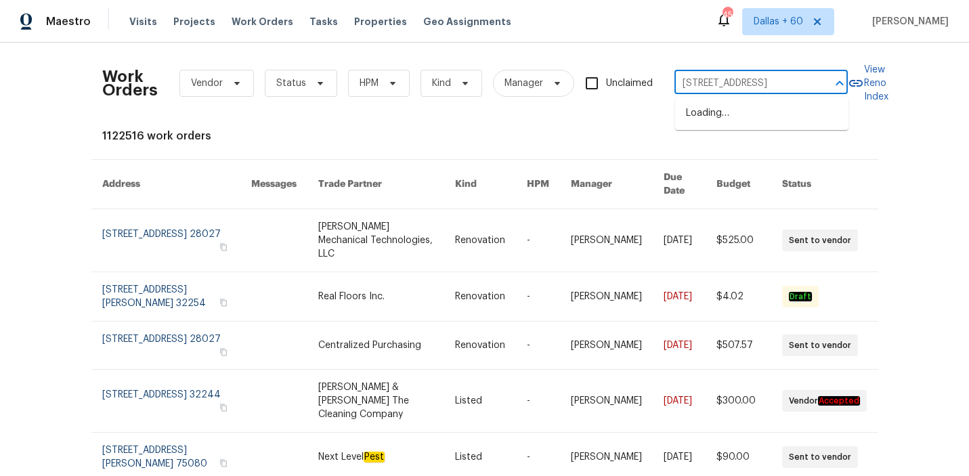
scroll to position [0, 22]
type input "102 Courageous Ct N Jacksonville"
click at [772, 114] on li "[STREET_ADDRESS]" at bounding box center [761, 113] width 173 height 22
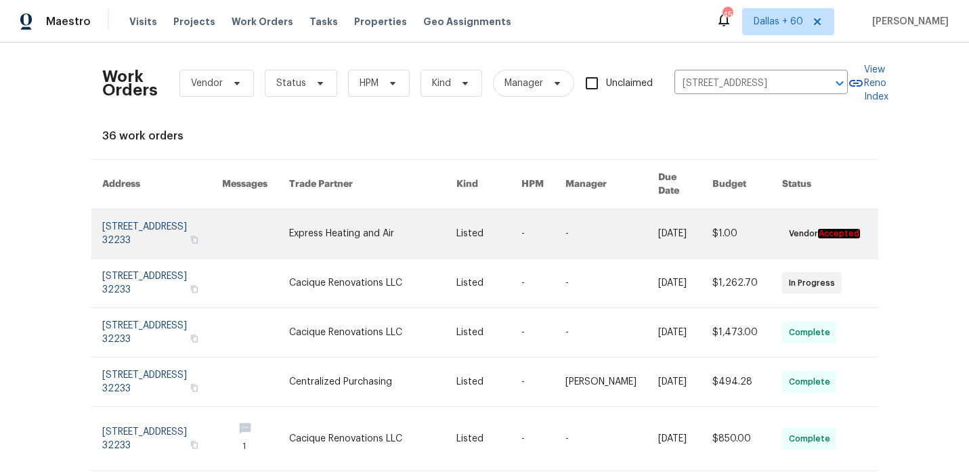
click at [479, 234] on link at bounding box center [489, 233] width 65 height 49
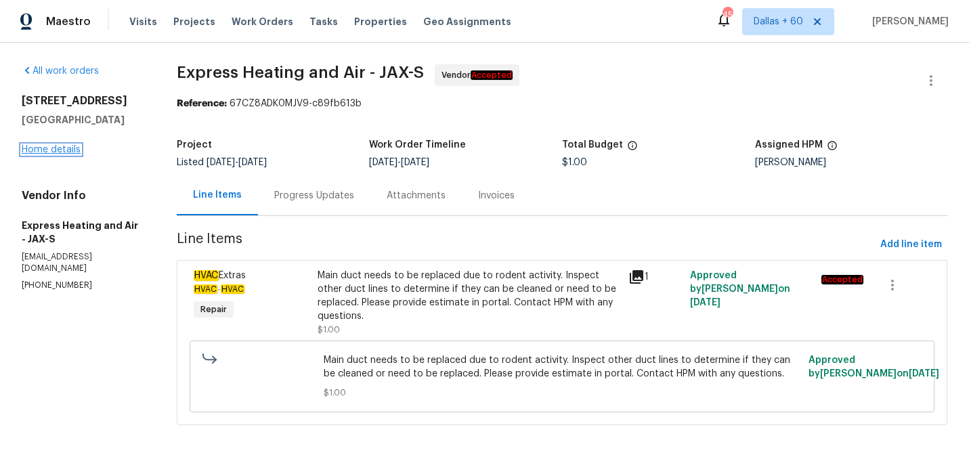
click at [41, 154] on link "Home details" at bounding box center [51, 149] width 59 height 9
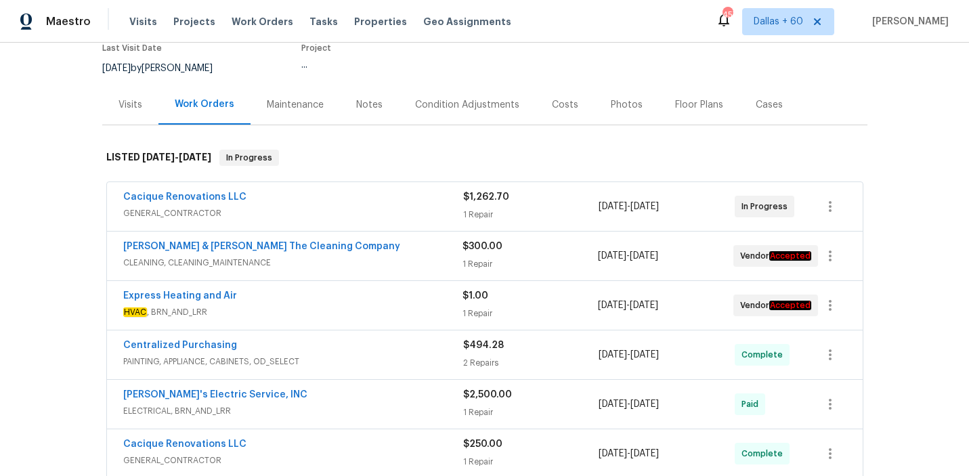
click at [381, 203] on div "Cacique Renovations LLC" at bounding box center [293, 198] width 340 height 16
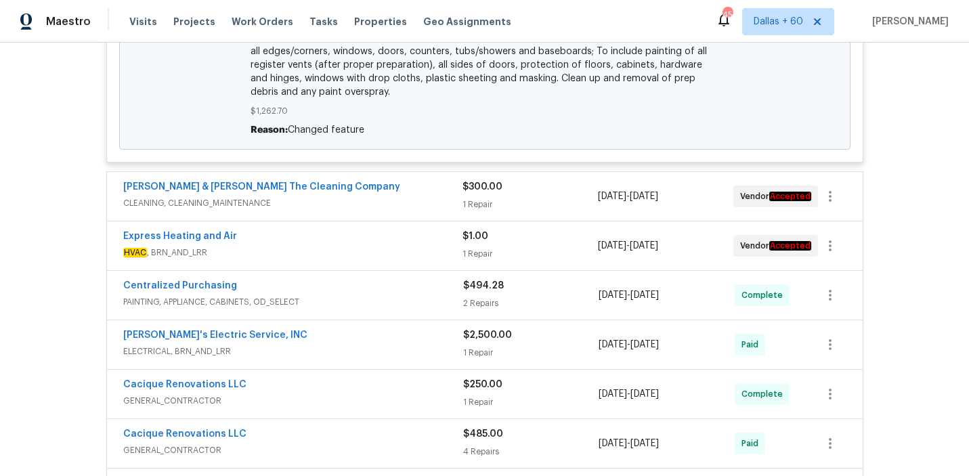
click at [381, 203] on span "CLEANING, CLEANING_MAINTENANCE" at bounding box center [292, 203] width 339 height 14
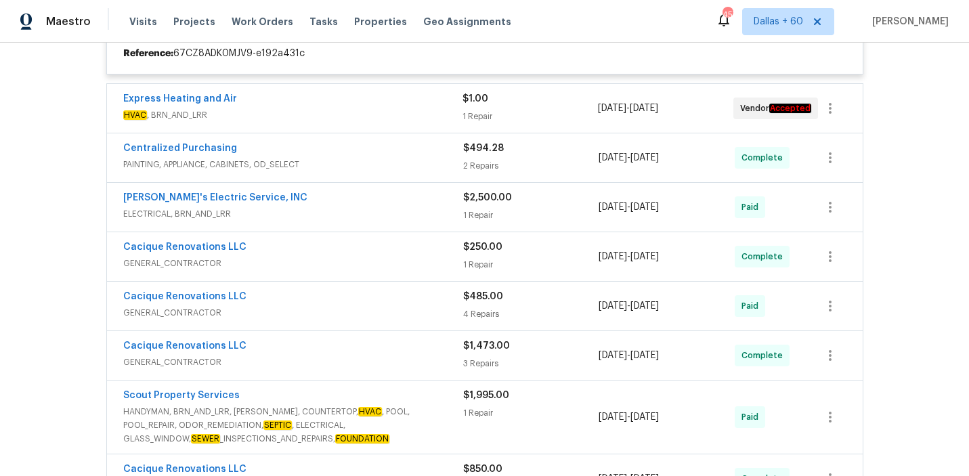
scroll to position [753, 0]
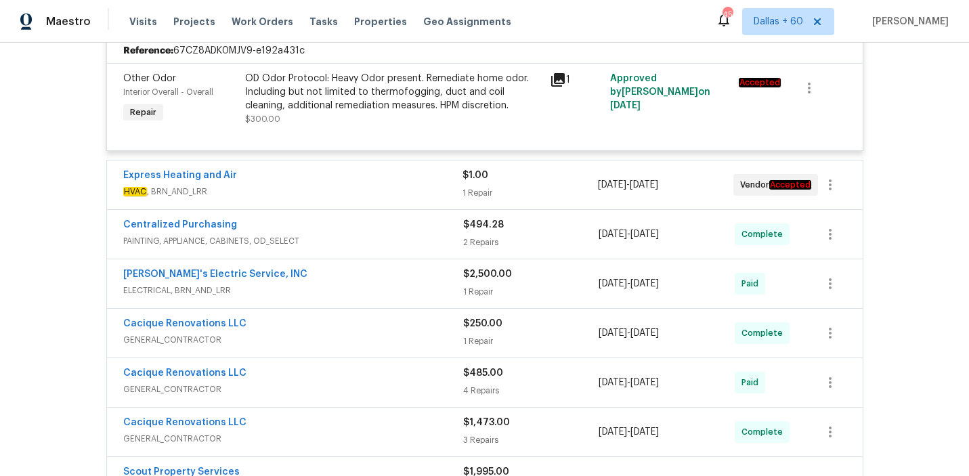
click at [308, 179] on div "Express Heating and Air" at bounding box center [292, 177] width 339 height 16
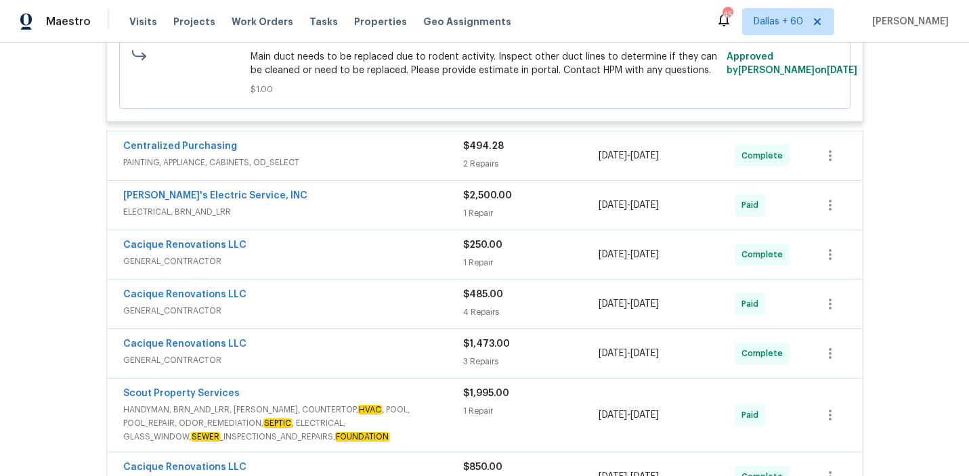
scroll to position [1030, 0]
click at [366, 161] on span "PAINTING, APPLIANCE, CABINETS, OD_SELECT" at bounding box center [293, 163] width 340 height 14
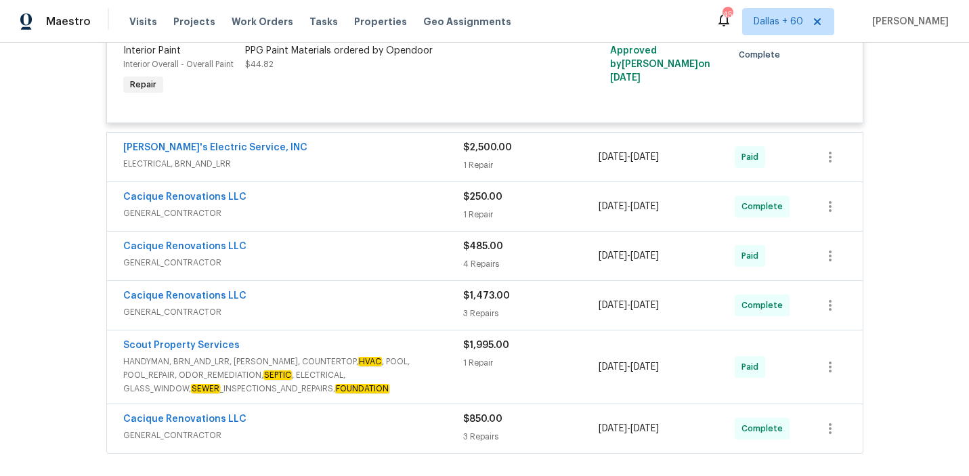
scroll to position [1337, 0]
click at [411, 170] on span "ELECTRICAL, BRN_AND_LRR" at bounding box center [293, 165] width 340 height 14
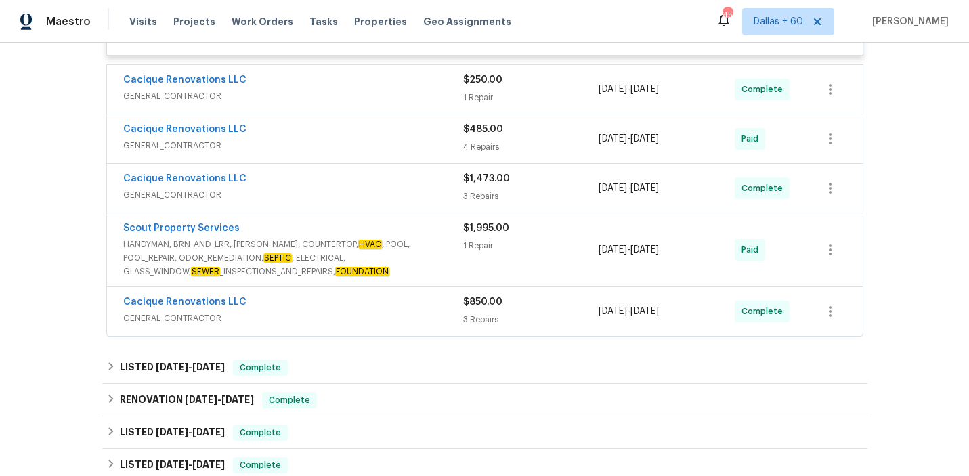
scroll to position [1498, 0]
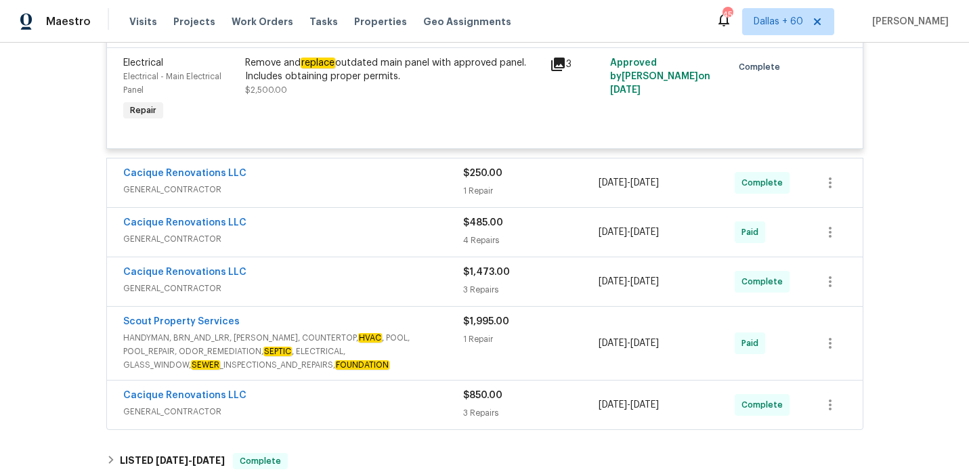
click at [385, 190] on span "GENERAL_CONTRACTOR" at bounding box center [293, 190] width 340 height 14
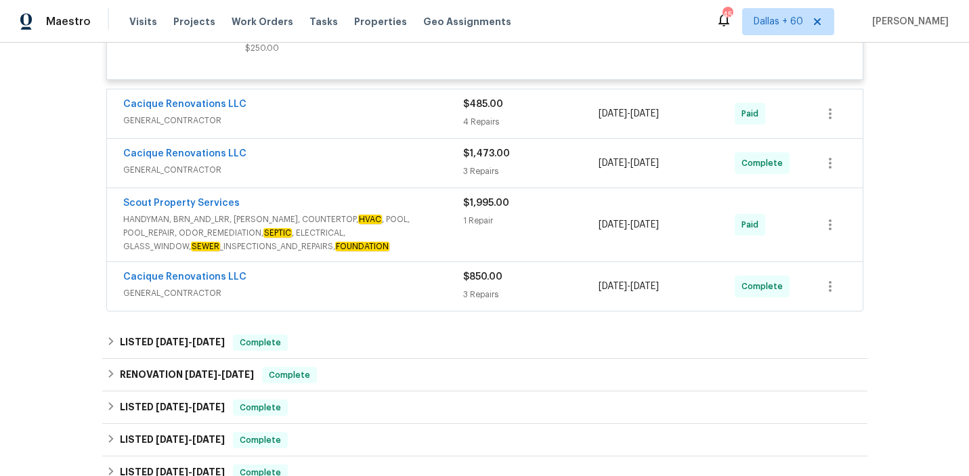
scroll to position [1752, 0]
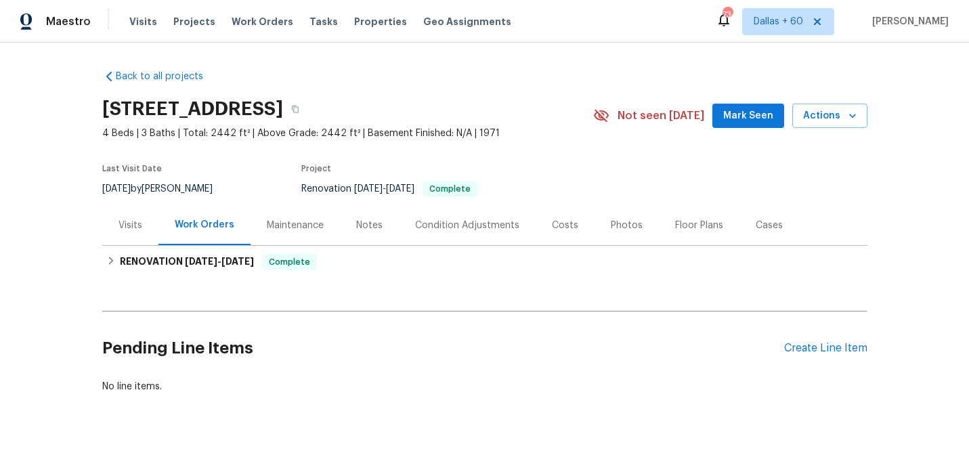
click at [126, 221] on div "Visits" at bounding box center [131, 226] width 24 height 14
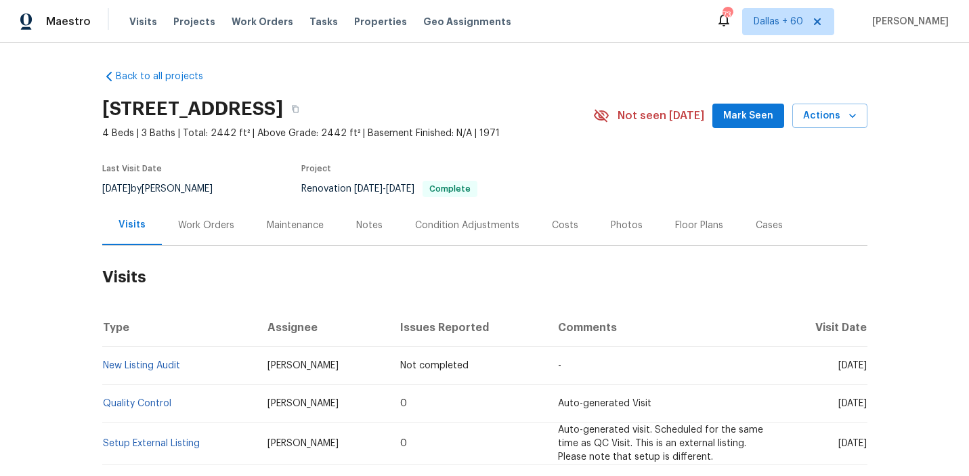
scroll to position [157, 0]
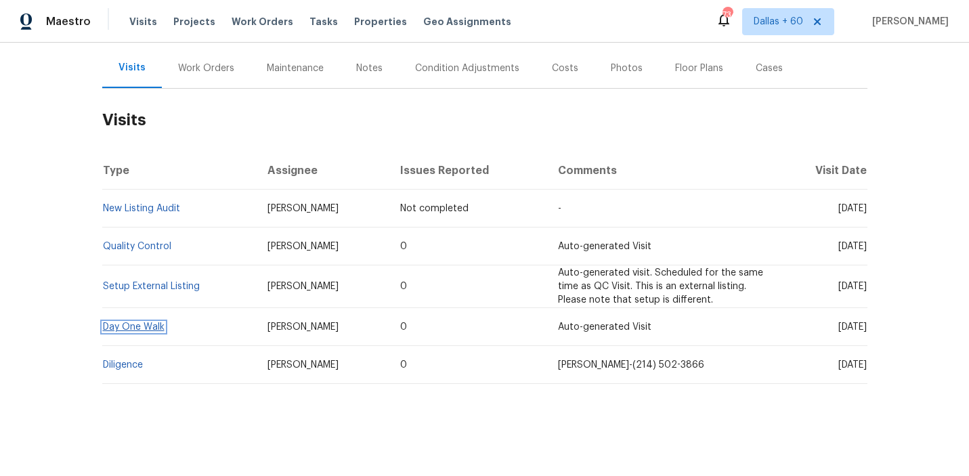
click at [153, 322] on link "Day One Walk" at bounding box center [134, 326] width 62 height 9
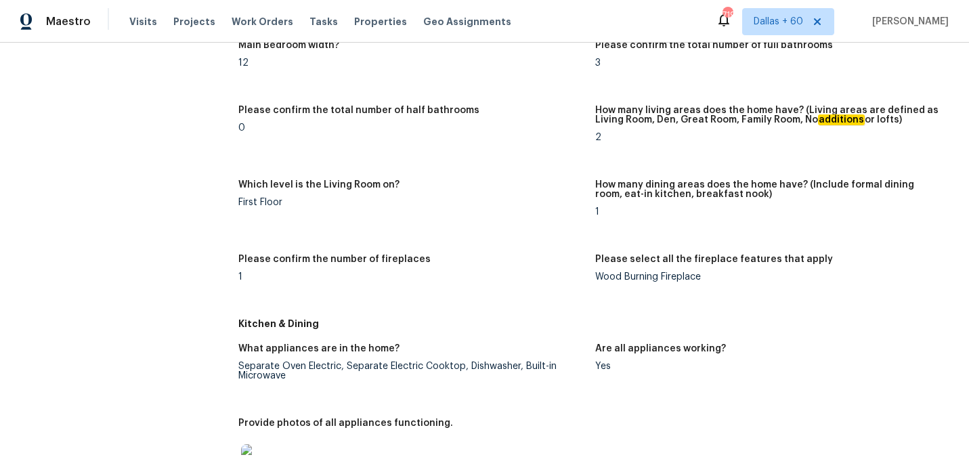
scroll to position [1065, 0]
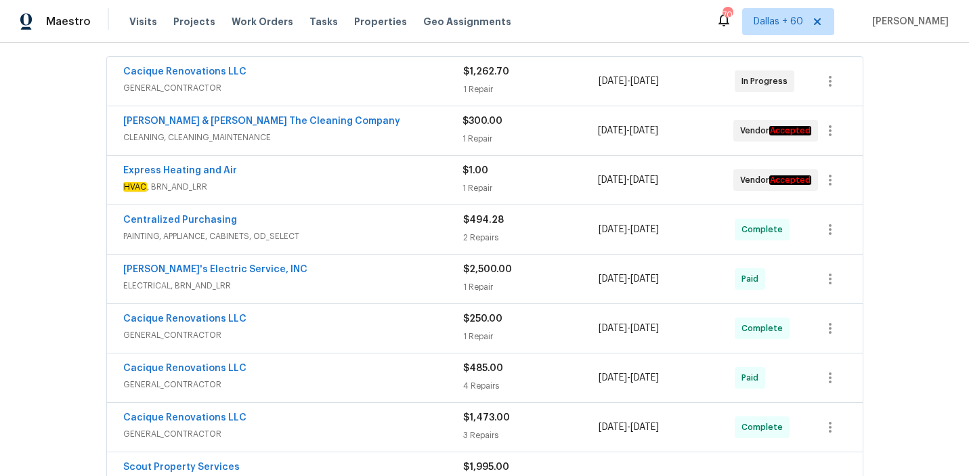
scroll to position [255, 0]
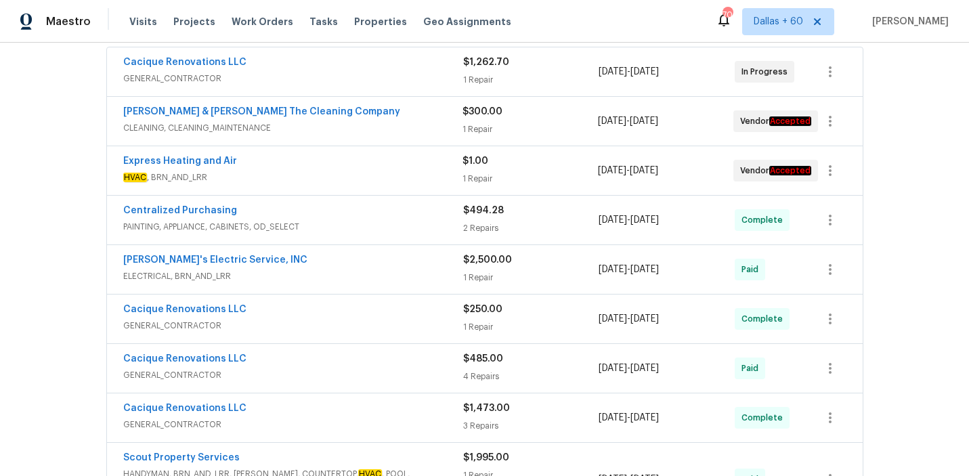
click at [363, 69] on div "Cacique Renovations LLC" at bounding box center [293, 64] width 340 height 16
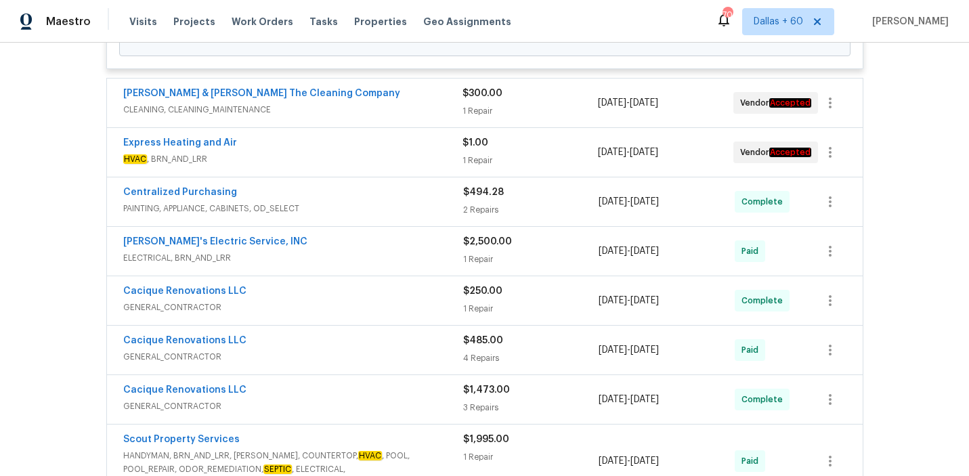
scroll to position [683, 0]
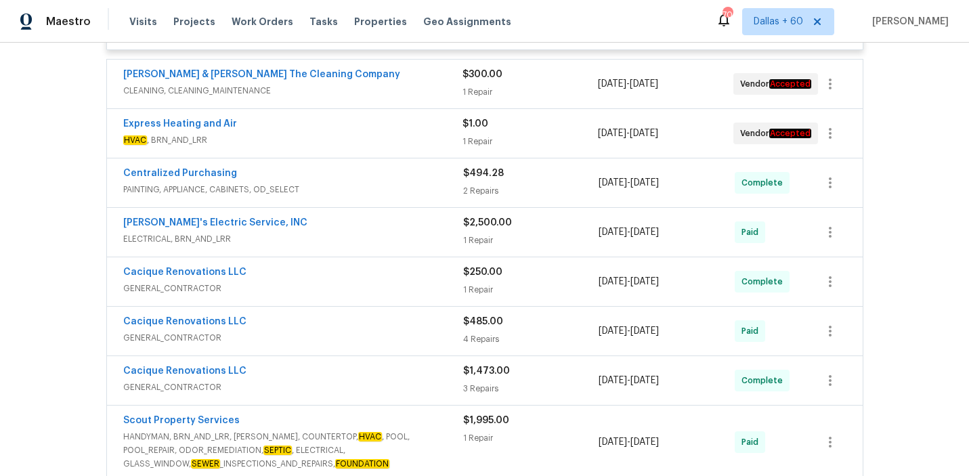
click at [368, 82] on div "[PERSON_NAME] & [PERSON_NAME] The Cleaning Company" at bounding box center [292, 76] width 339 height 16
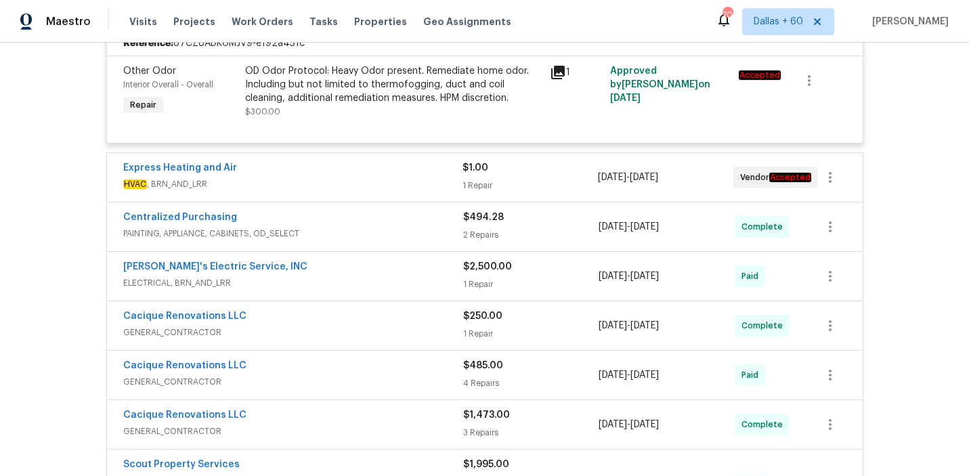
scroll to position [762, 0]
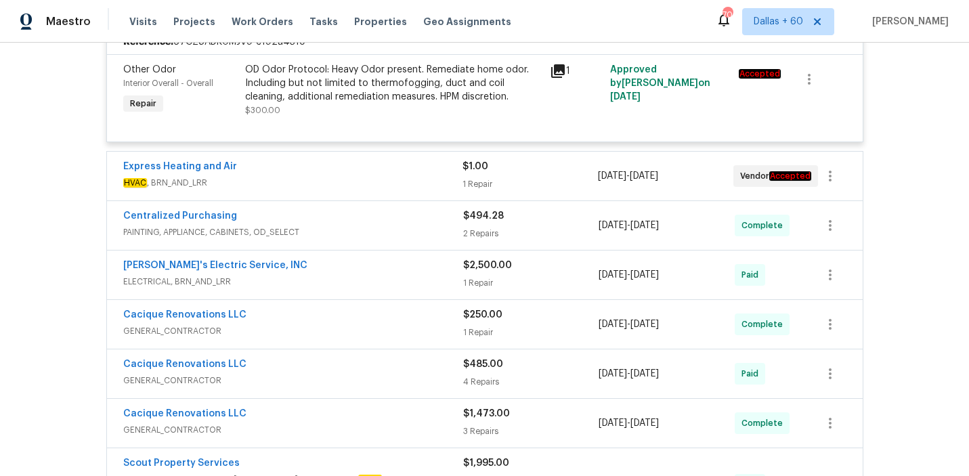
click at [368, 183] on span "HVAC , BRN_AND_LRR" at bounding box center [292, 183] width 339 height 14
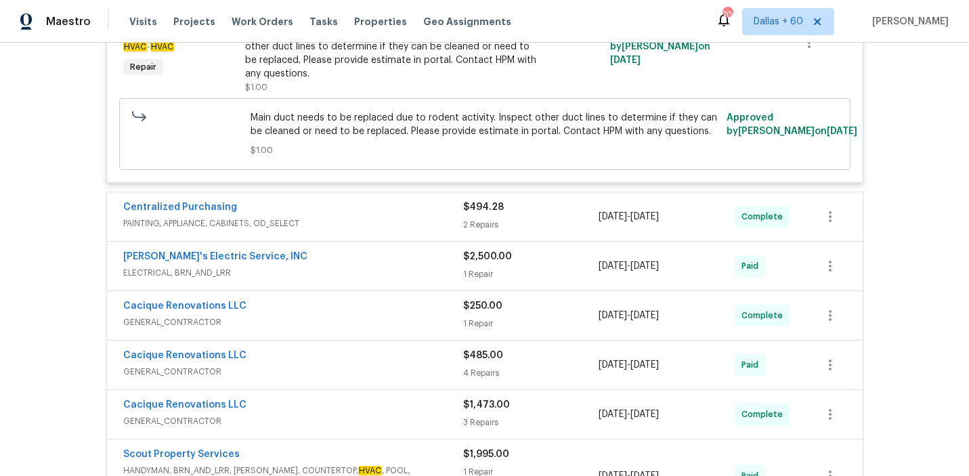
scroll to position [969, 0]
click at [368, 216] on div "Centralized Purchasing" at bounding box center [293, 209] width 340 height 16
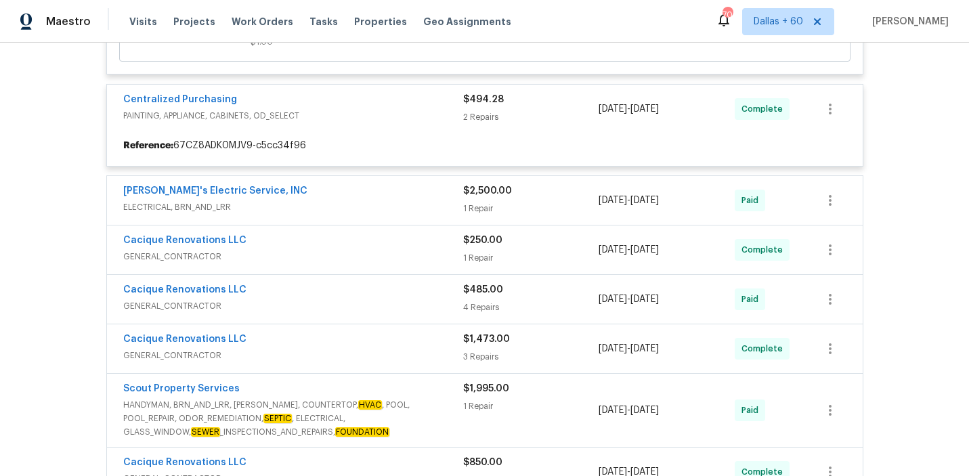
scroll to position [1080, 0]
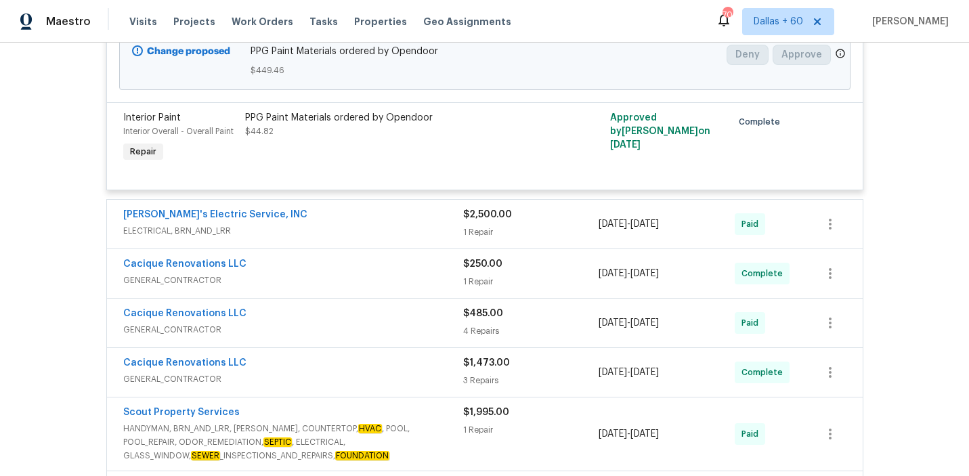
click at [367, 230] on span "ELECTRICAL, BRN_AND_LRR" at bounding box center [293, 231] width 340 height 14
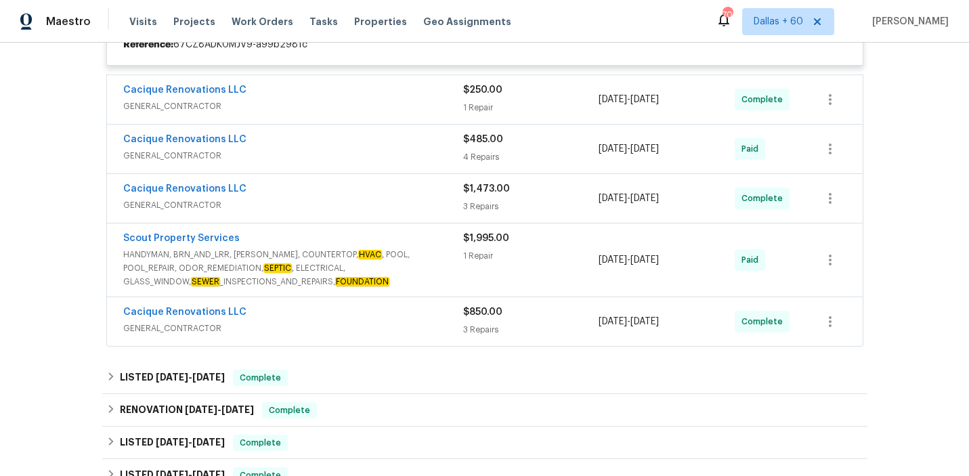
scroll to position [1487, 0]
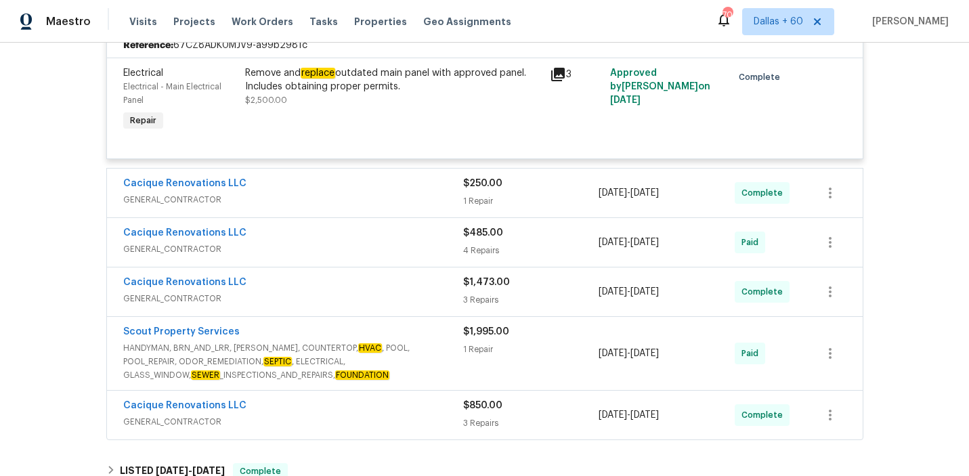
click at [345, 171] on div "Cacique Renovations LLC GENERAL_CONTRACTOR $250.00 1 Repair [DATE] - [DATE] Com…" at bounding box center [484, 193] width 757 height 50
click at [345, 187] on div "Cacique Renovations LLC" at bounding box center [293, 185] width 340 height 16
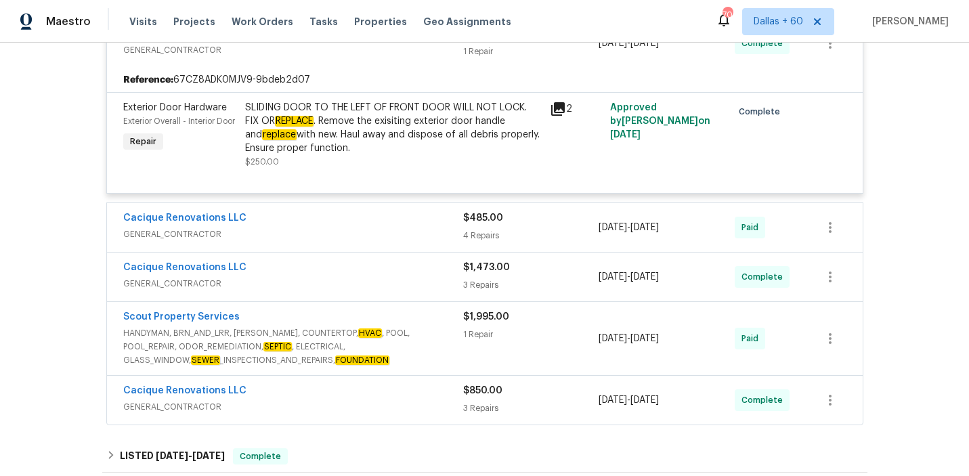
click at [344, 241] on span "GENERAL_CONTRACTOR" at bounding box center [293, 235] width 340 height 14
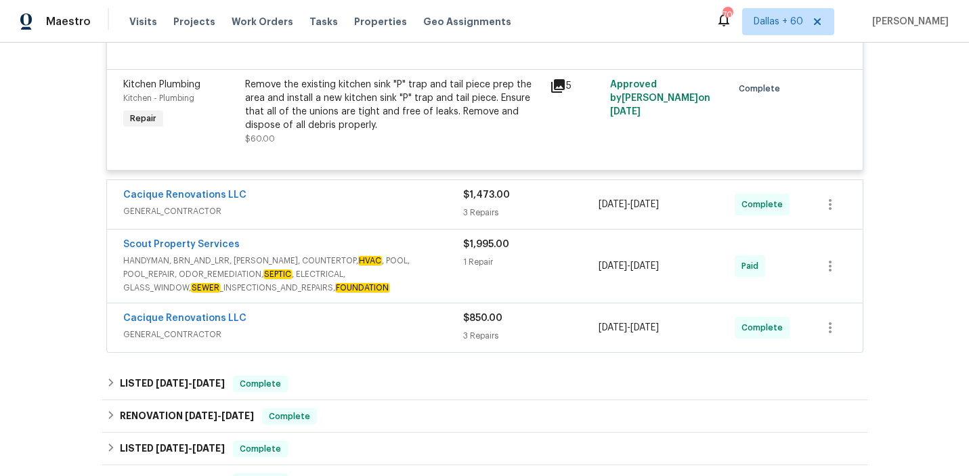
scroll to position [2176, 0]
click at [364, 212] on span "GENERAL_CONTRACTOR" at bounding box center [293, 212] width 340 height 14
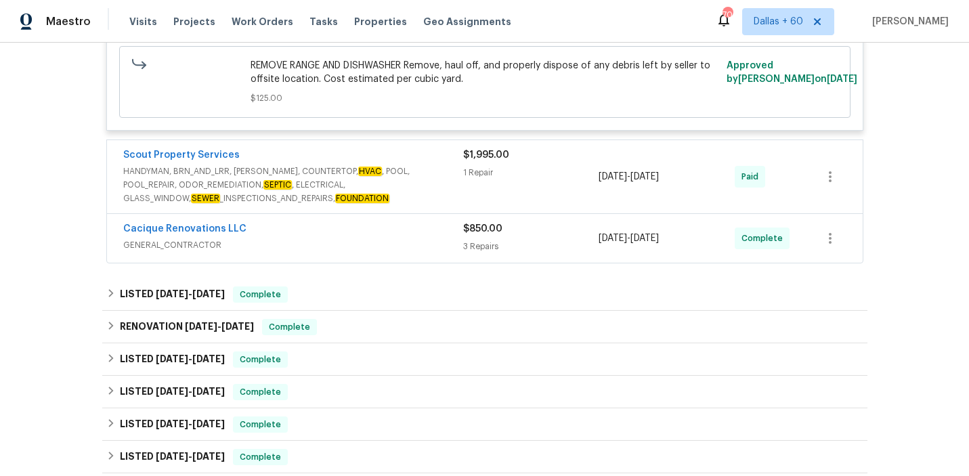
scroll to position [2737, 0]
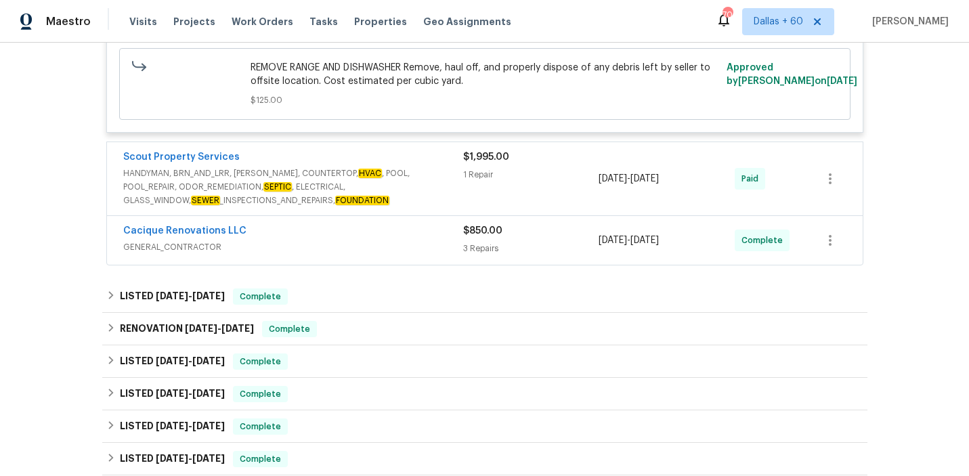
click at [421, 207] on span "HANDYMAN, BRN_AND_LRR, [PERSON_NAME], COUNTERTOP, HVAC , POOL, POOL_REPAIR, ODO…" at bounding box center [293, 187] width 340 height 41
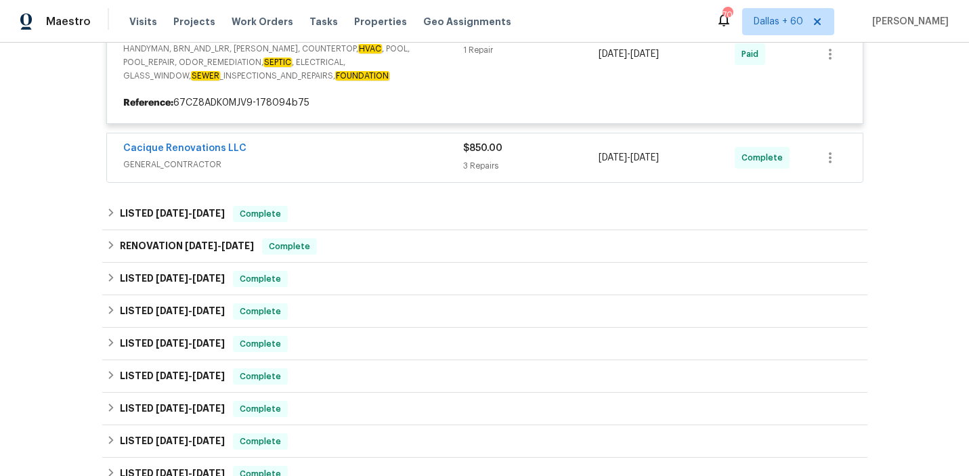
scroll to position [2860, 0]
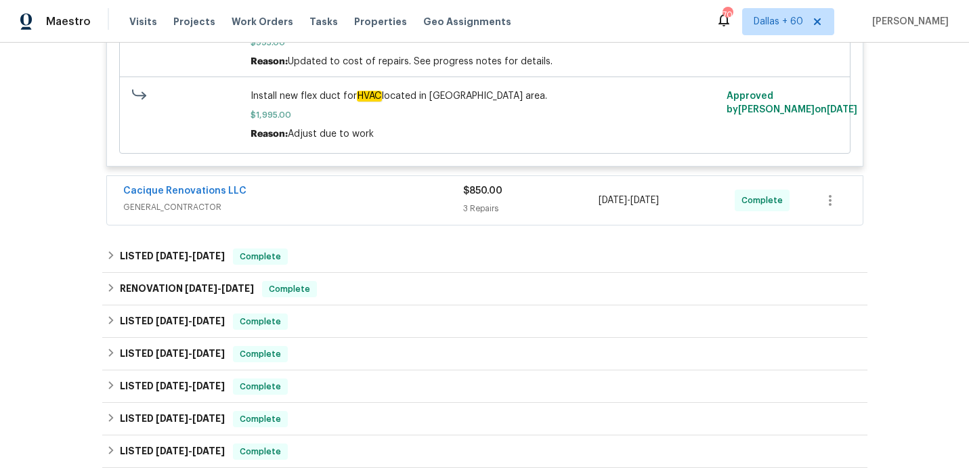
click at [395, 200] on div "Cacique Renovations LLC" at bounding box center [293, 192] width 340 height 16
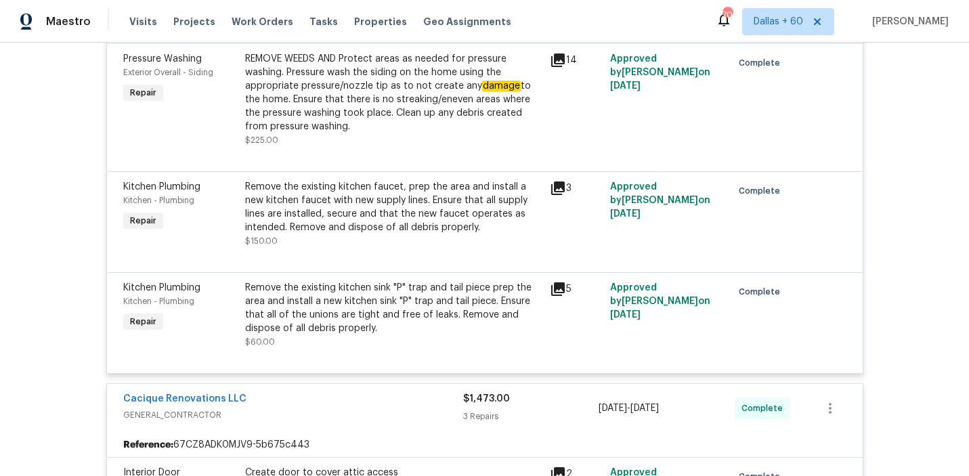
scroll to position [1806, 0]
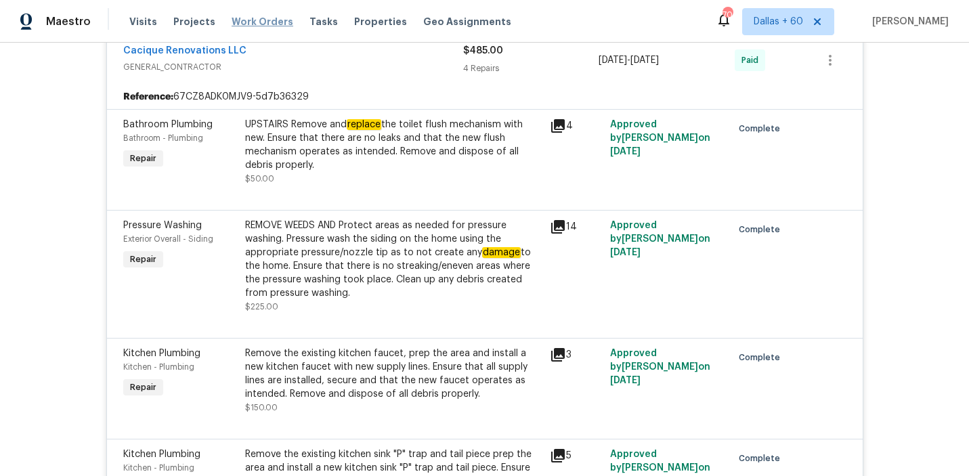
click at [274, 24] on span "Work Orders" at bounding box center [263, 22] width 62 height 14
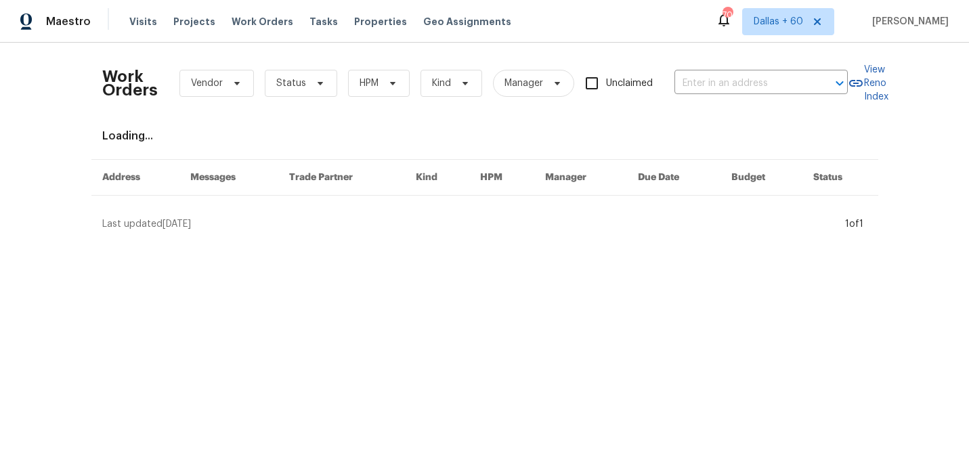
click at [704, 69] on div "Work Orders Vendor Status HPM Kind Manager Unclaimed ​" at bounding box center [475, 84] width 746 height 60
click at [704, 78] on input "text" at bounding box center [742, 83] width 135 height 21
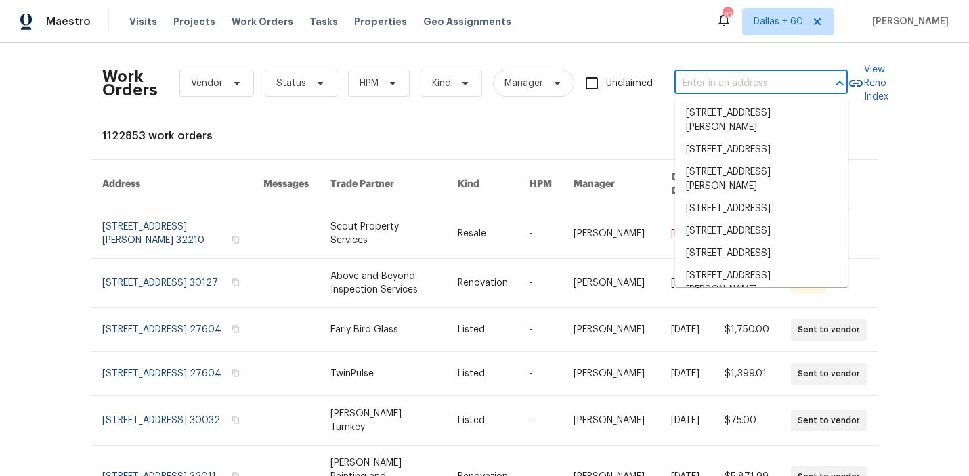
paste input "[STREET_ADDRESS][PERSON_NAME]"
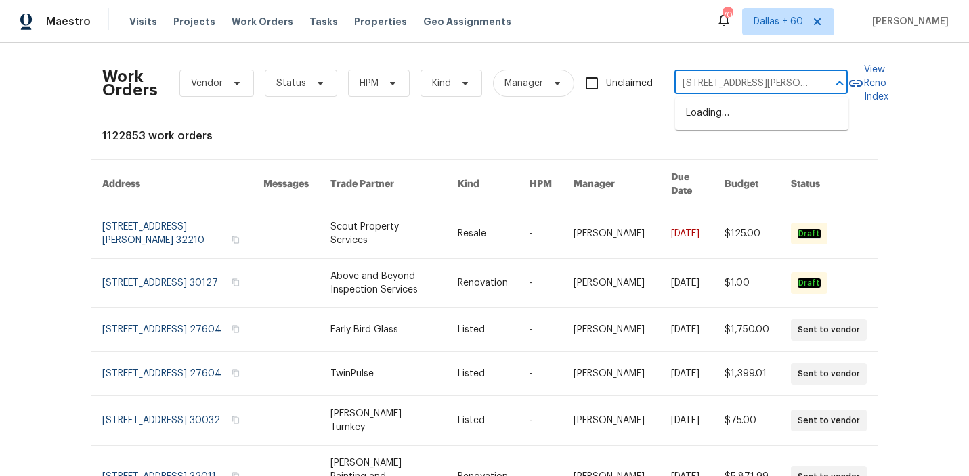
scroll to position [0, 47]
type input "[STREET_ADDRESS][PERSON_NAME]"
click at [709, 115] on li "[STREET_ADDRESS][PERSON_NAME]" at bounding box center [761, 120] width 173 height 37
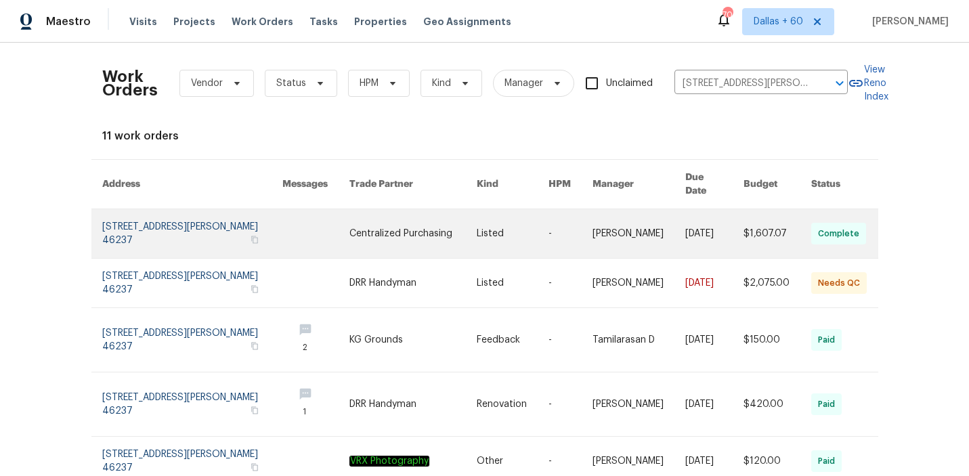
click at [440, 226] on link at bounding box center [413, 233] width 127 height 49
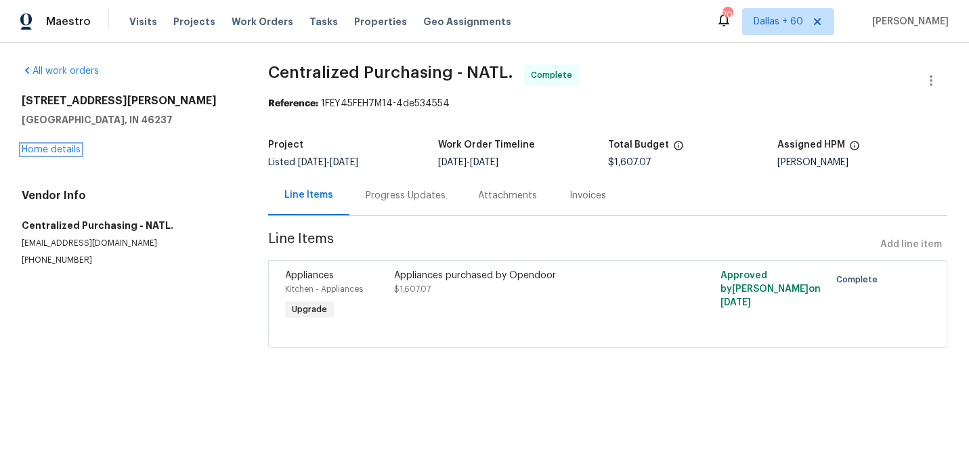
click at [49, 152] on link "Home details" at bounding box center [51, 149] width 59 height 9
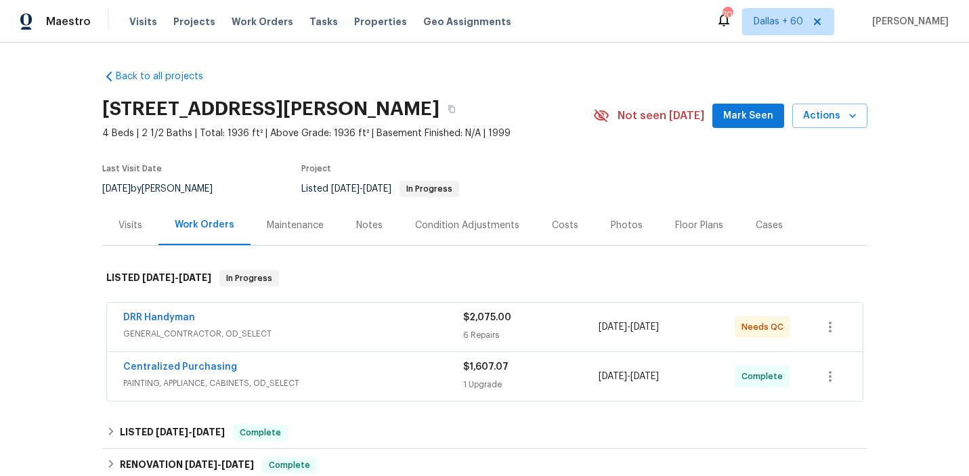
click at [350, 333] on span "GENERAL_CONTRACTOR, OD_SELECT" at bounding box center [293, 334] width 340 height 14
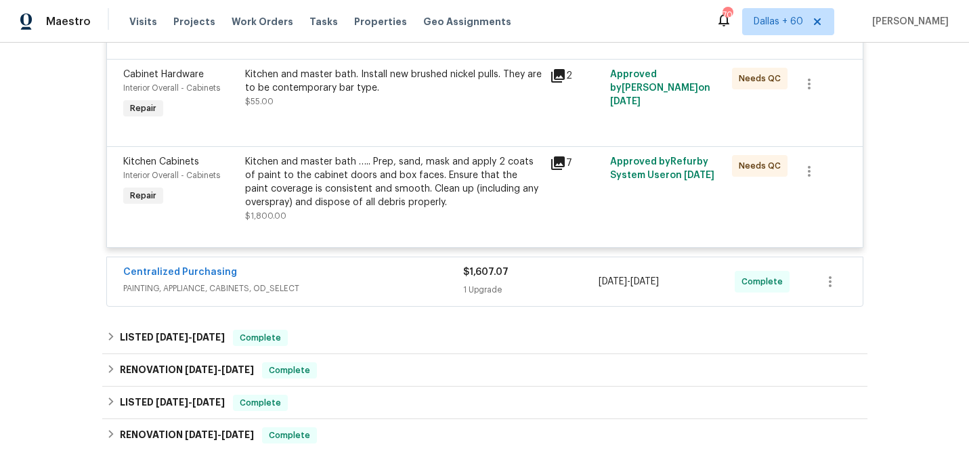
scroll to position [786, 0]
click at [346, 280] on div "Centralized Purchasing" at bounding box center [293, 273] width 340 height 16
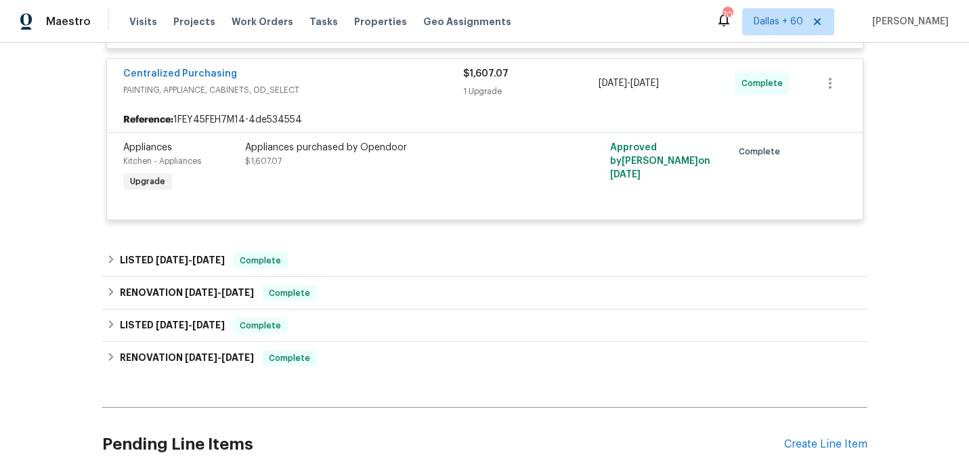
scroll to position [984, 0]
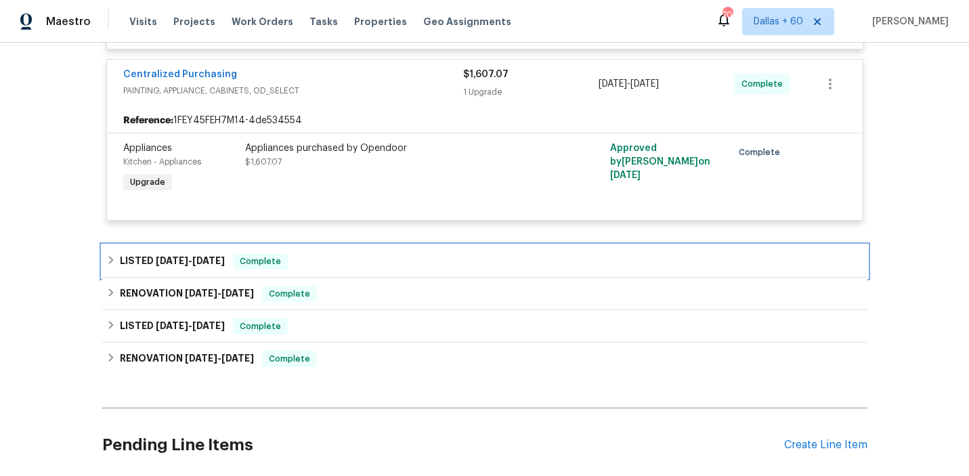
click at [392, 263] on div "LISTED [DATE] - [DATE] Complete" at bounding box center [484, 261] width 757 height 16
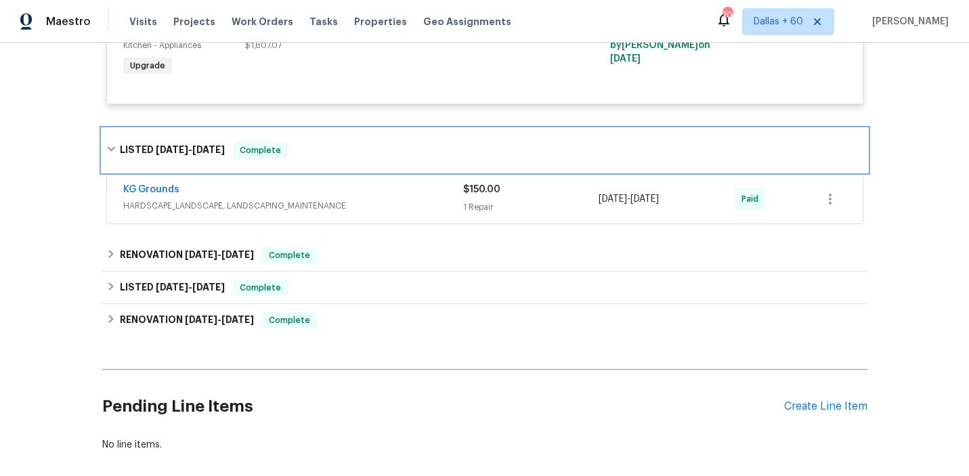
scroll to position [1101, 0]
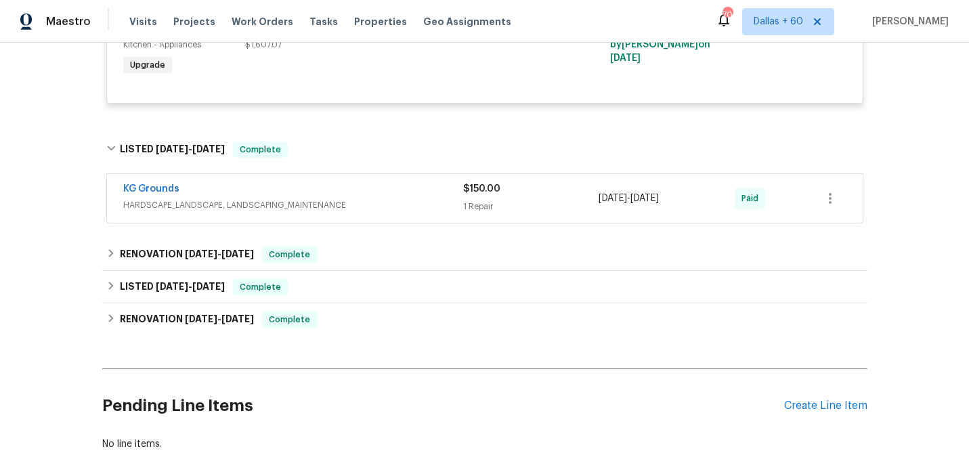
click at [418, 202] on span "HARDSCAPE_LANDSCAPE, LANDSCAPING_MAINTENANCE" at bounding box center [293, 205] width 340 height 14
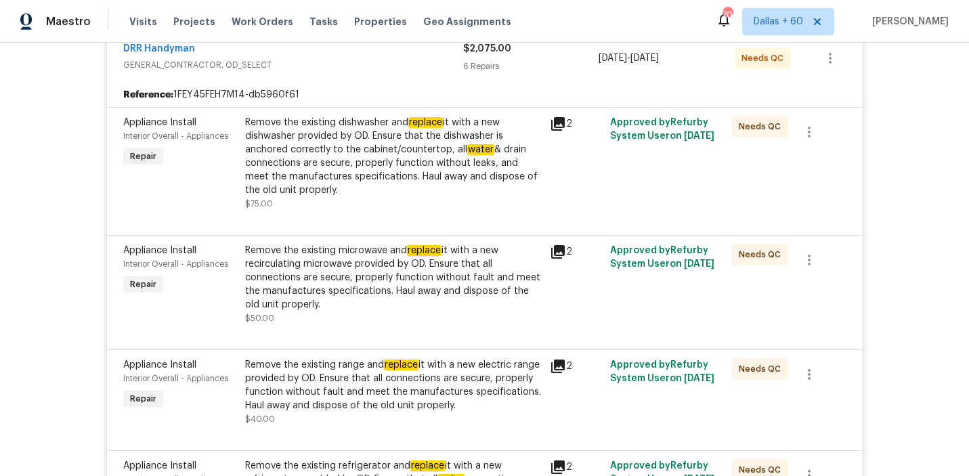
scroll to position [0, 0]
